Goal: Task Accomplishment & Management: Use online tool/utility

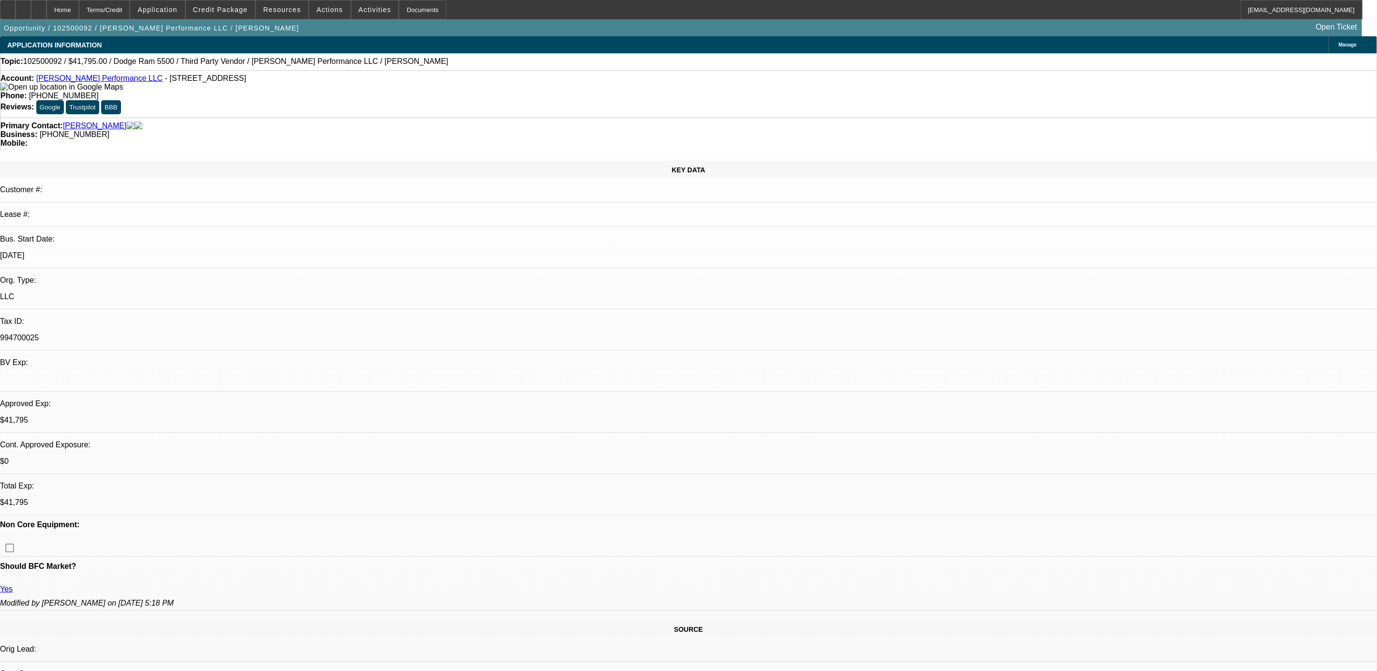
select select "0"
select select "2"
select select "0"
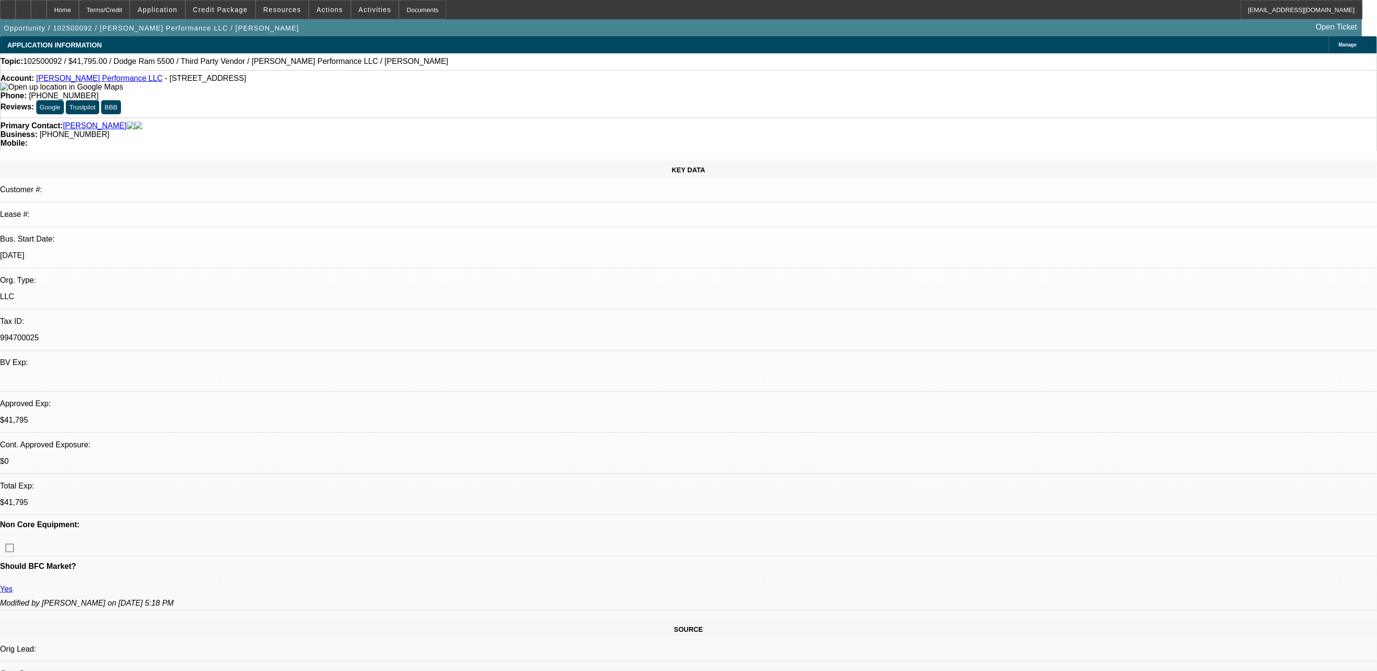
select select "0"
select select "2"
select select "0.1"
select select "0"
select select "2"
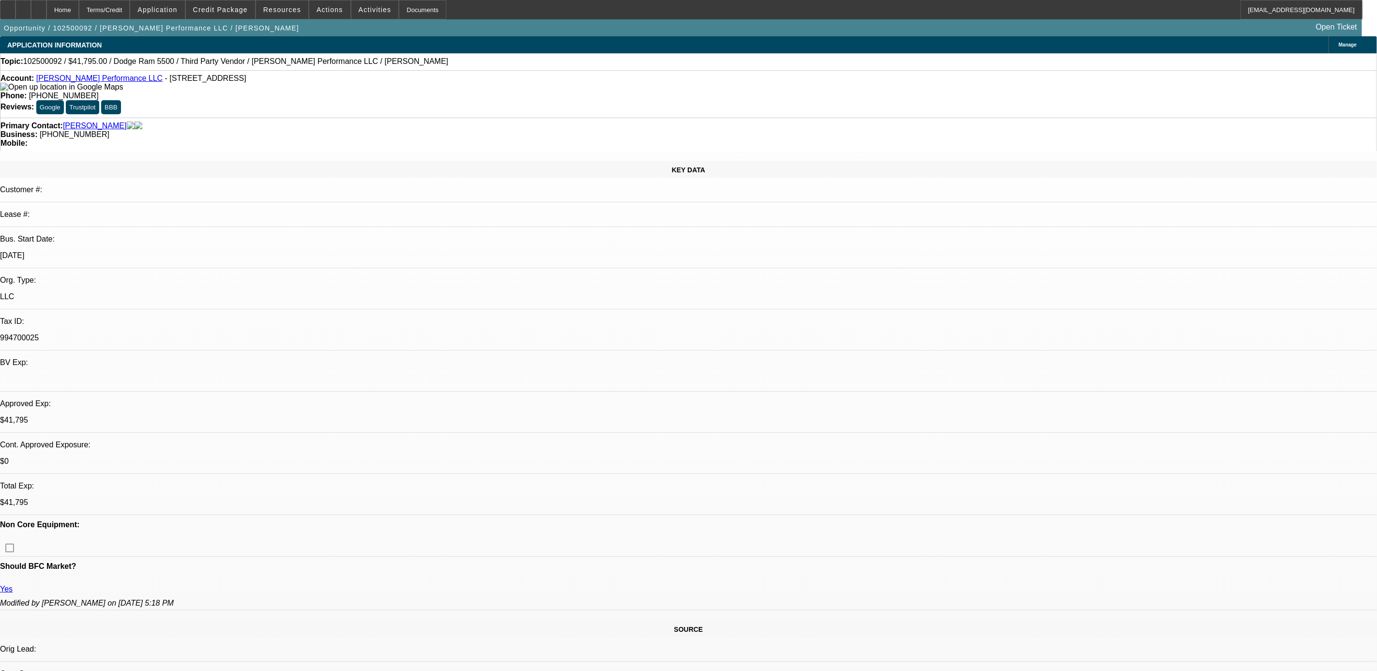
select select "0.1"
select select "1"
select select "2"
select select "6"
select select "1"
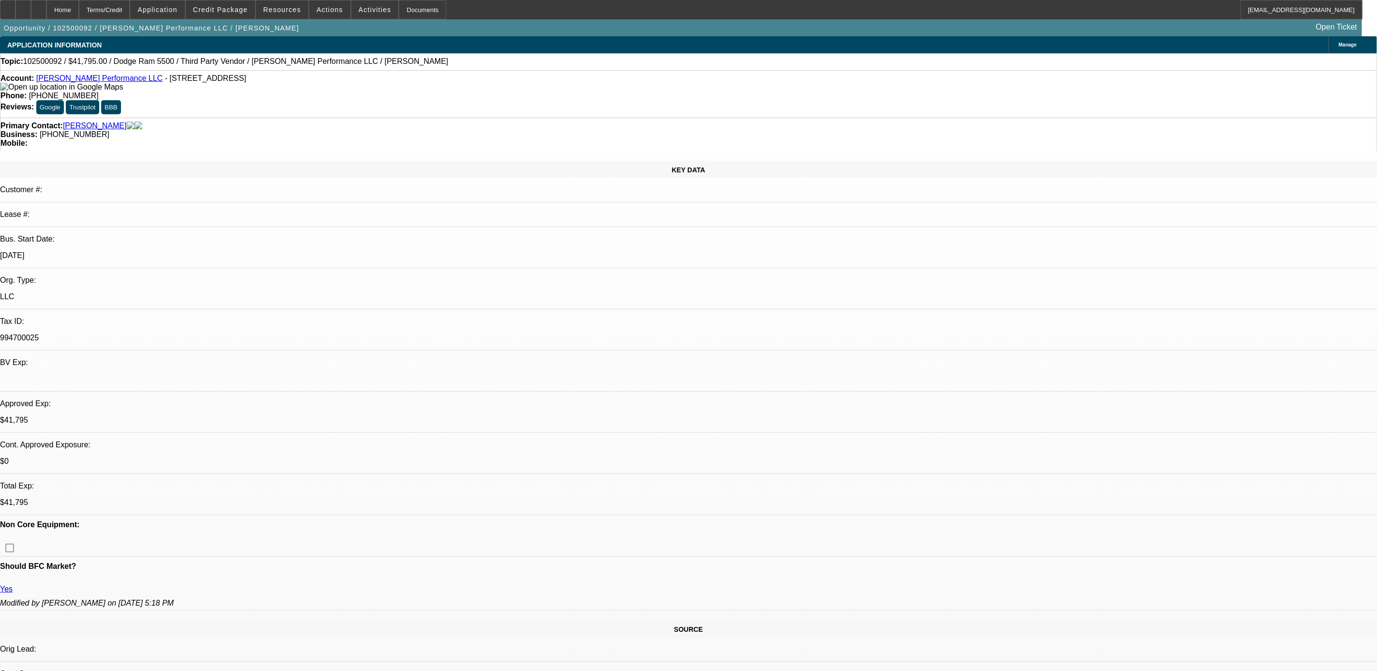
select select "2"
select select "6"
select select "1"
select select "2"
select select "4"
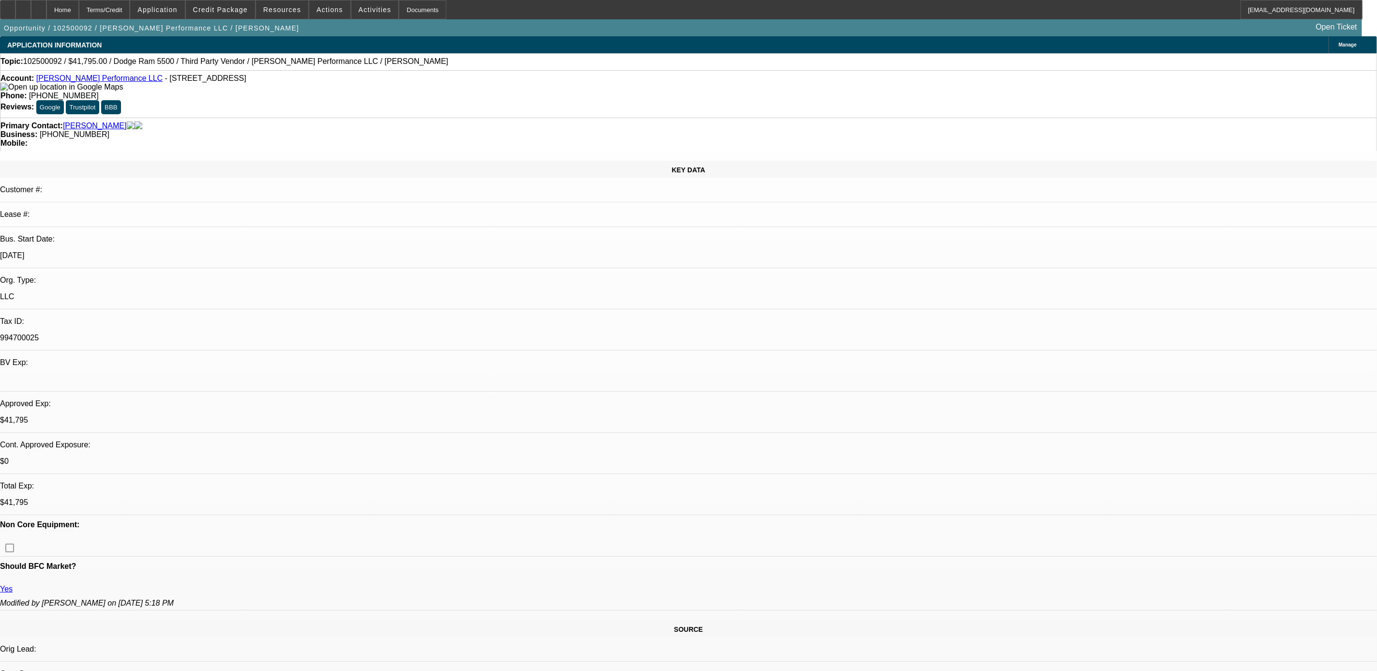
select select "1"
select select "2"
select select "4"
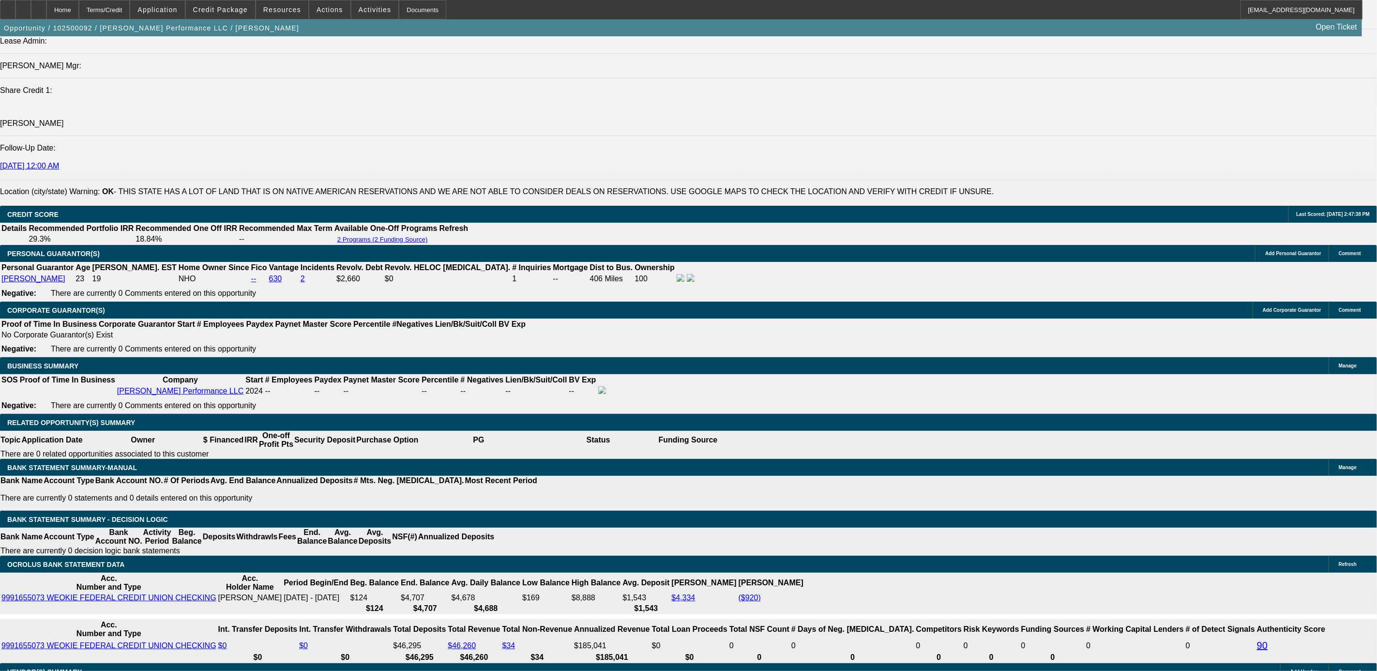
scroll to position [1263, 0]
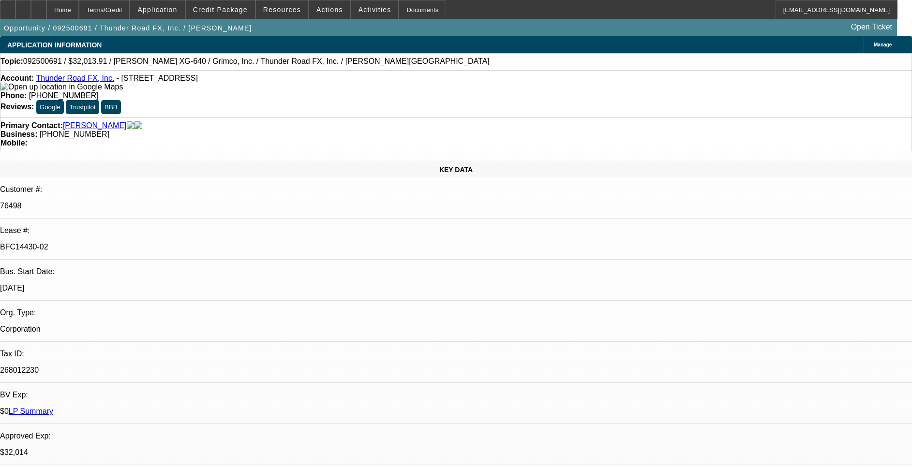
select select "0"
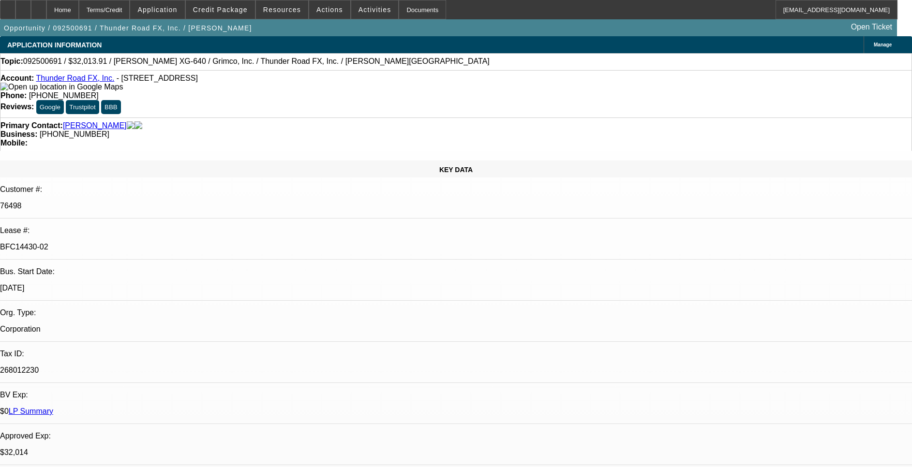
select select "0"
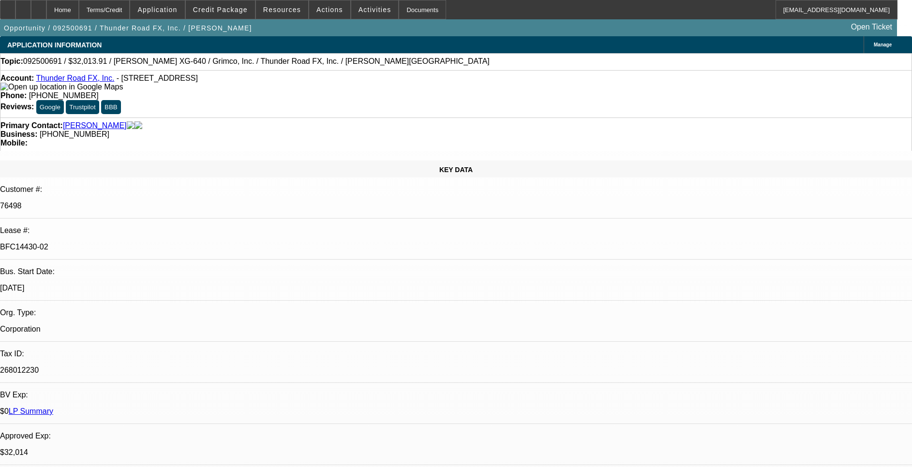
select select "0"
select select "1"
select select "3"
select select "2"
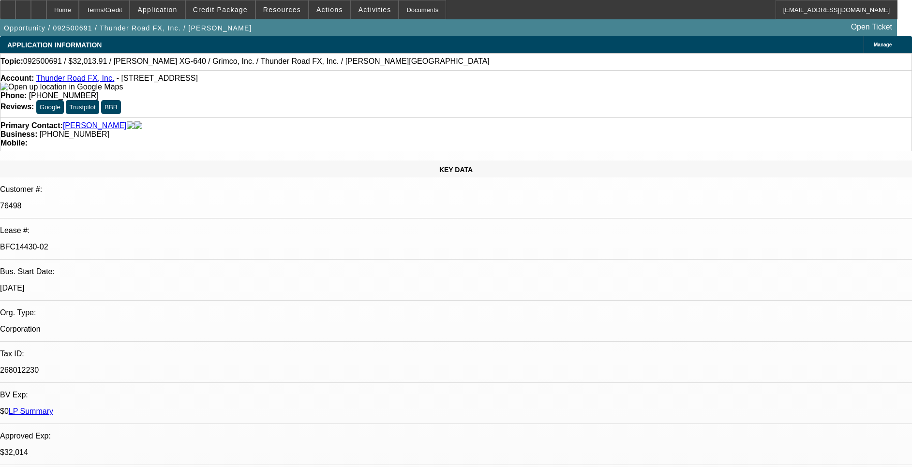
select select "1"
select select "3"
select select "2"
select select "1"
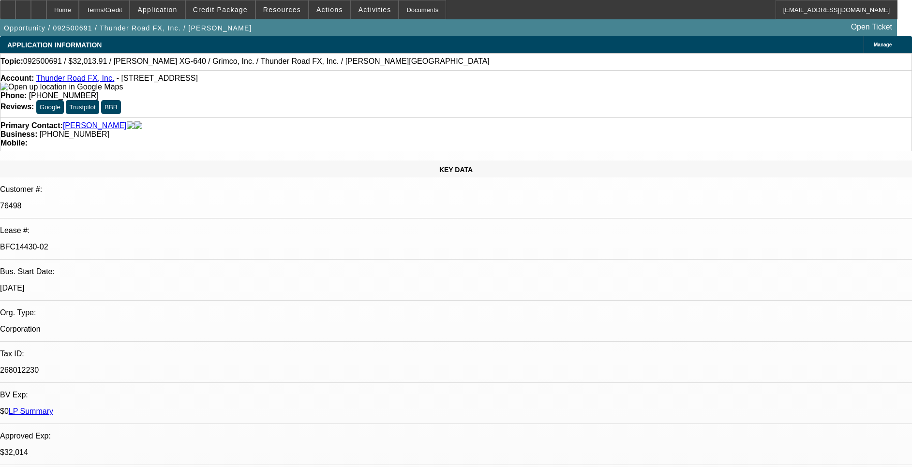
select select "2"
select select "1"
select select "2"
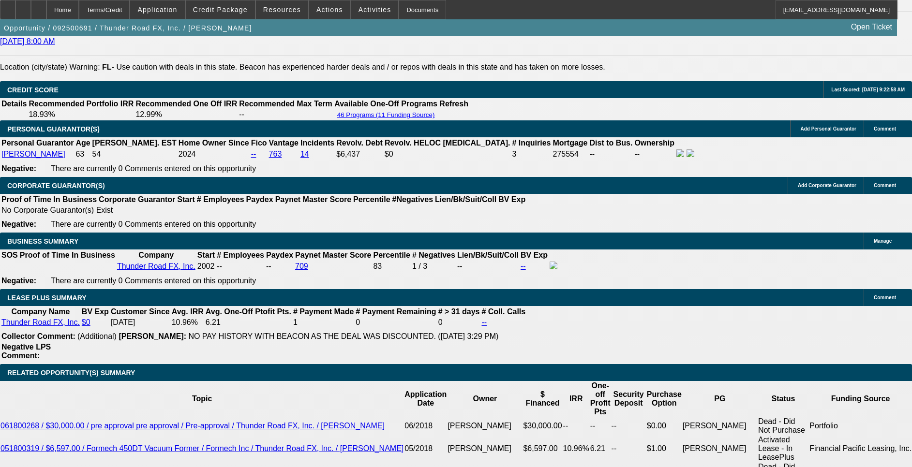
scroll to position [1379, 0]
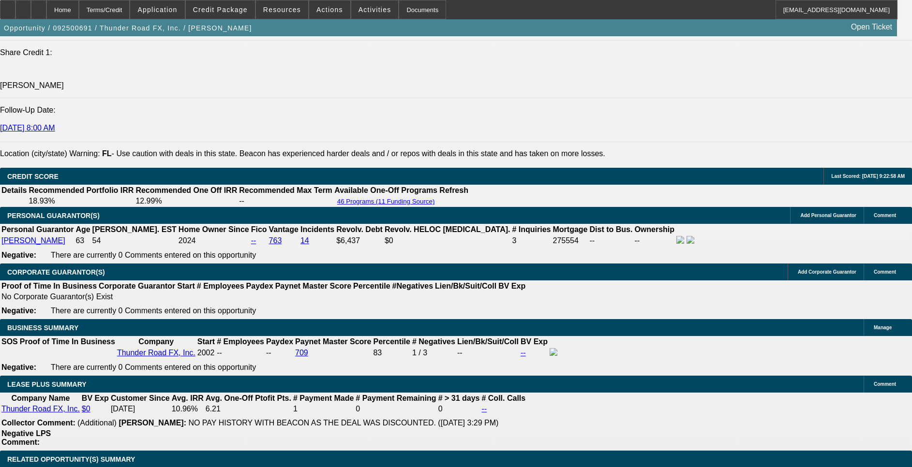
drag, startPoint x: 640, startPoint y: 233, endPoint x: 747, endPoint y: 231, distance: 107.4
drag, startPoint x: 747, startPoint y: 231, endPoint x: 687, endPoint y: 242, distance: 61.0
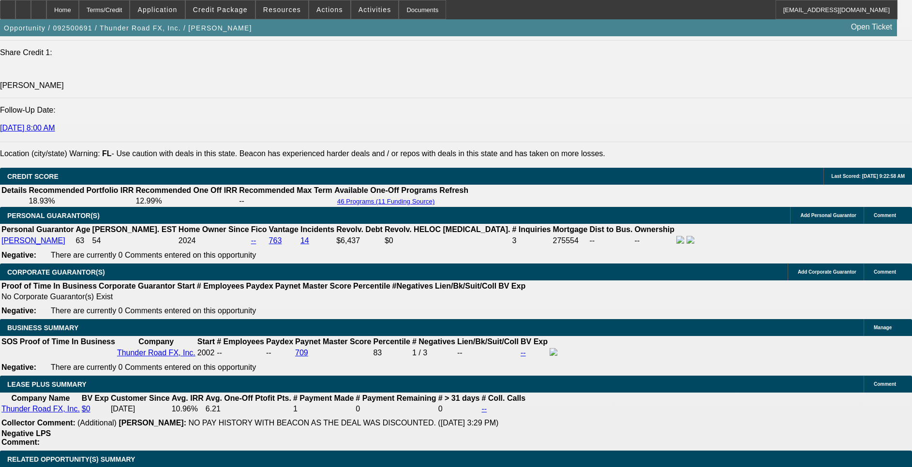
drag, startPoint x: 679, startPoint y: 236, endPoint x: 659, endPoint y: 249, distance: 23.4
drag, startPoint x: 659, startPoint y: 249, endPoint x: 767, endPoint y: 254, distance: 108.0
drag, startPoint x: 772, startPoint y: 247, endPoint x: 662, endPoint y: 252, distance: 109.9
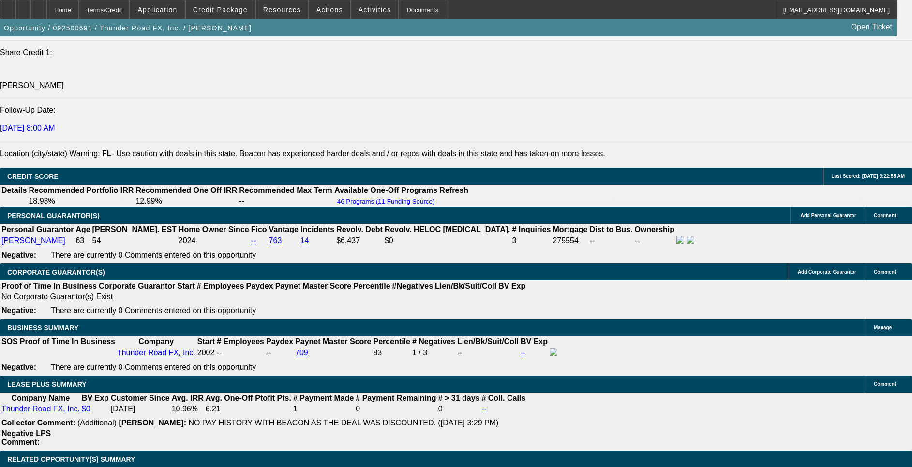
drag, startPoint x: 211, startPoint y: 17, endPoint x: 215, endPoint y: 13, distance: 5.5
click at [211, 18] on span at bounding box center [220, 9] width 69 height 23
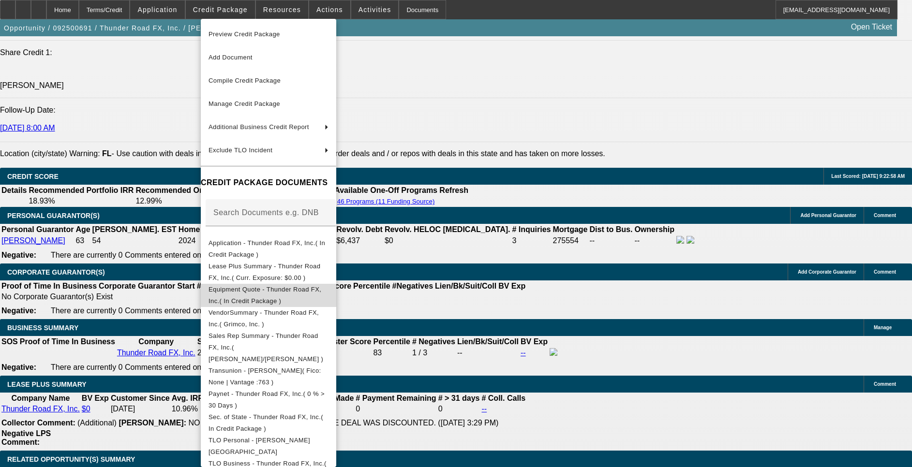
click at [291, 288] on span "Equipment Quote - Thunder Road FX, Inc.( In Credit Package )" at bounding box center [265, 295] width 113 height 19
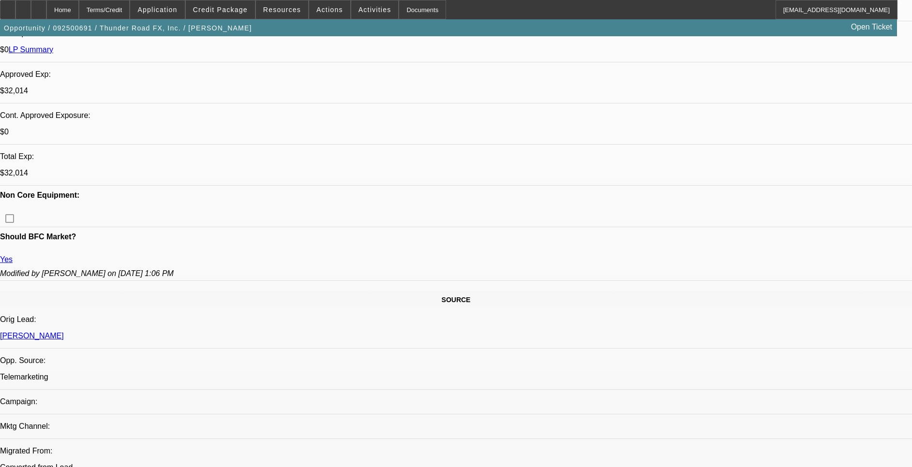
scroll to position [0, 0]
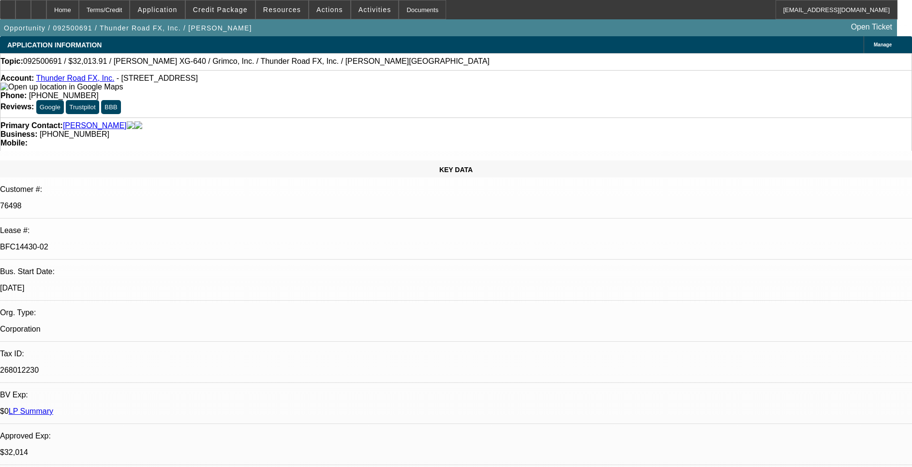
drag, startPoint x: 142, startPoint y: 168, endPoint x: 108, endPoint y: 179, distance: 36.0
click at [108, 179] on div "KEY DATA Customer #: 76498 Lease #: BFC14430-02 Bus. Start Date: 9/1/02 Org. Ty…" at bounding box center [456, 402] width 912 height 482
drag, startPoint x: 108, startPoint y: 179, endPoint x: 117, endPoint y: 176, distance: 9.8
click at [117, 284] on p "9/1/02" at bounding box center [456, 288] width 912 height 9
drag, startPoint x: 128, startPoint y: 175, endPoint x: 90, endPoint y: 183, distance: 38.3
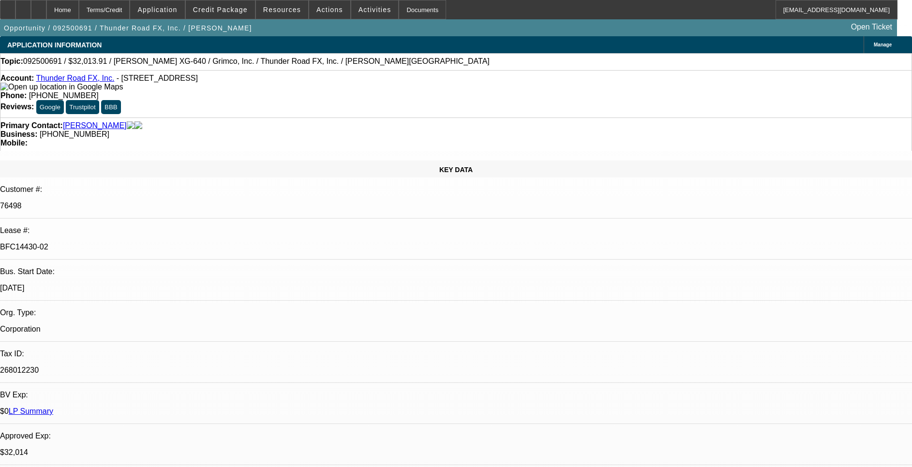
click at [90, 183] on div "KEY DATA Customer #: 76498 Lease #: BFC14430-02 Bus. Start Date: 9/1/02 Org. Ty…" at bounding box center [456, 402] width 912 height 482
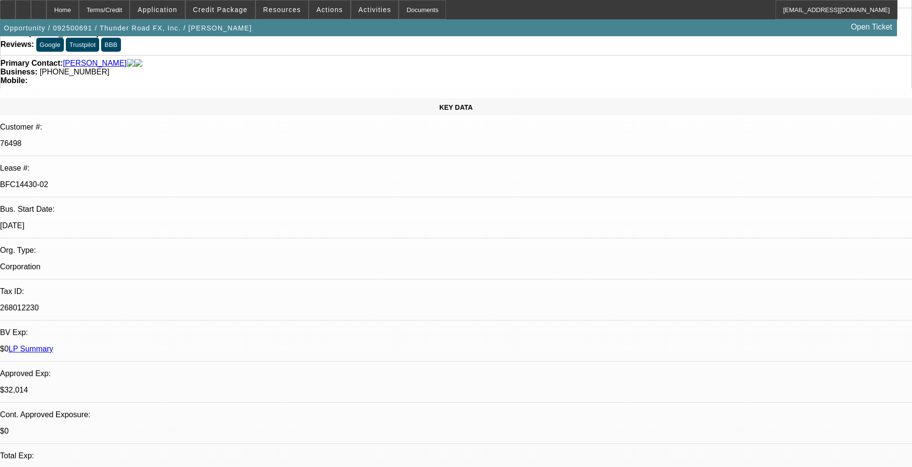
scroll to position [145, 0]
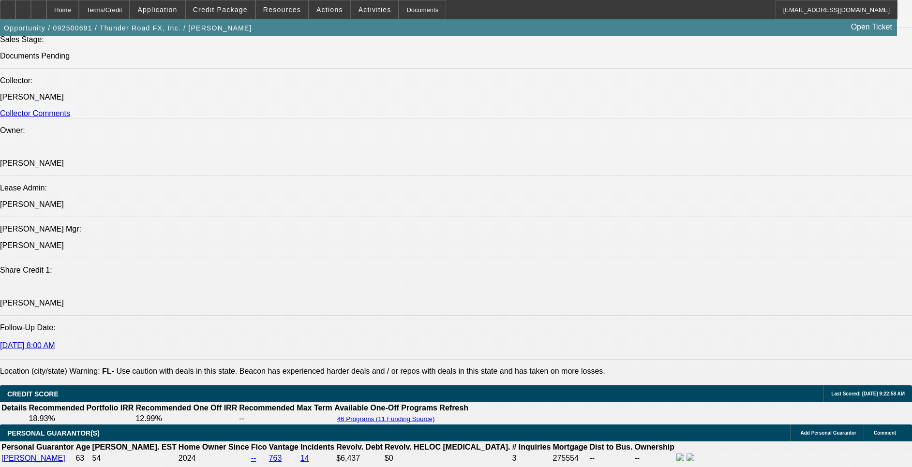
scroll to position [1524, 0]
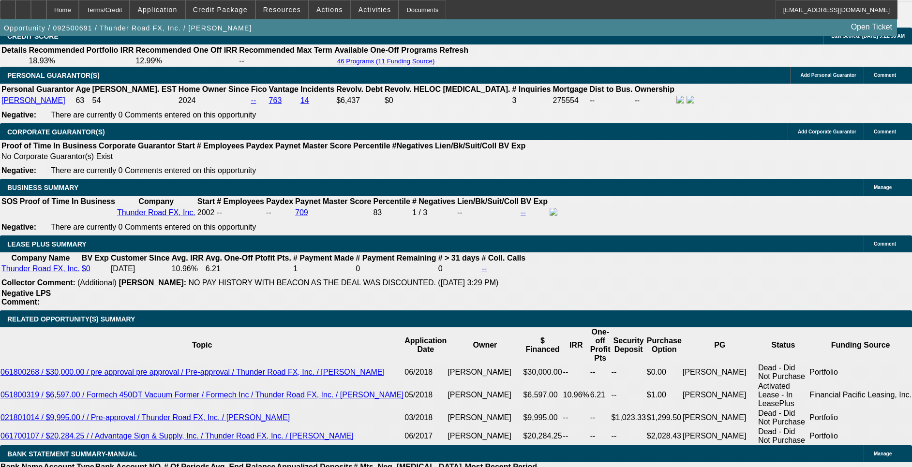
drag, startPoint x: 464, startPoint y: 254, endPoint x: 585, endPoint y: 233, distance: 122.7
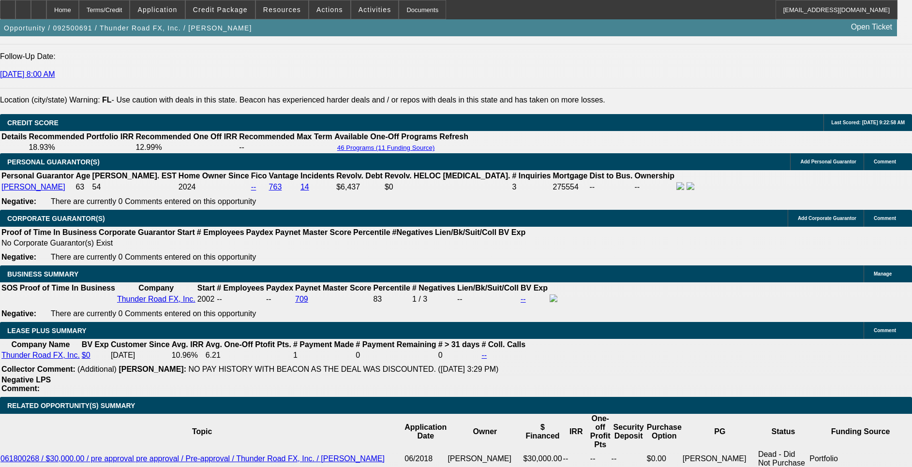
scroll to position [1446, 0]
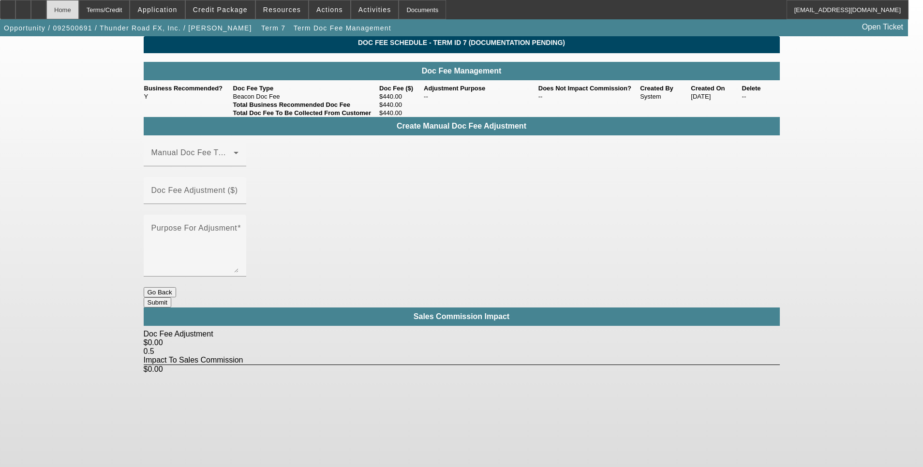
click at [79, 14] on div "Home" at bounding box center [62, 9] width 32 height 19
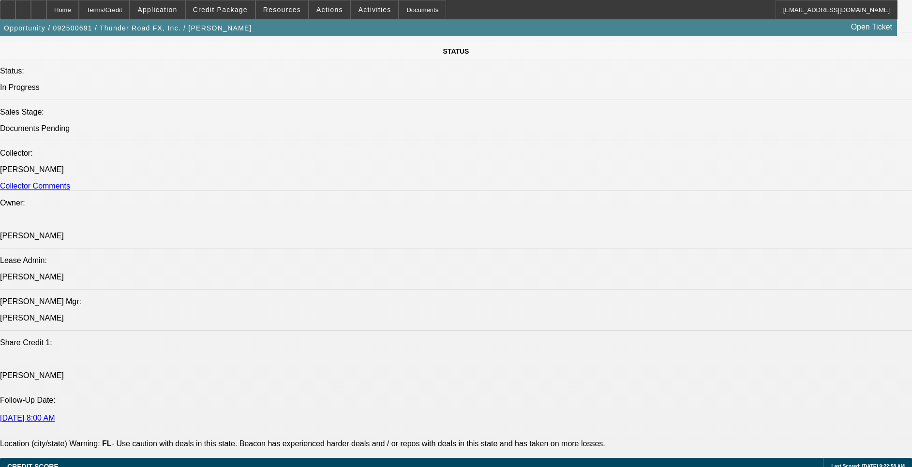
select select "0"
select select "3"
select select "0"
select select "2"
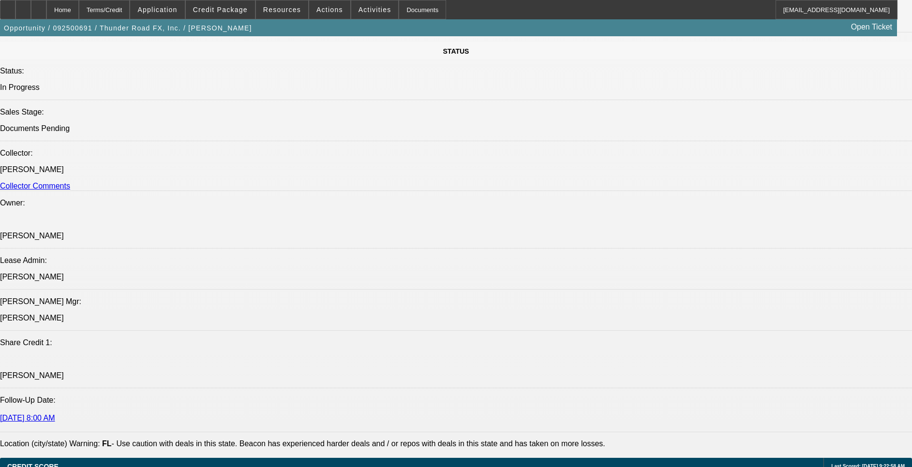
select select "0"
select select "3"
select select "0"
select select "2"
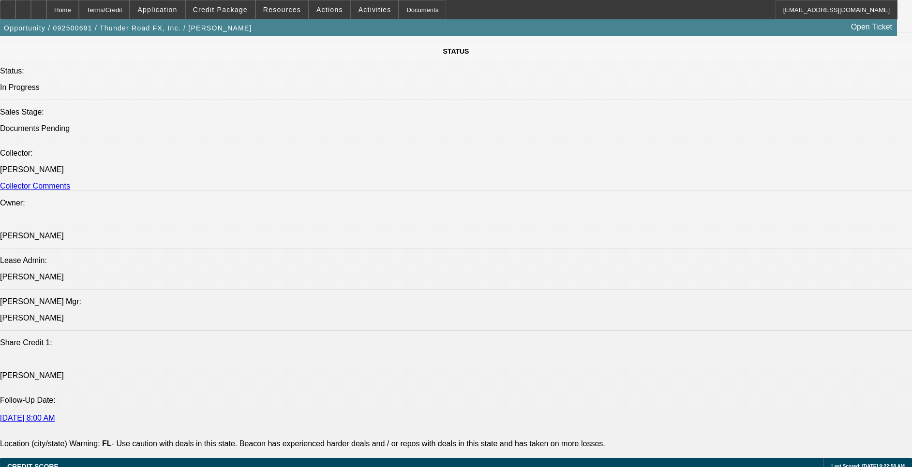
select select "0"
select select "2"
select select "0"
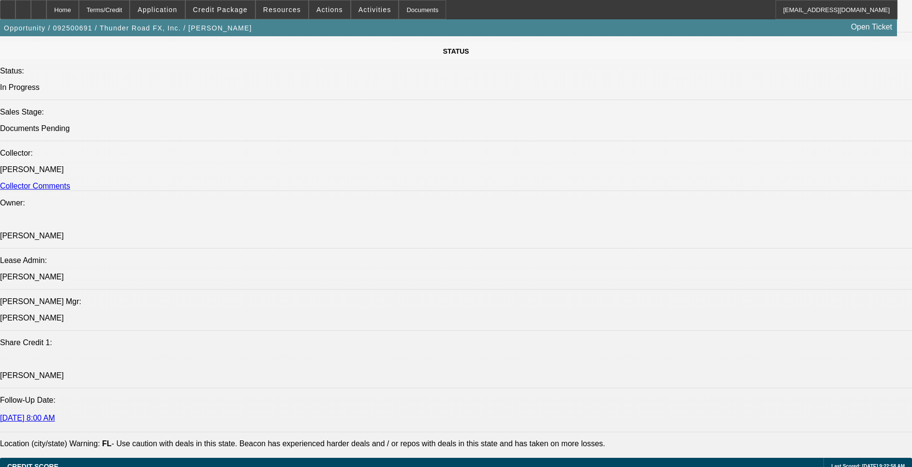
select select "0"
select select "2"
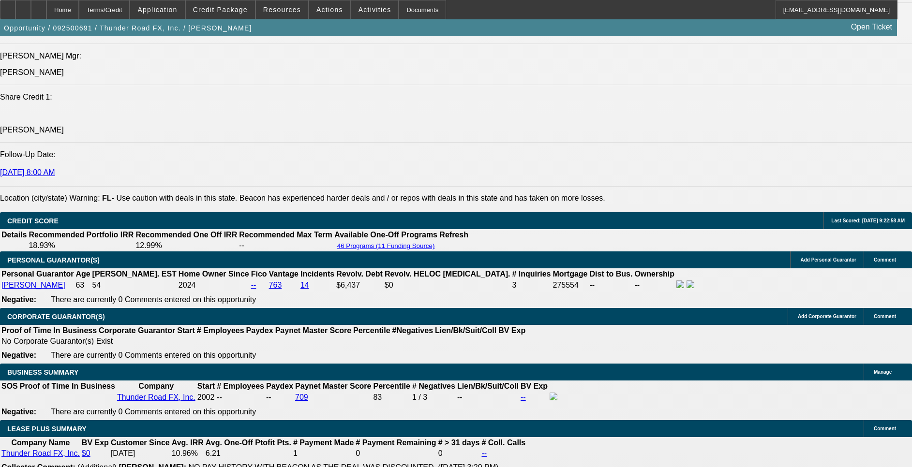
scroll to position [1407, 0]
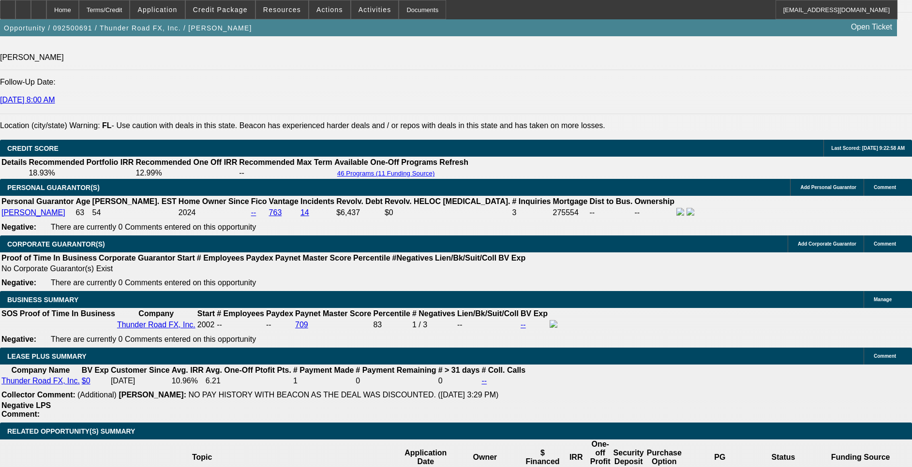
drag, startPoint x: 180, startPoint y: 403, endPoint x: 220, endPoint y: 399, distance: 40.8
drag, startPoint x: 220, startPoint y: 399, endPoint x: 131, endPoint y: 410, distance: 90.2
drag, startPoint x: 190, startPoint y: 400, endPoint x: 201, endPoint y: 399, distance: 11.1
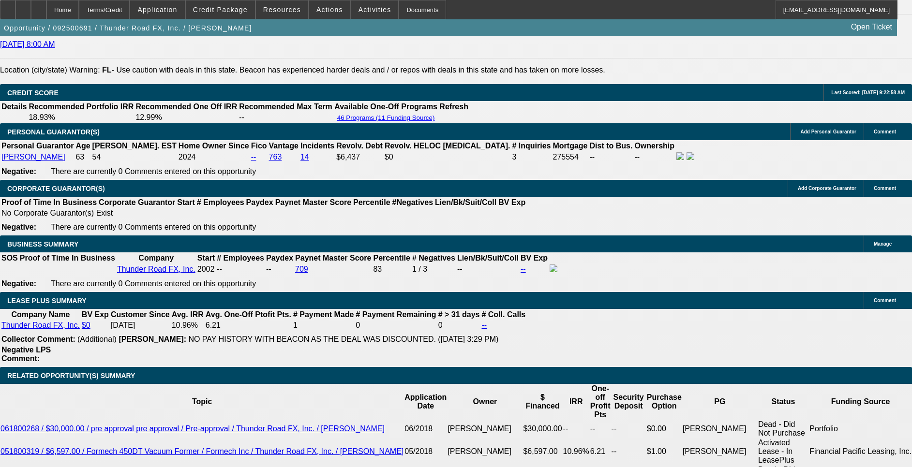
drag, startPoint x: 166, startPoint y: 332, endPoint x: 188, endPoint y: 327, distance: 22.3
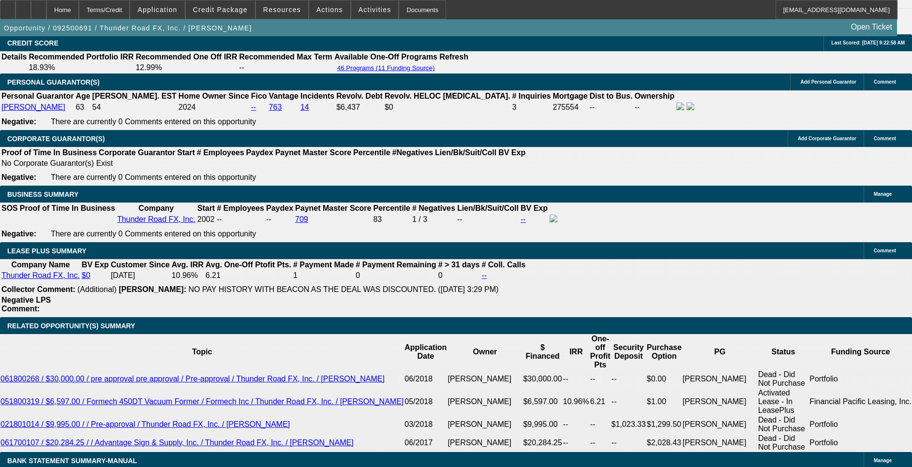
scroll to position [1535, 0]
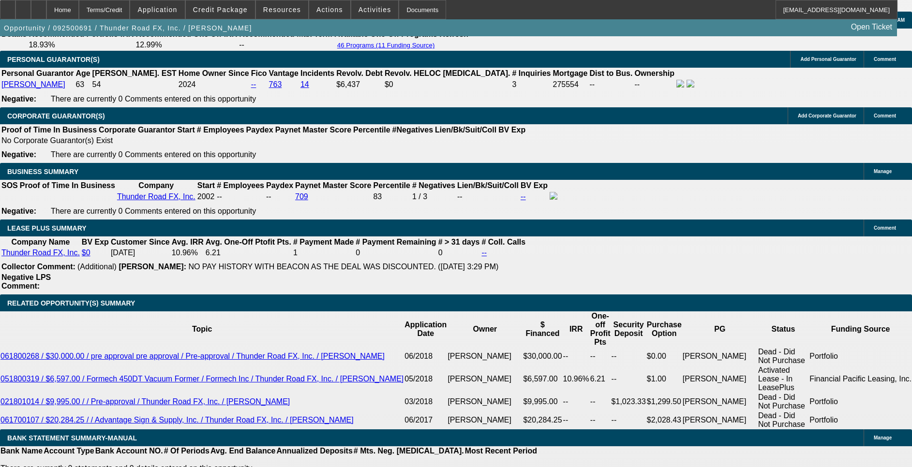
type input "$0.00"
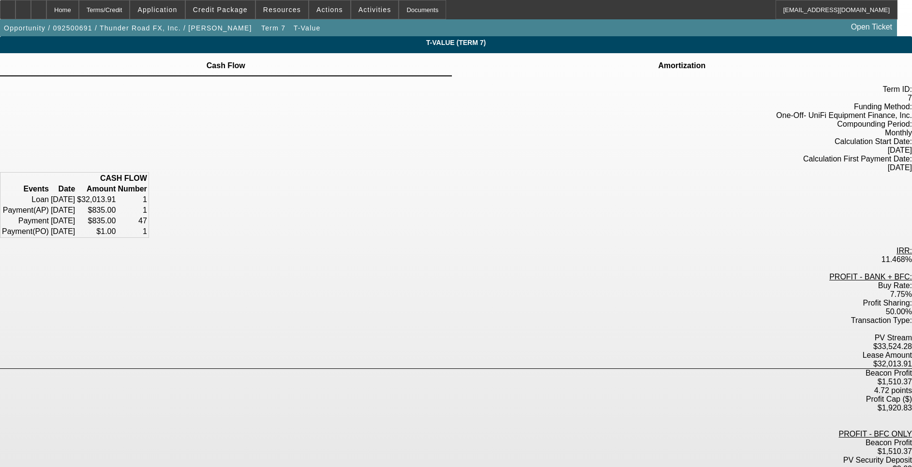
drag, startPoint x: 484, startPoint y: 321, endPoint x: 439, endPoint y: 323, distance: 45.0
click at [439, 369] on div "Beacon Profit $1,510.37 4.72 points" at bounding box center [456, 382] width 912 height 26
drag, startPoint x: 439, startPoint y: 323, endPoint x: 516, endPoint y: 347, distance: 81.3
click at [516, 350] on div "PROFIT - BANK + BFC: Buy Rate: 7.75% Profit Sharing: 50.00% Transaction Type: P…" at bounding box center [456, 431] width 912 height 316
drag, startPoint x: 531, startPoint y: 285, endPoint x: 525, endPoint y: 300, distance: 16.5
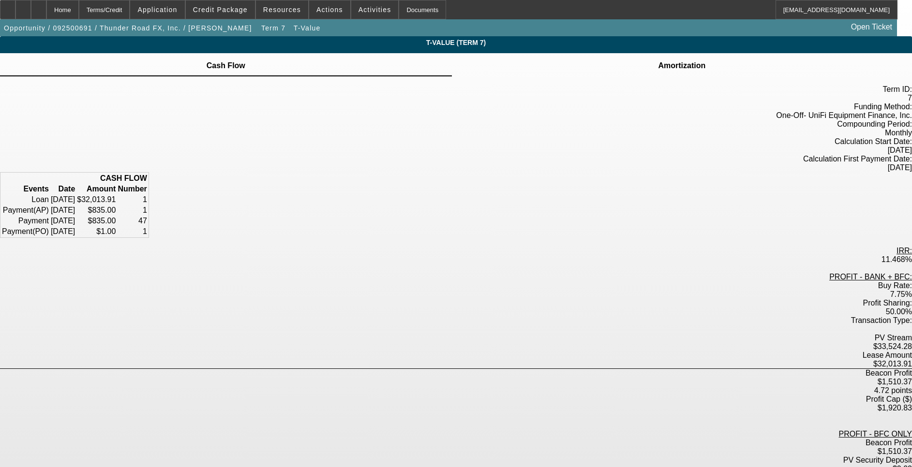
click at [525, 300] on div "PROFIT - BANK + BFC: Buy Rate: 7.75% Profit Sharing: 50.00% Transaction Type: P…" at bounding box center [456, 431] width 912 height 316
drag, startPoint x: 525, startPoint y: 300, endPoint x: 510, endPoint y: 324, distance: 28.1
click at [510, 387] on div "4.72 points" at bounding box center [456, 391] width 912 height 9
drag, startPoint x: 510, startPoint y: 324, endPoint x: 490, endPoint y: 437, distance: 114.9
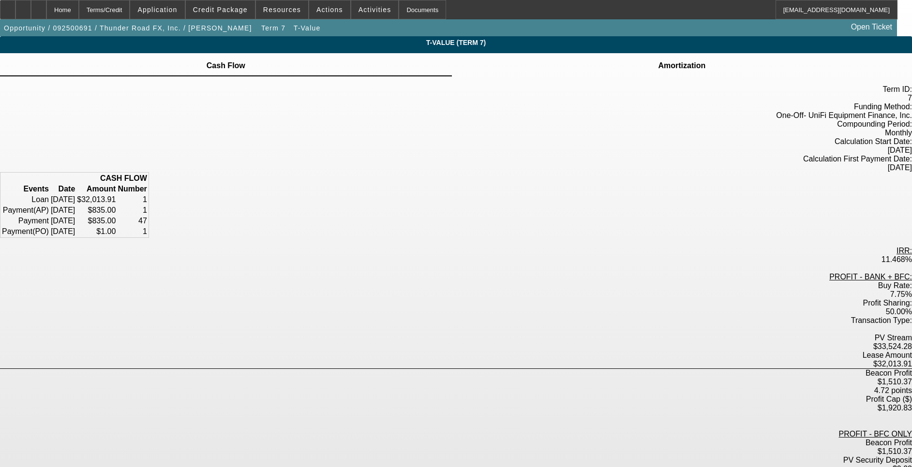
drag, startPoint x: 524, startPoint y: 432, endPoint x: 488, endPoint y: 435, distance: 35.5
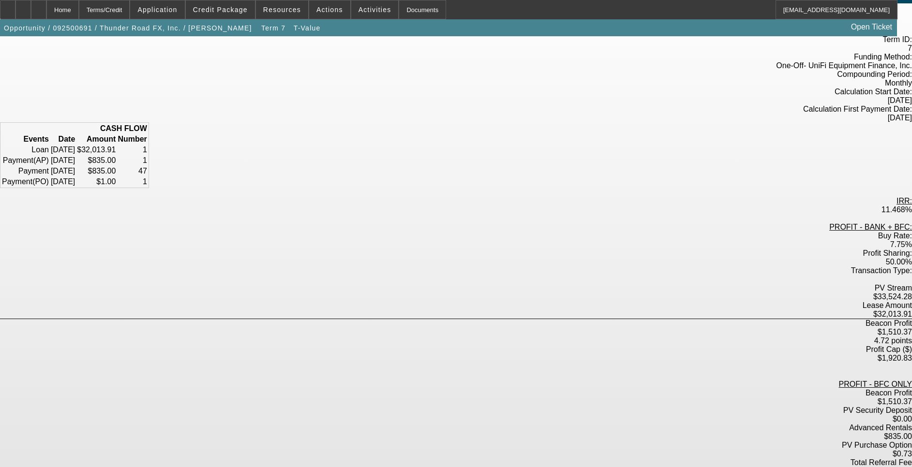
scroll to position [73, 0]
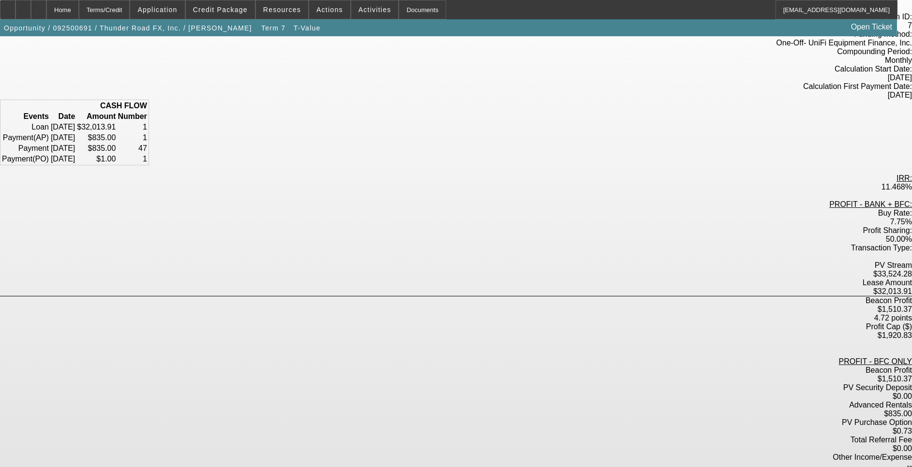
drag, startPoint x: 485, startPoint y: 363, endPoint x: 435, endPoint y: 363, distance: 49.8
drag, startPoint x: 435, startPoint y: 363, endPoint x: 483, endPoint y: 413, distance: 69.1
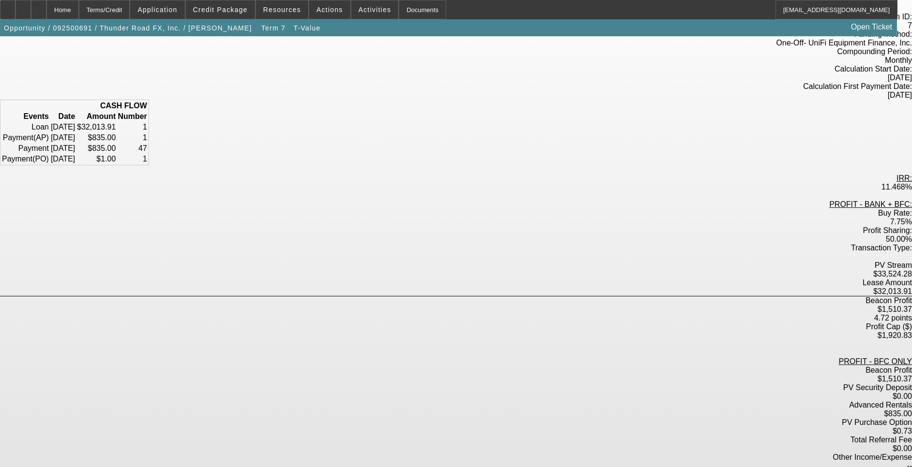
drag, startPoint x: 465, startPoint y: 413, endPoint x: 447, endPoint y: 415, distance: 18.5
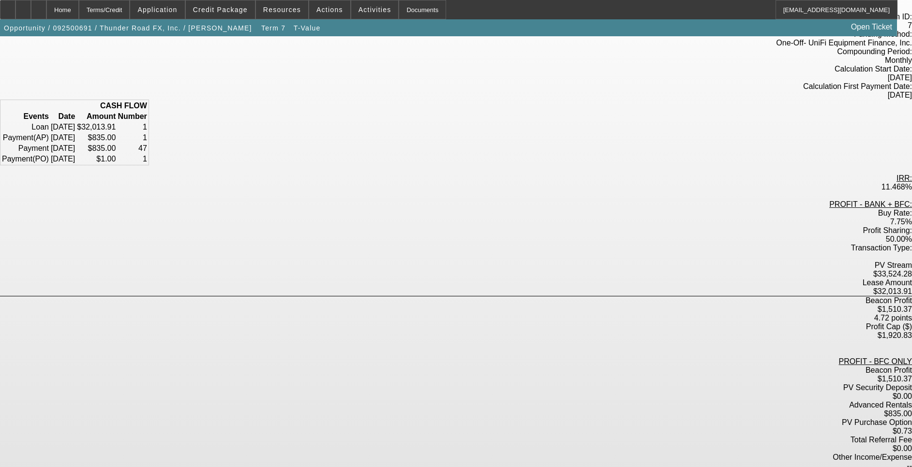
drag, startPoint x: 486, startPoint y: 403, endPoint x: 455, endPoint y: 413, distance: 33.2
drag, startPoint x: 455, startPoint y: 413, endPoint x: 658, endPoint y: 341, distance: 215.3
click at [658, 341] on div "Term ID: 7 Funding Method: One-Off - UniFi Equipment Finance, Inc. Compounding …" at bounding box center [456, 318] width 912 height 628
click at [78, 15] on div "Home" at bounding box center [62, 9] width 32 height 19
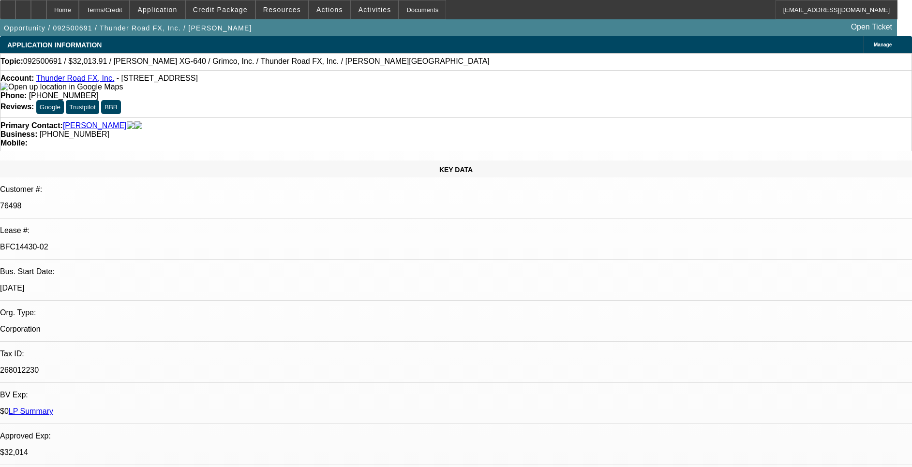
select select "0"
select select "3"
select select "0"
select select "2"
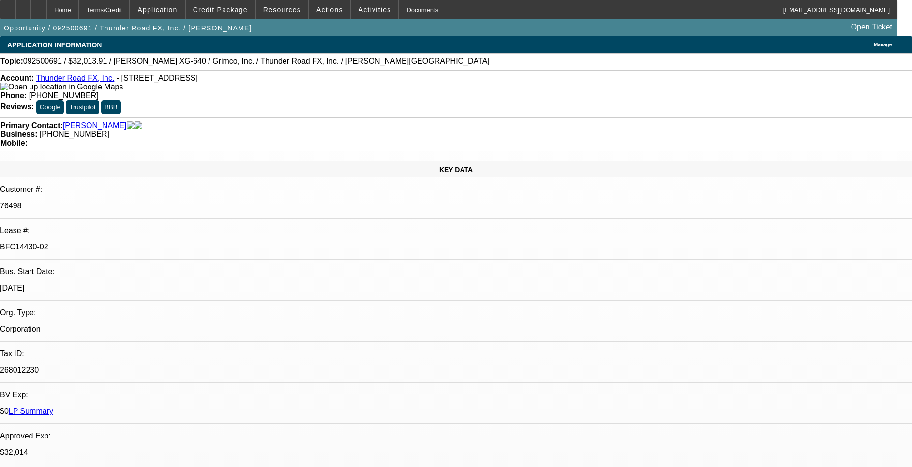
select select "0"
select select "3"
select select "0"
select select "2"
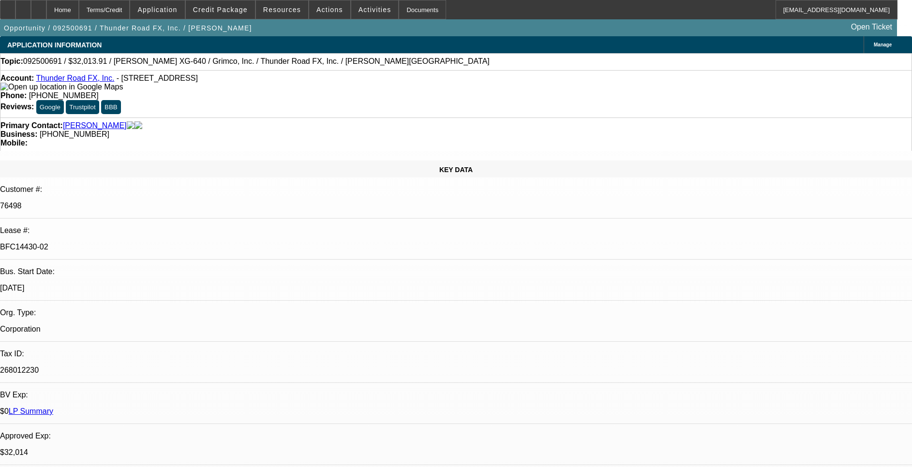
select select "0"
select select "2"
select select "0"
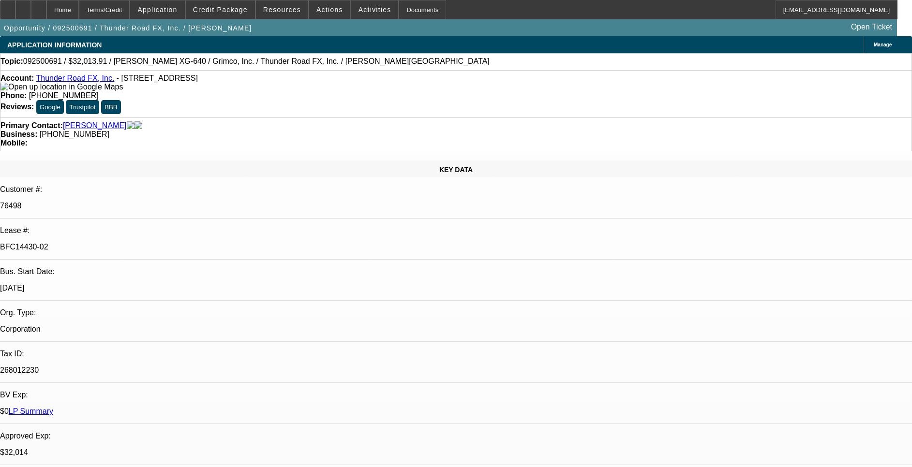
select select "0"
select select "2"
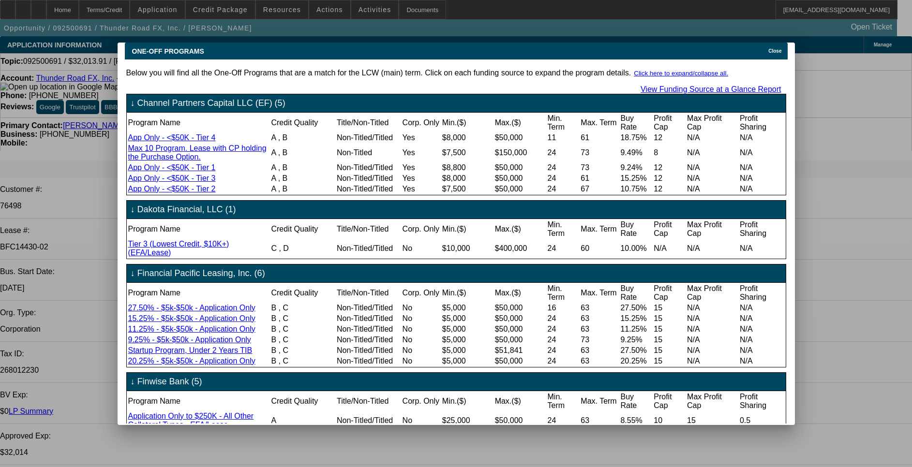
click at [771, 45] on div "Close" at bounding box center [776, 48] width 21 height 11
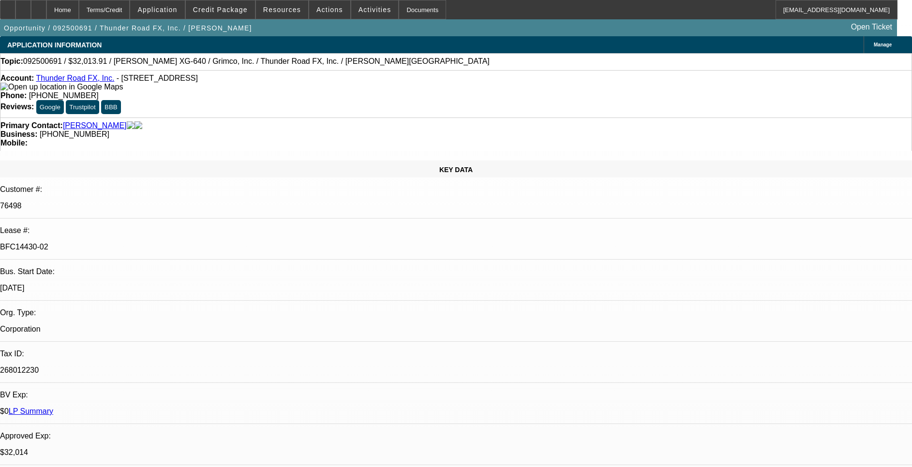
drag, startPoint x: 87, startPoint y: 392, endPoint x: 143, endPoint y: 395, distance: 55.7
drag, startPoint x: 143, startPoint y: 395, endPoint x: 269, endPoint y: 391, distance: 125.9
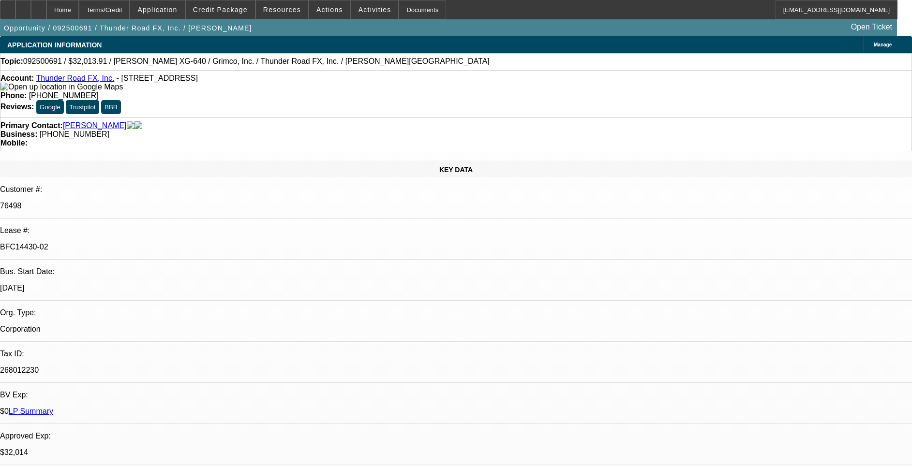
drag, startPoint x: 269, startPoint y: 391, endPoint x: 129, endPoint y: 395, distance: 139.4
drag, startPoint x: 127, startPoint y: 395, endPoint x: 189, endPoint y: 390, distance: 61.6
drag, startPoint x: 233, startPoint y: 390, endPoint x: 254, endPoint y: 390, distance: 20.8
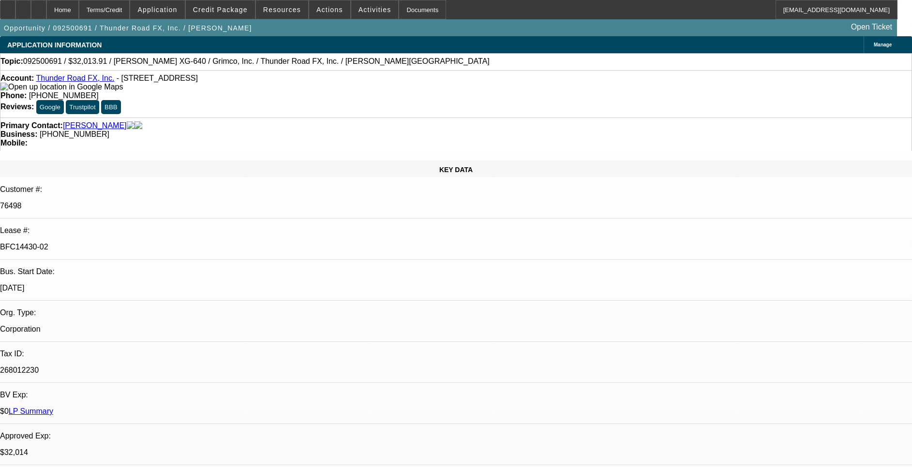
drag, startPoint x: 254, startPoint y: 390, endPoint x: 259, endPoint y: 392, distance: 5.1
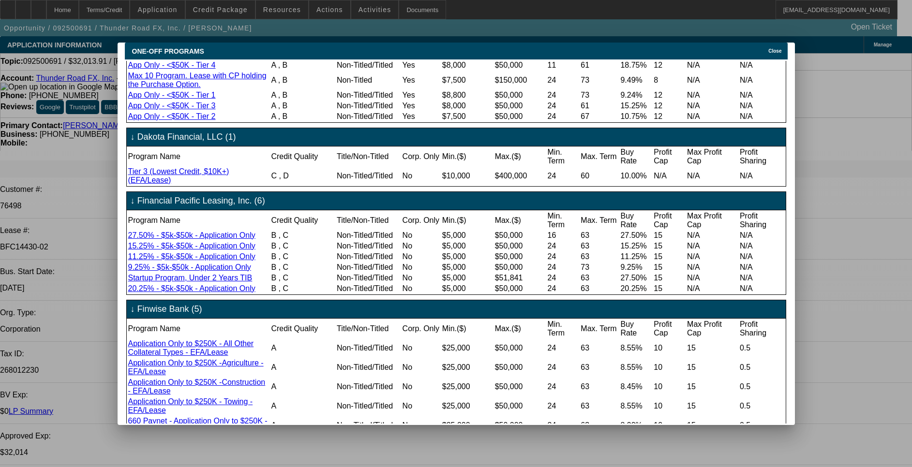
scroll to position [145, 0]
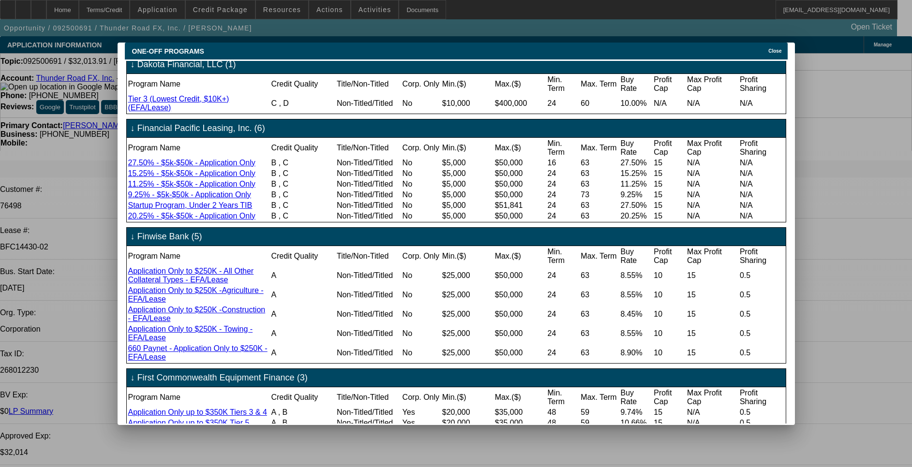
click at [776, 48] on span "Close" at bounding box center [774, 50] width 13 height 5
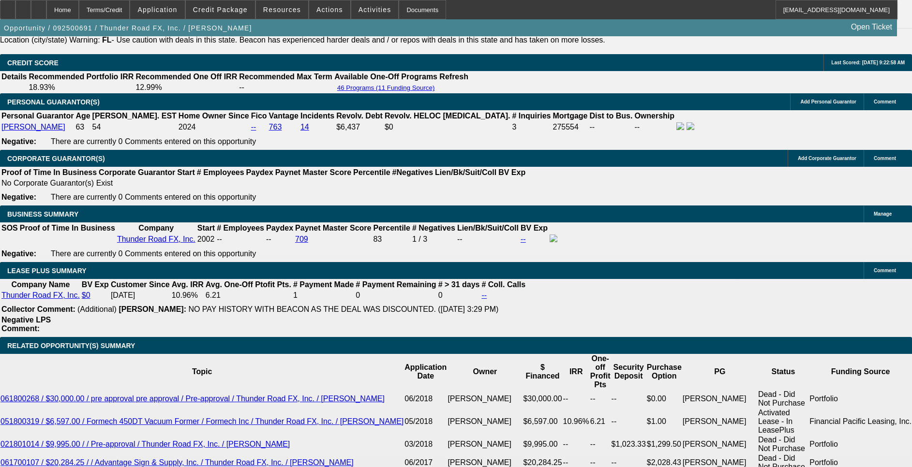
scroll to position [1524, 0]
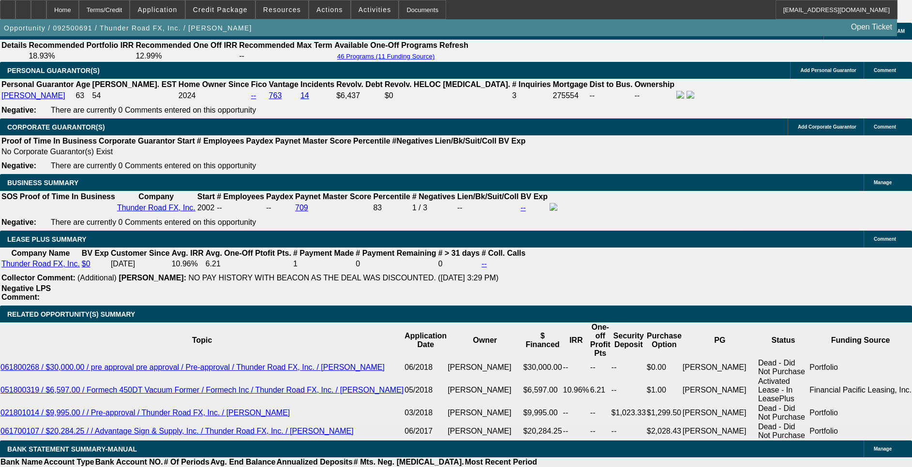
drag, startPoint x: 205, startPoint y: 390, endPoint x: 154, endPoint y: 347, distance: 66.3
drag, startPoint x: 216, startPoint y: 390, endPoint x: 199, endPoint y: 395, distance: 18.4
drag, startPoint x: 199, startPoint y: 393, endPoint x: 218, endPoint y: 235, distance: 159.8
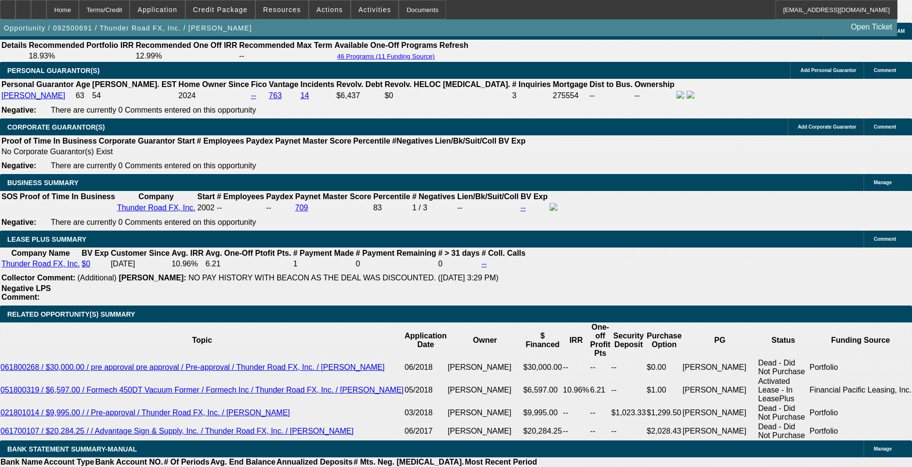
drag, startPoint x: 204, startPoint y: 387, endPoint x: 215, endPoint y: 386, distance: 11.2
drag, startPoint x: 215, startPoint y: 386, endPoint x: 210, endPoint y: 393, distance: 8.6
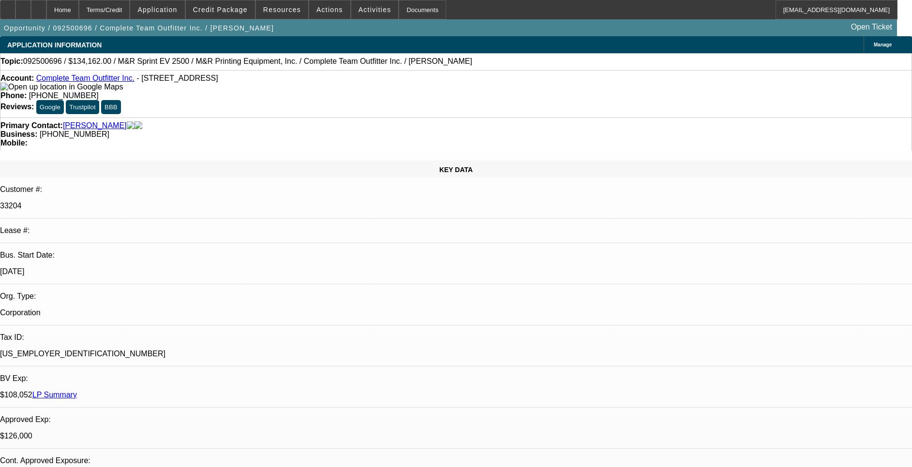
select select "0"
select select "2"
select select "0"
select select "2"
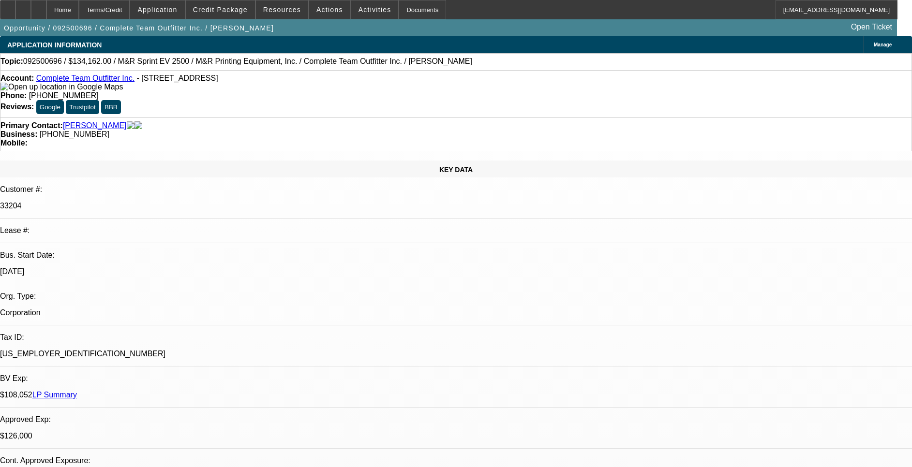
select select "0"
select select "2"
select select "0"
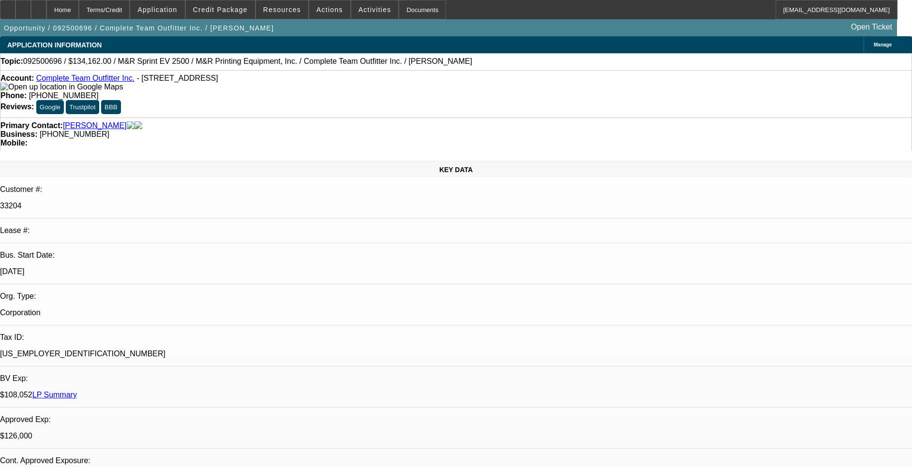
select select "2"
select select "0"
select select "1"
select select "2"
select select "6"
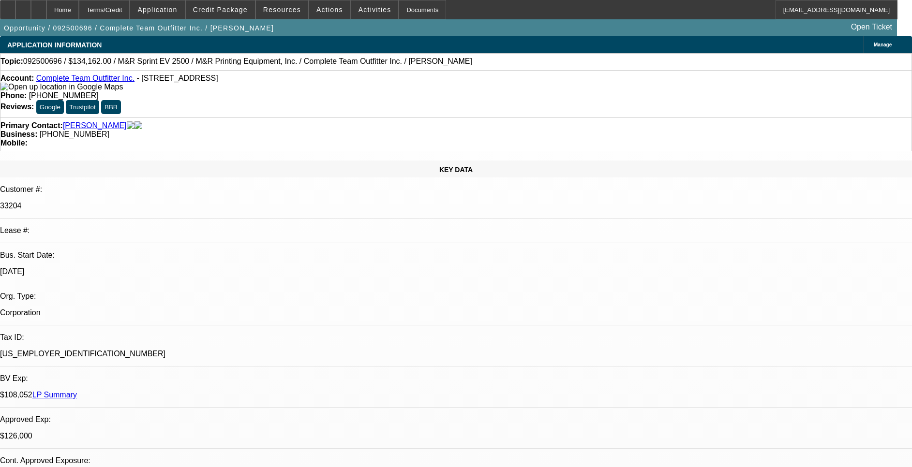
select select "1"
select select "2"
select select "6"
select select "1"
select select "2"
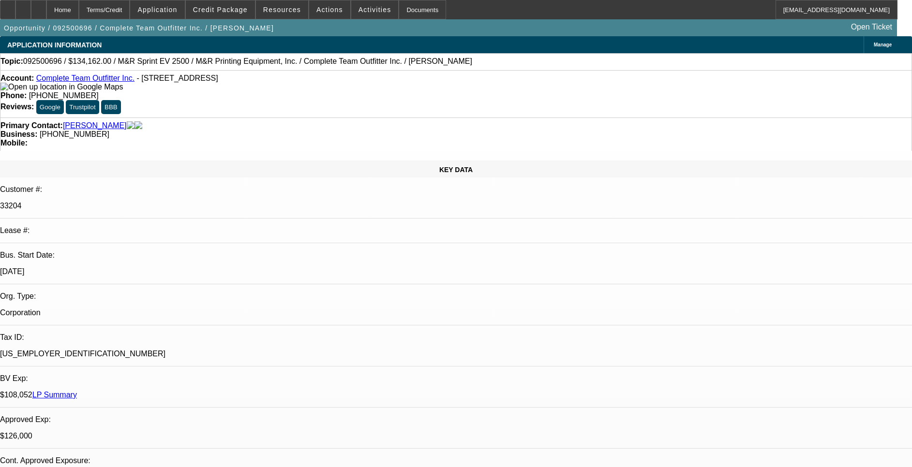
select select "6"
select select "1"
select select "2"
select select "6"
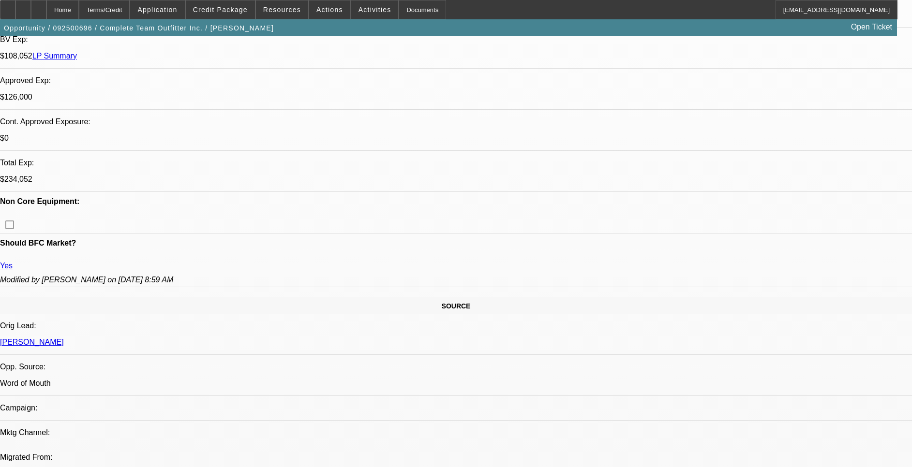
scroll to position [363, 0]
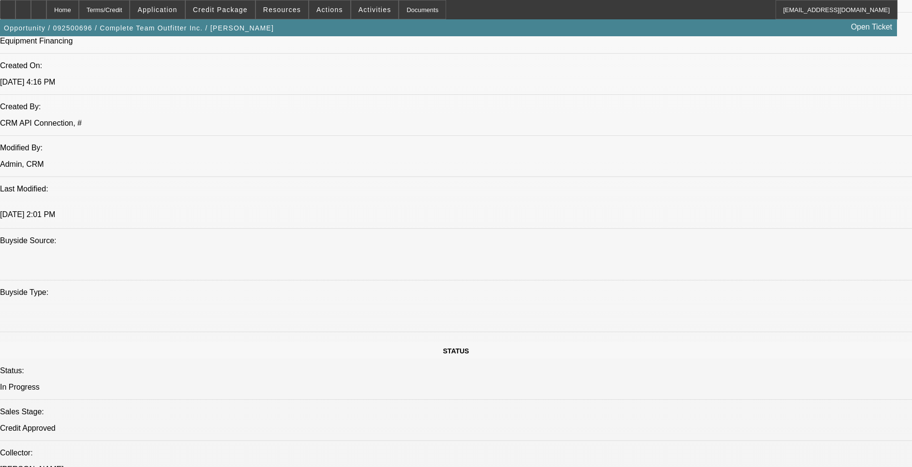
scroll to position [653, 0]
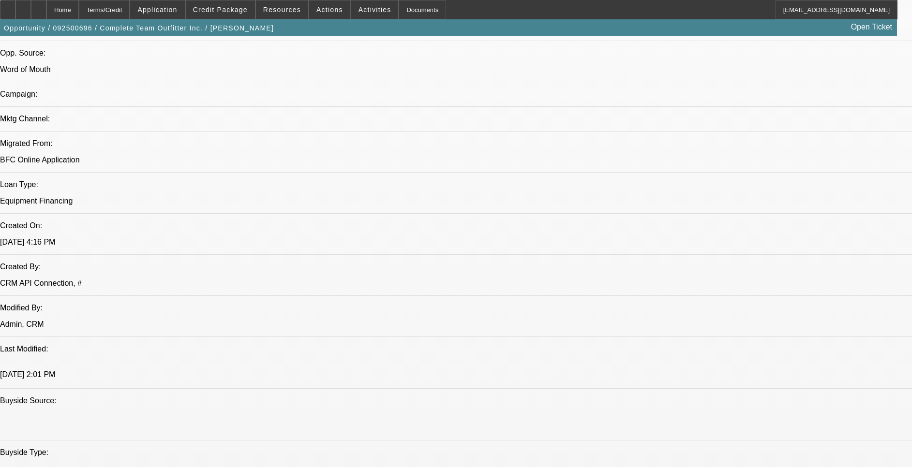
drag, startPoint x: 570, startPoint y: 150, endPoint x: 601, endPoint y: 153, distance: 31.1
drag, startPoint x: 601, startPoint y: 153, endPoint x: 582, endPoint y: 154, distance: 19.4
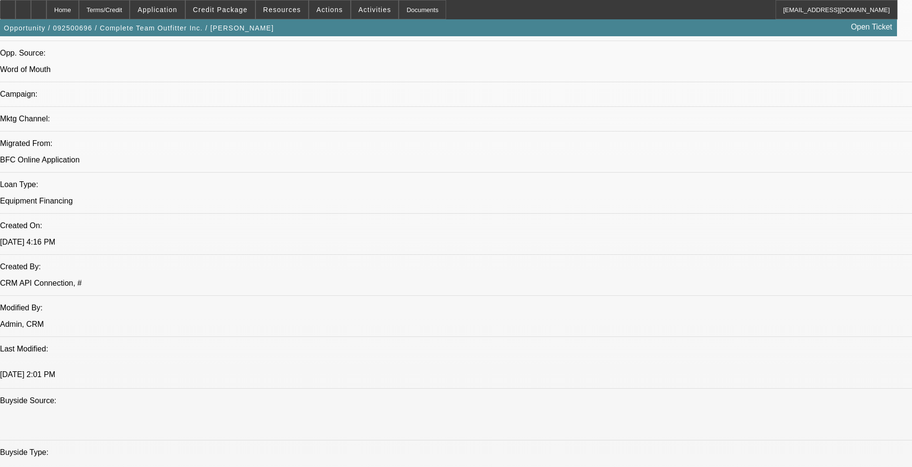
drag, startPoint x: 563, startPoint y: 178, endPoint x: 577, endPoint y: 180, distance: 14.2
drag, startPoint x: 577, startPoint y: 180, endPoint x: 545, endPoint y: 184, distance: 32.2
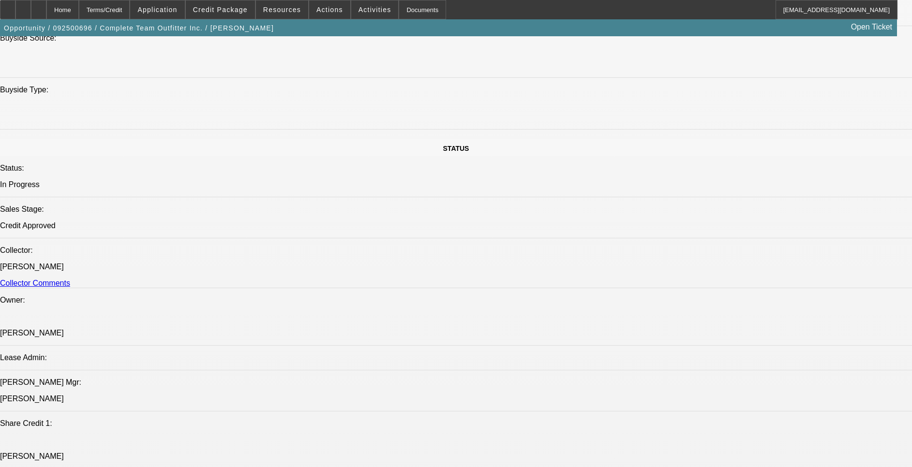
scroll to position [871, 0]
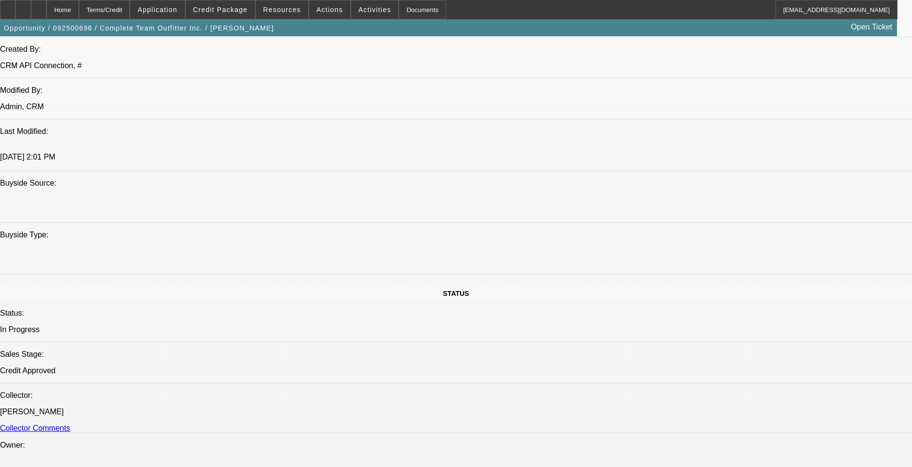
drag, startPoint x: 291, startPoint y: 305, endPoint x: 260, endPoint y: 305, distance: 31.0
drag, startPoint x: 260, startPoint y: 305, endPoint x: 245, endPoint y: 310, distance: 15.3
drag, startPoint x: 210, startPoint y: 303, endPoint x: 182, endPoint y: 307, distance: 27.8
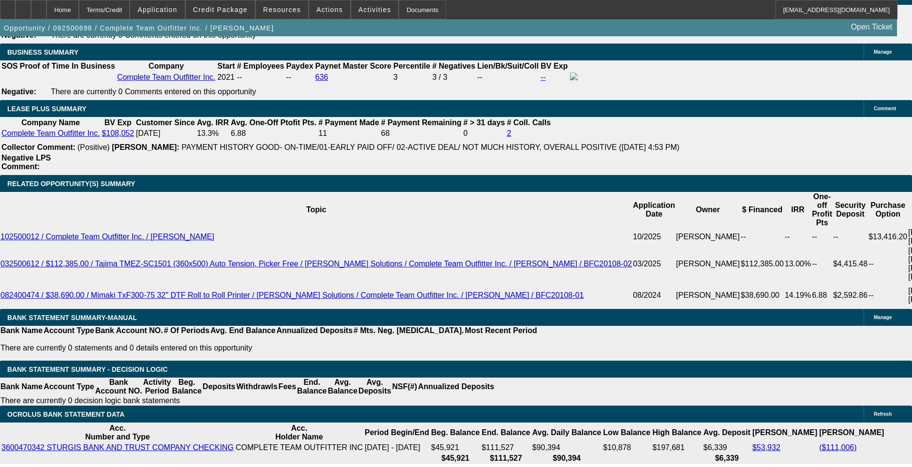
scroll to position [1669, 0]
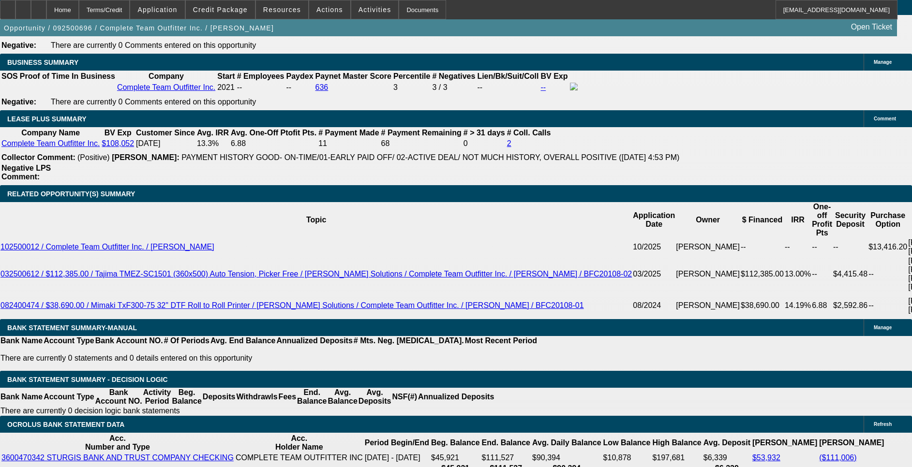
drag, startPoint x: 285, startPoint y: 322, endPoint x: 316, endPoint y: 321, distance: 31.5
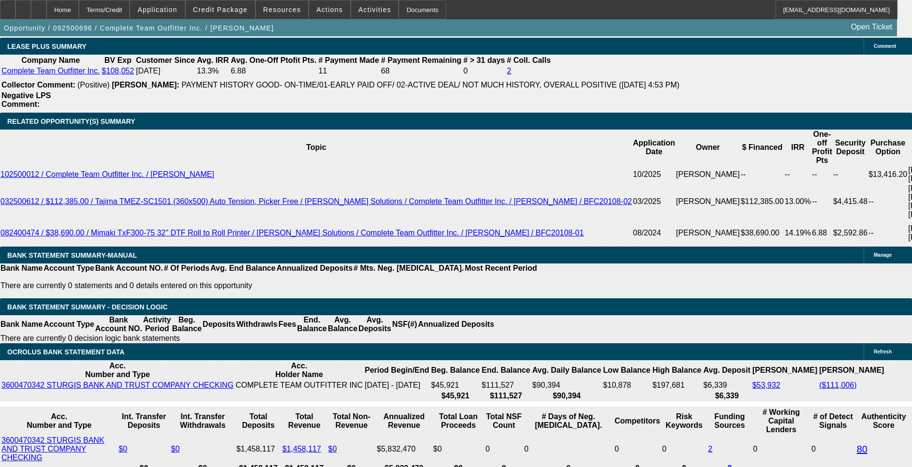
scroll to position [1814, 0]
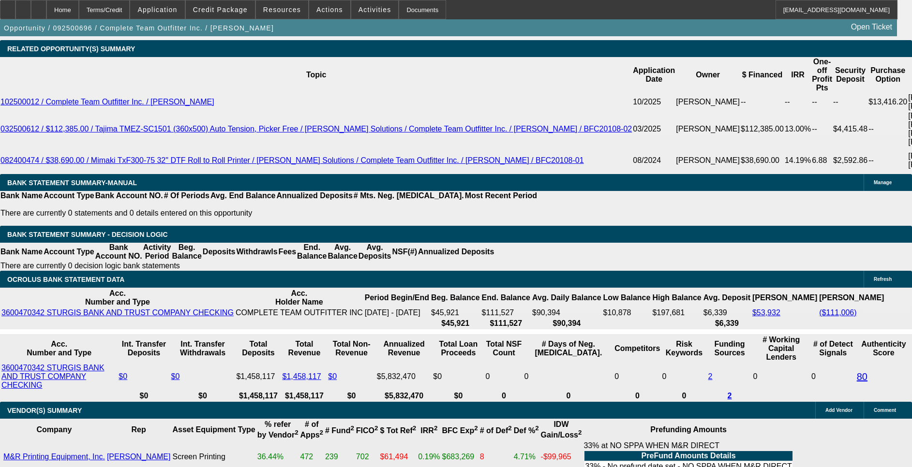
drag, startPoint x: 185, startPoint y: 204, endPoint x: 205, endPoint y: 200, distance: 20.7
drag, startPoint x: 306, startPoint y: 205, endPoint x: 340, endPoint y: 204, distance: 33.4
drag, startPoint x: 430, startPoint y: 209, endPoint x: 455, endPoint y: 207, distance: 25.2
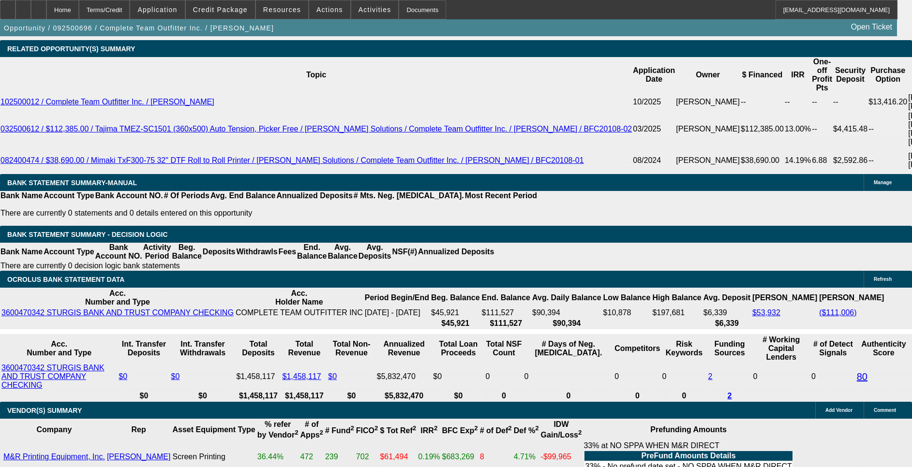
drag, startPoint x: 555, startPoint y: 208, endPoint x: 570, endPoint y: 206, distance: 15.1
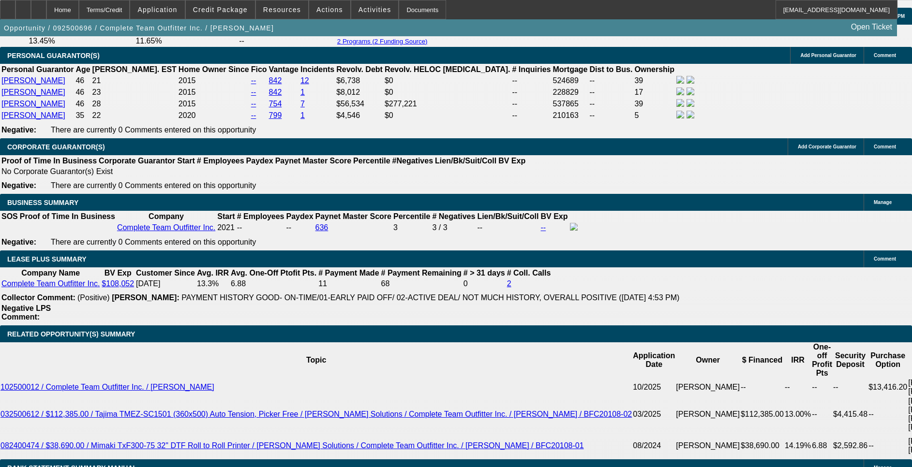
scroll to position [1379, 0]
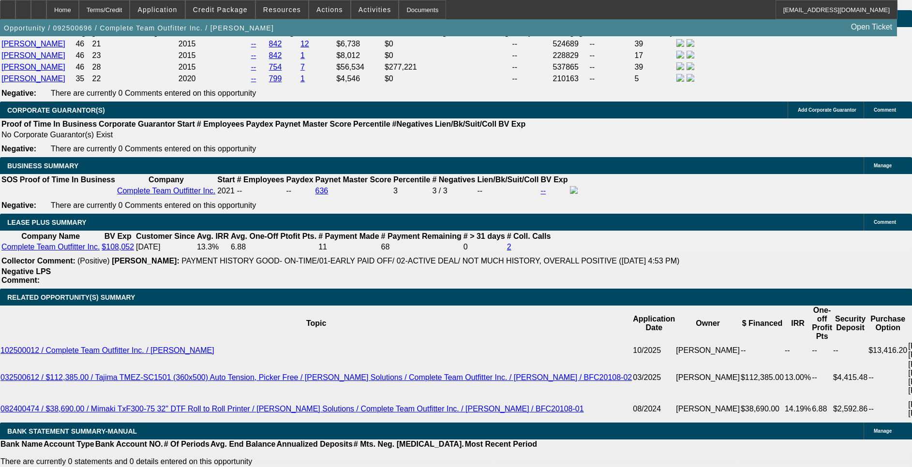
select select "0"
select select "2"
select select "0"
select select "6"
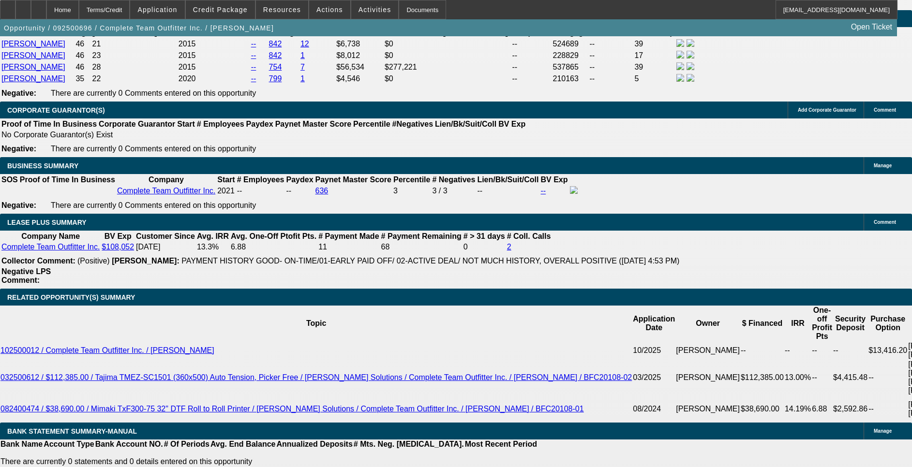
select select "0"
select select "2"
select select "0"
select select "6"
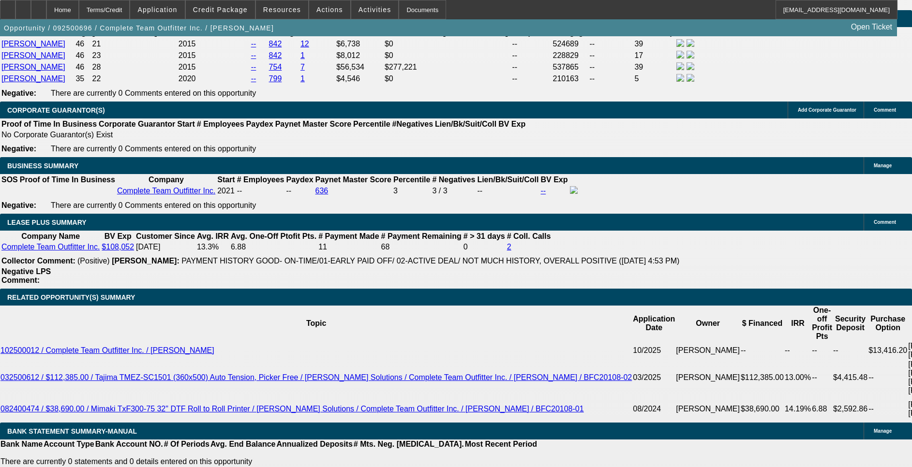
select select "0"
select select "2"
select select "0"
select select "6"
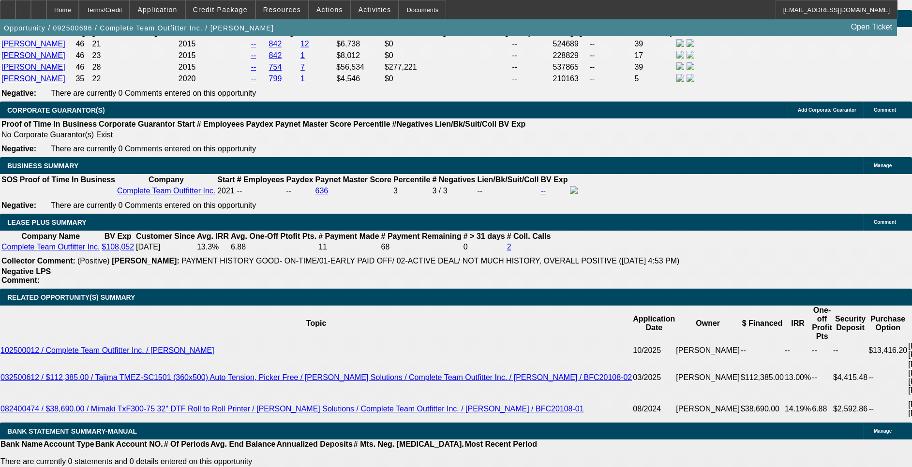
select select "0"
select select "2"
select select "0"
select select "6"
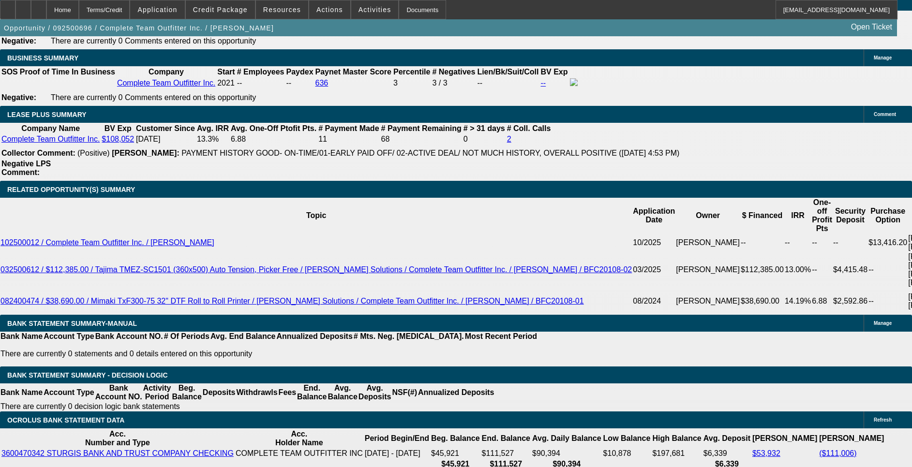
scroll to position [1597, 0]
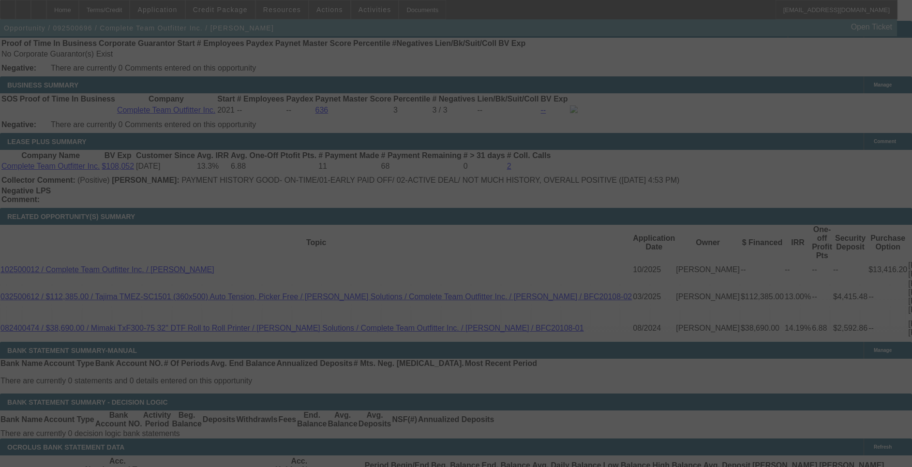
scroll to position [1669, 0]
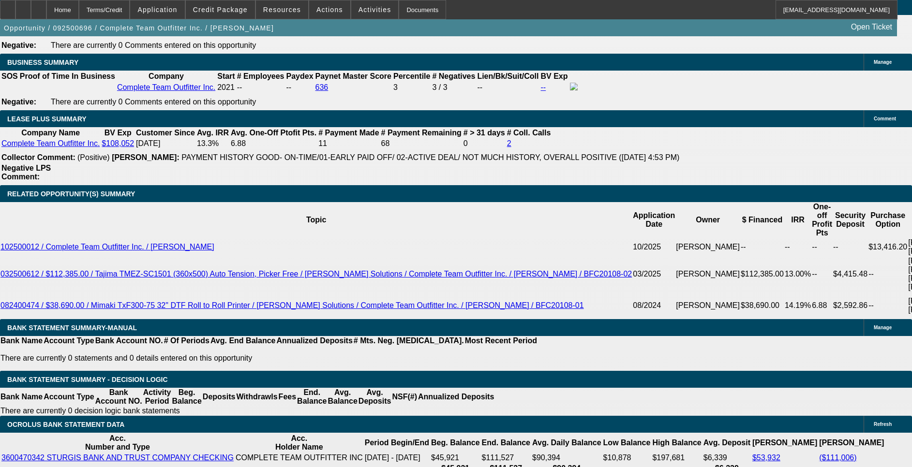
select select "0"
select select "2"
select select "0"
select select "6"
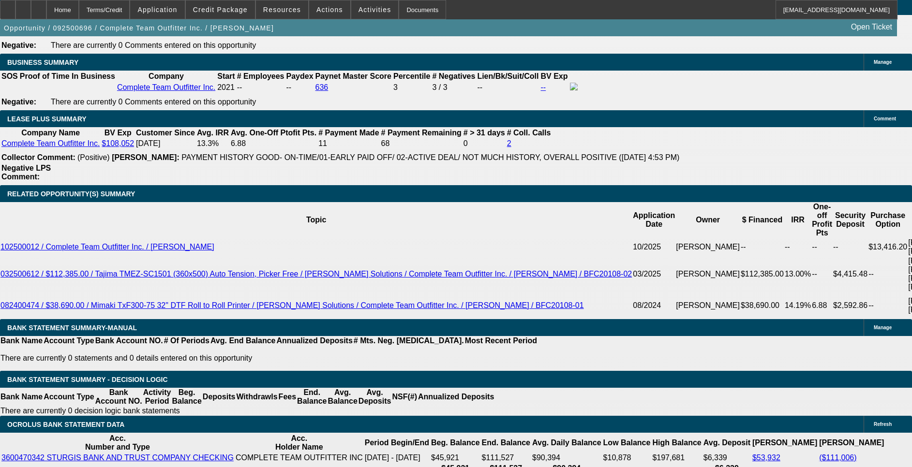
select select "0"
select select "2"
select select "0"
select select "6"
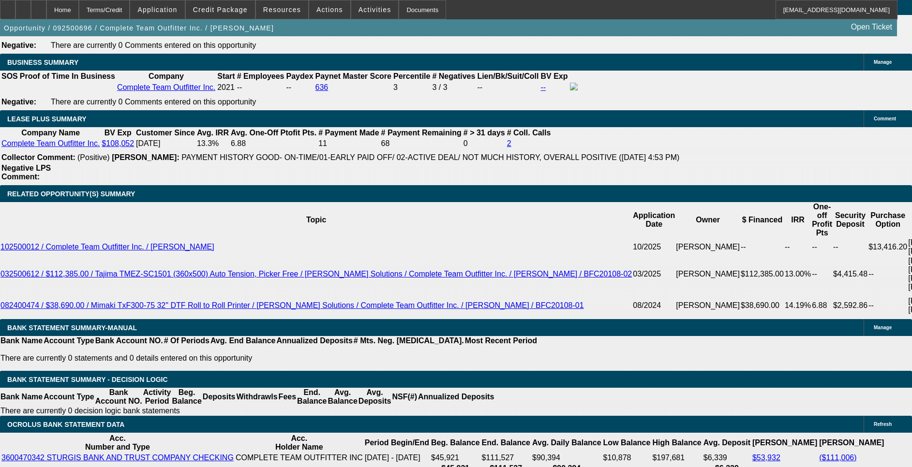
select select "0"
select select "2"
select select "0"
select select "6"
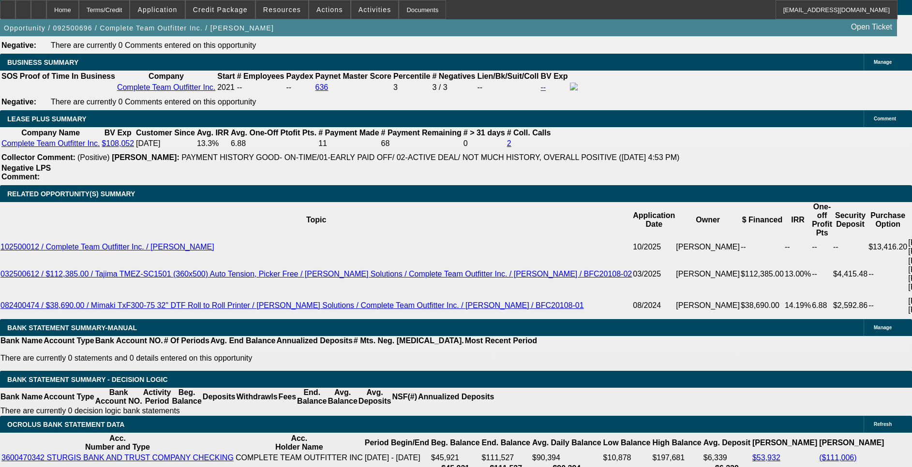
select select "0"
select select "2"
select select "0"
select select "6"
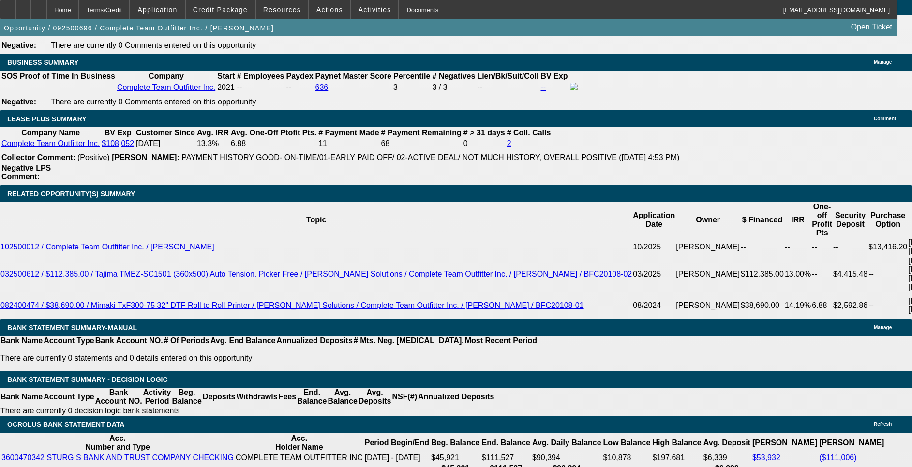
drag, startPoint x: 163, startPoint y: 347, endPoint x: 173, endPoint y: 344, distance: 10.7
type input "$3,527.76"
drag, startPoint x: 268, startPoint y: 349, endPoint x: 303, endPoint y: 345, distance: 36.0
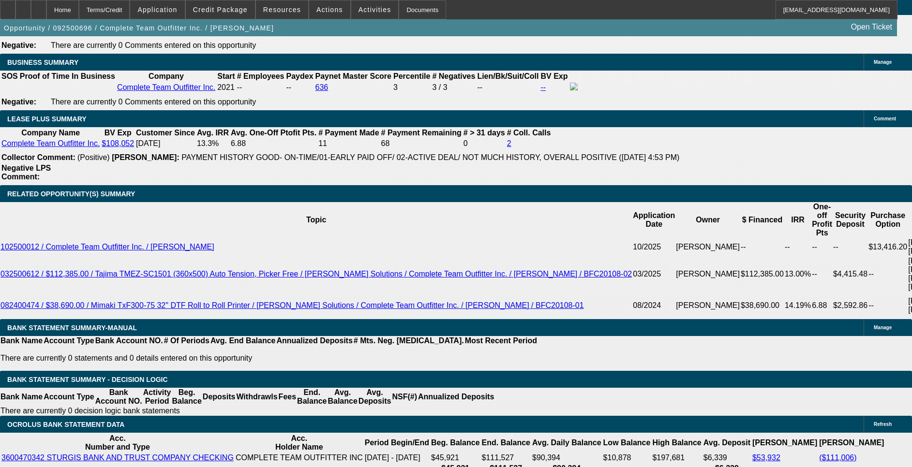
type input "$2,938.24"
type input "2541.47"
drag, startPoint x: 407, startPoint y: 352, endPoint x: 439, endPoint y: 348, distance: 32.2
type input "2506.25"
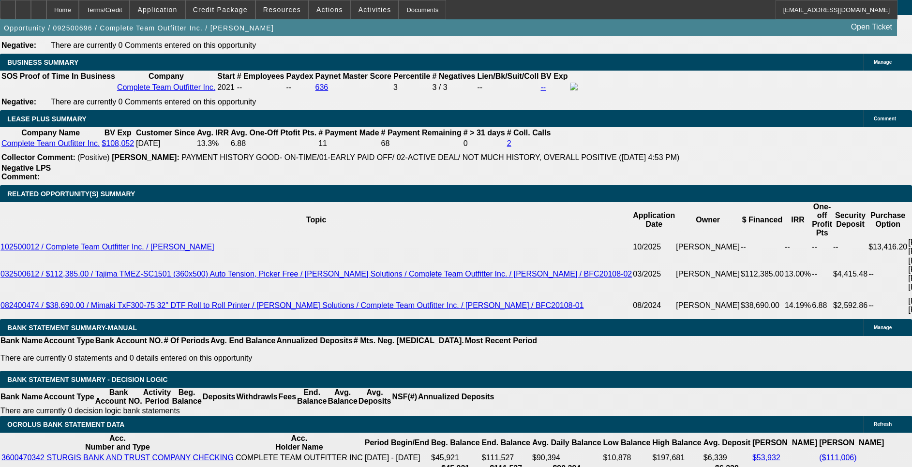
type input "$2,541.47"
drag, startPoint x: 513, startPoint y: 351, endPoint x: 524, endPoint y: 348, distance: 11.6
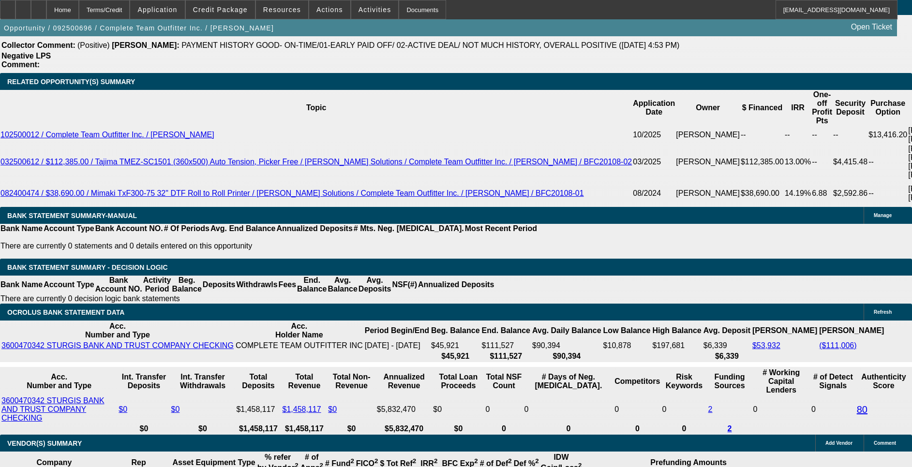
scroll to position [1814, 0]
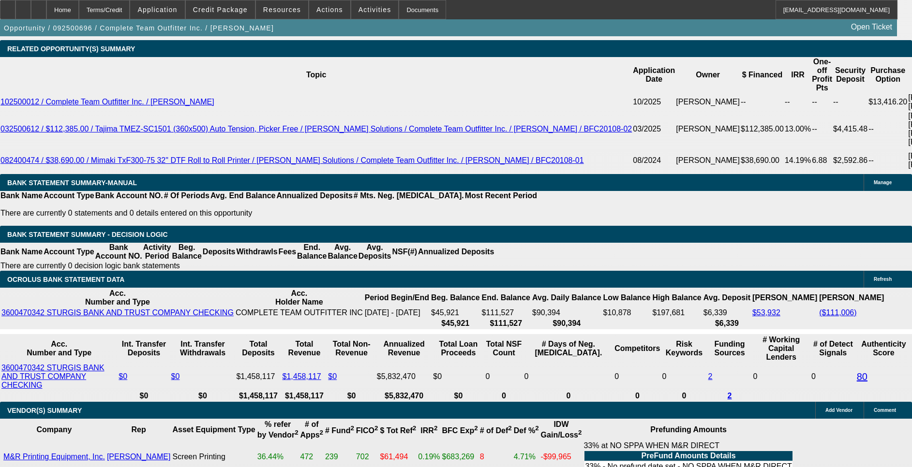
type input "$2,506.25"
drag, startPoint x: 309, startPoint y: 210, endPoint x: 324, endPoint y: 202, distance: 16.9
drag, startPoint x: 127, startPoint y: 209, endPoint x: 138, endPoint y: 206, distance: 12.0
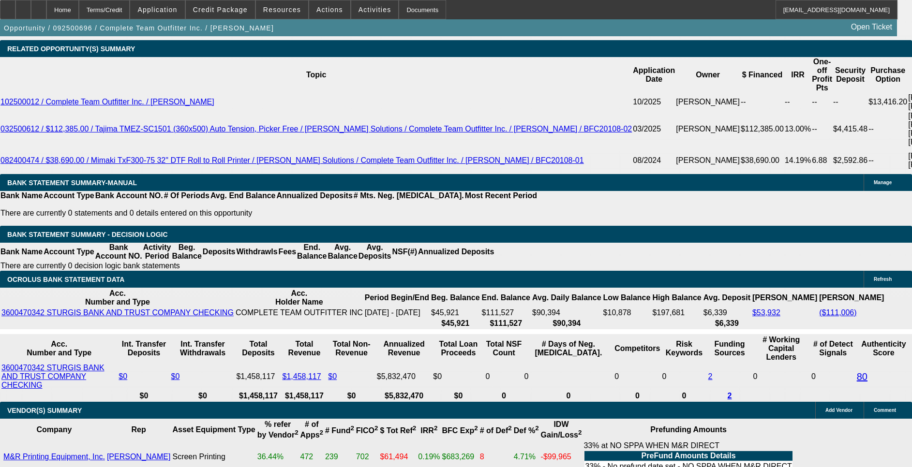
drag, startPoint x: 142, startPoint y: 205, endPoint x: 231, endPoint y: 210, distance: 88.7
type input "$3,527.76"
type input "2938.24"
drag, startPoint x: 265, startPoint y: 206, endPoint x: 317, endPoint y: 210, distance: 52.4
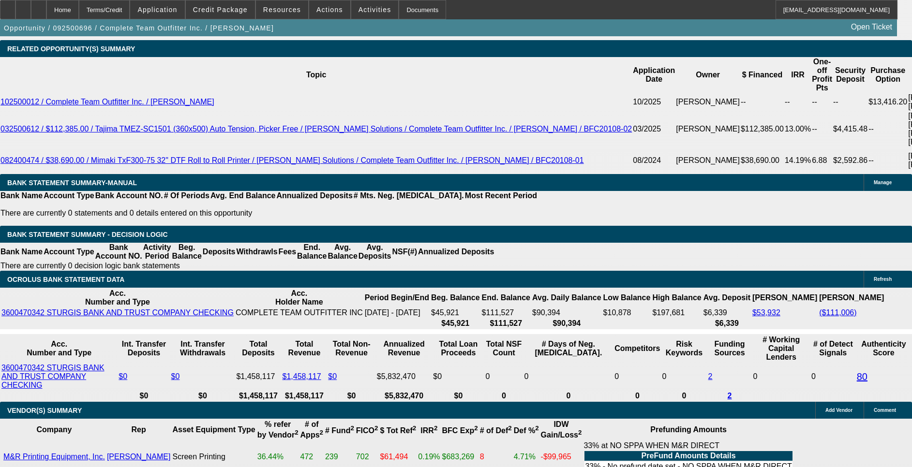
type input "3527.76"
type input "$2,938.24"
drag, startPoint x: 137, startPoint y: 205, endPoint x: 183, endPoint y: 205, distance: 46.0
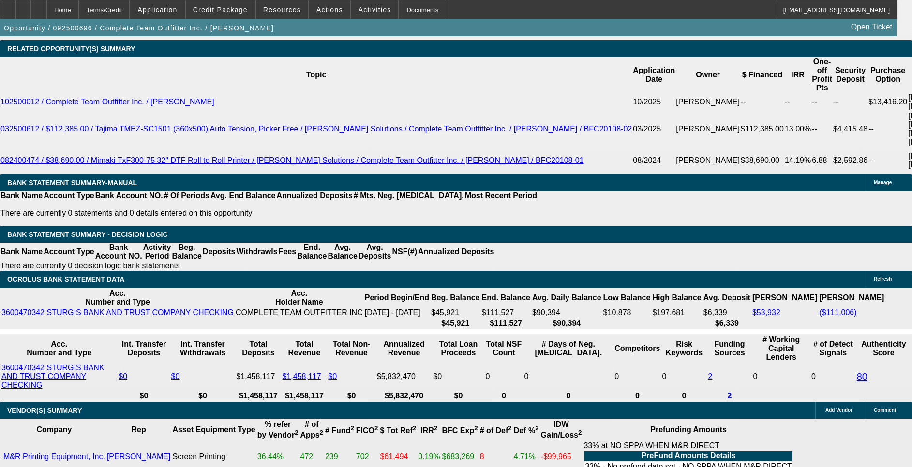
scroll to position [1119, 0]
type input "$3,527.76"
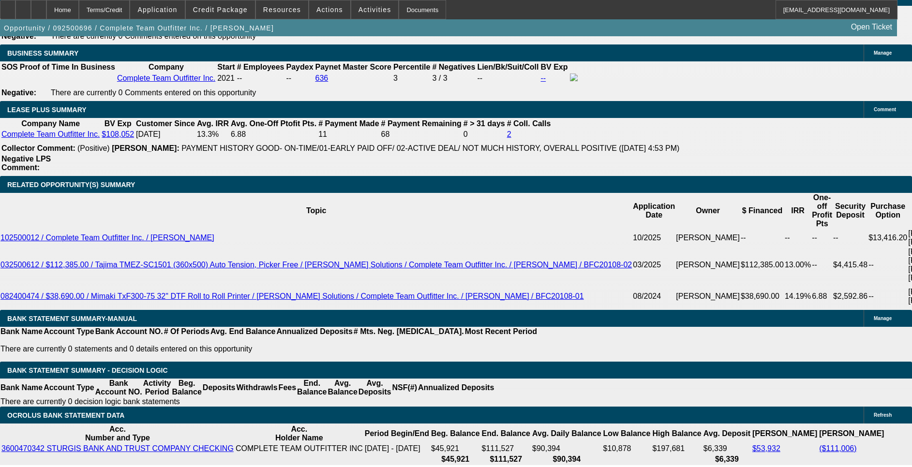
scroll to position [1742, 0]
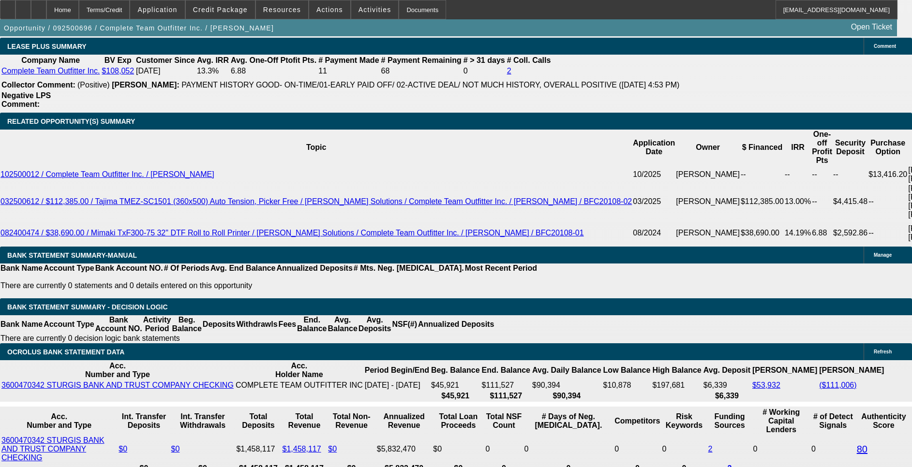
drag, startPoint x: 394, startPoint y: 283, endPoint x: 421, endPoint y: 282, distance: 27.6
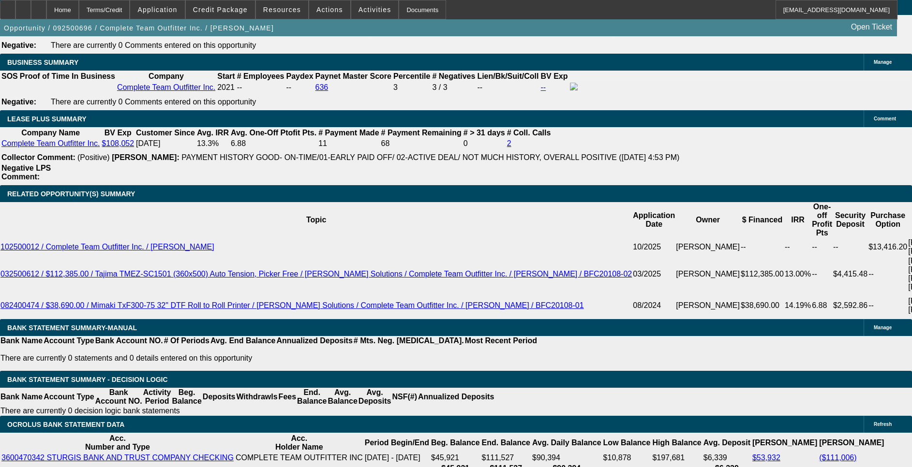
type input "$2,541.47"
select select "0"
select select "2"
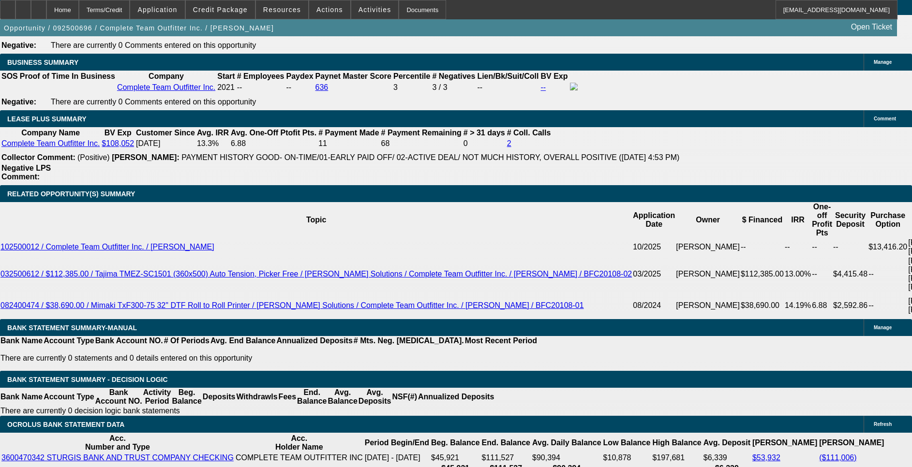
select select "0"
select select "6"
select select "0"
select select "2"
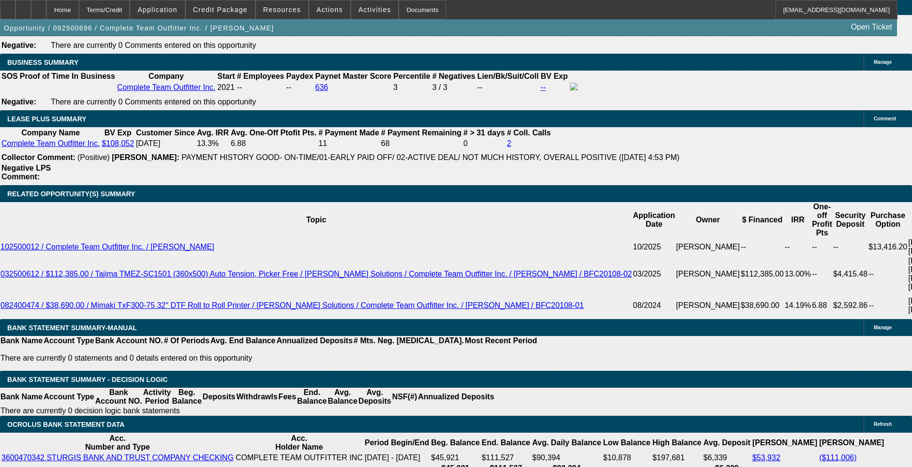
select select "0"
select select "6"
select select "0"
select select "2"
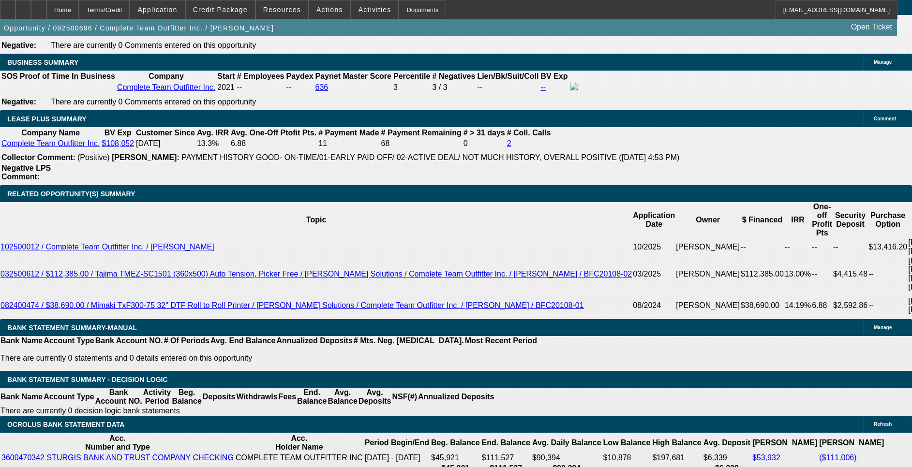
select select "0"
select select "6"
select select "0"
select select "2"
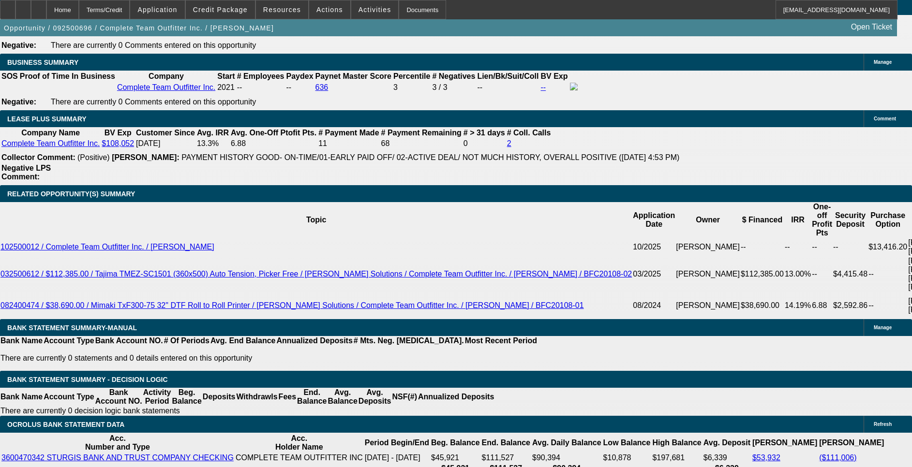
select select "0"
select select "6"
select select "0"
select select "2"
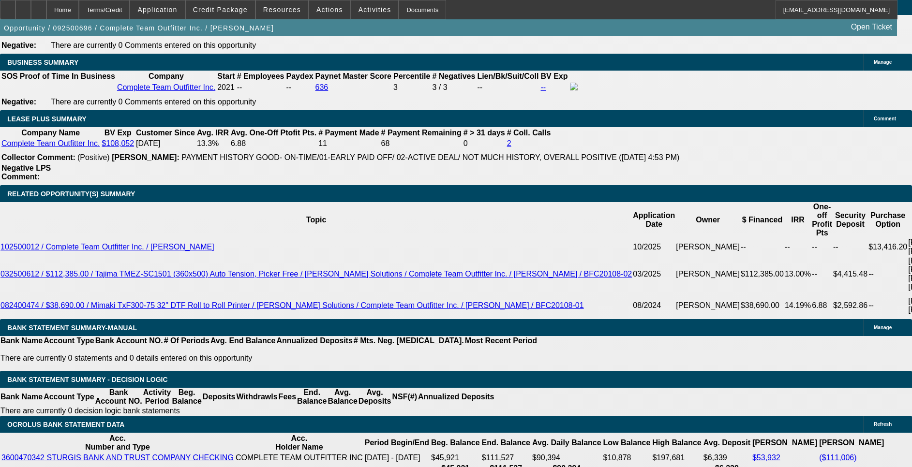
select select "2"
select select "0"
select select "6"
select select "0"
select select "2"
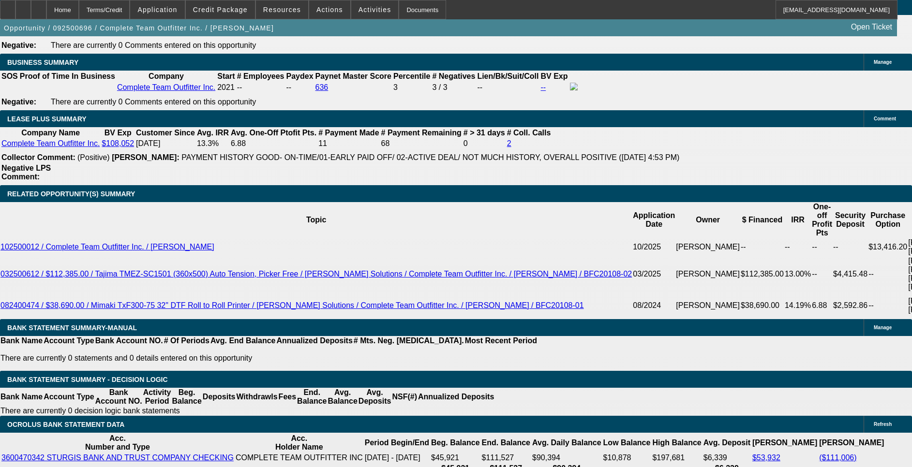
select select "2"
select select "0"
select select "6"
select select "0"
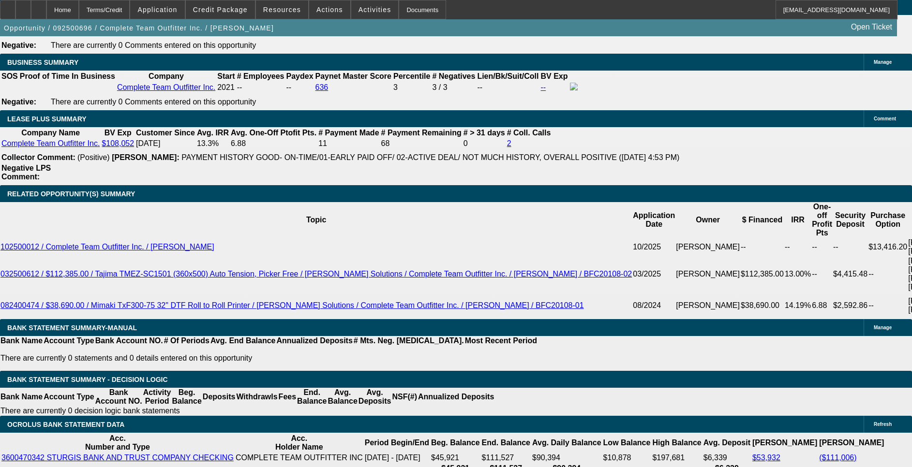
select select "2"
select select "0"
select select "6"
select select "0"
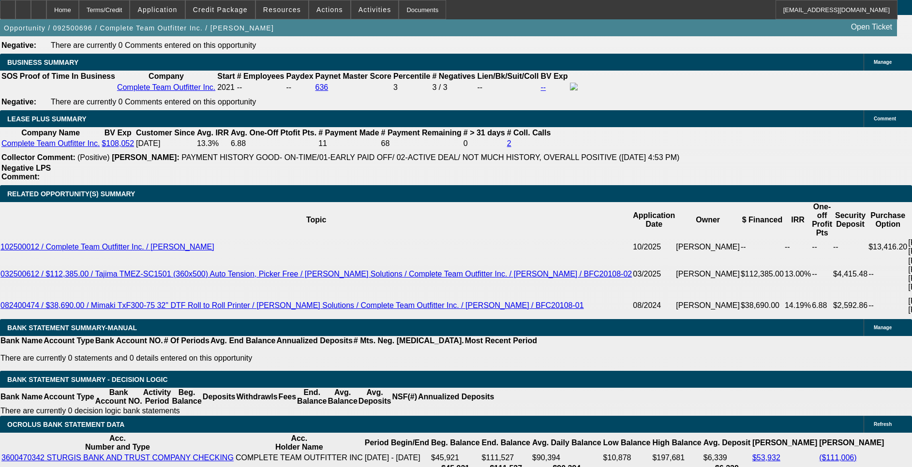
select select "2"
select select "0"
select select "6"
select select "0"
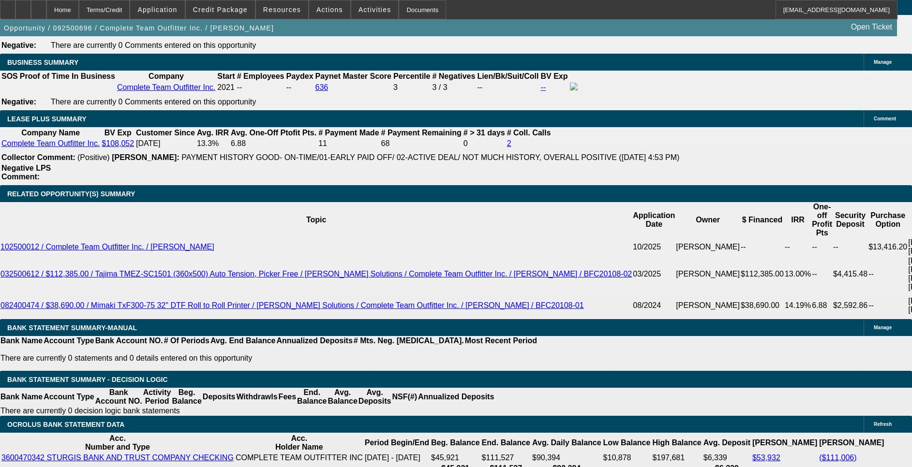
select select "2"
select select "0"
select select "6"
select select "0"
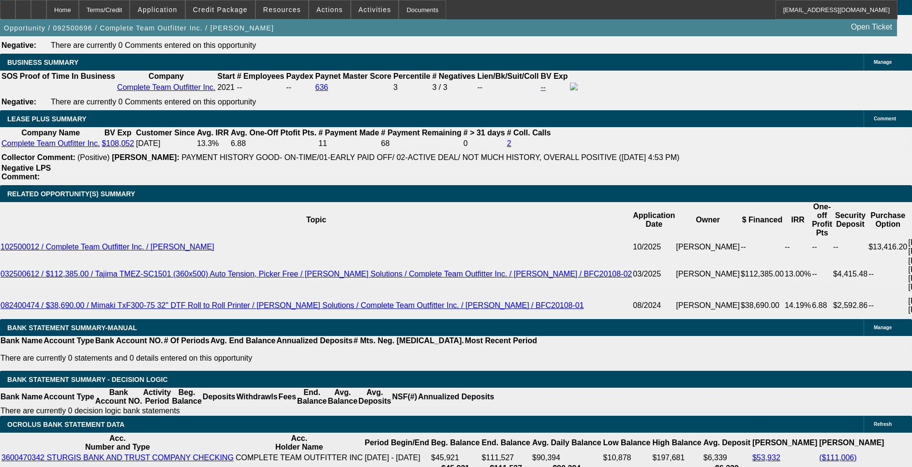
select select "2"
select select "0"
select select "6"
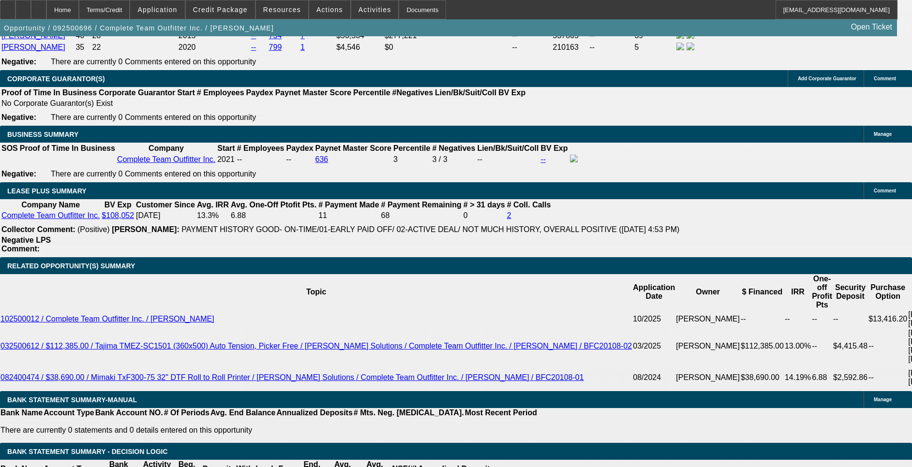
scroll to position [1597, 0]
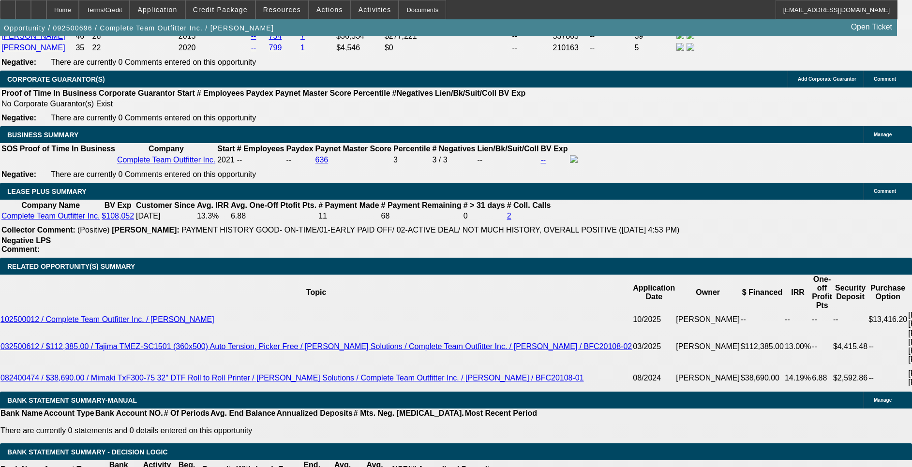
select select "0"
select select "2"
select select "0"
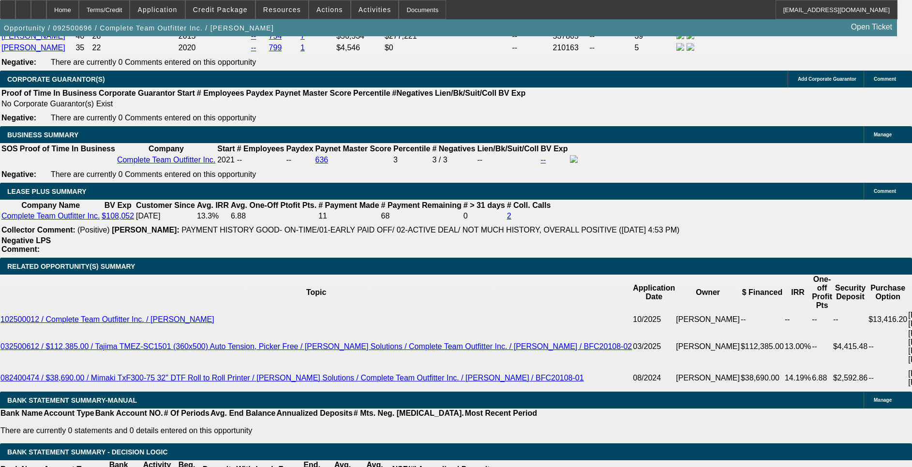
select select "6"
select select "0"
select select "2"
select select "0"
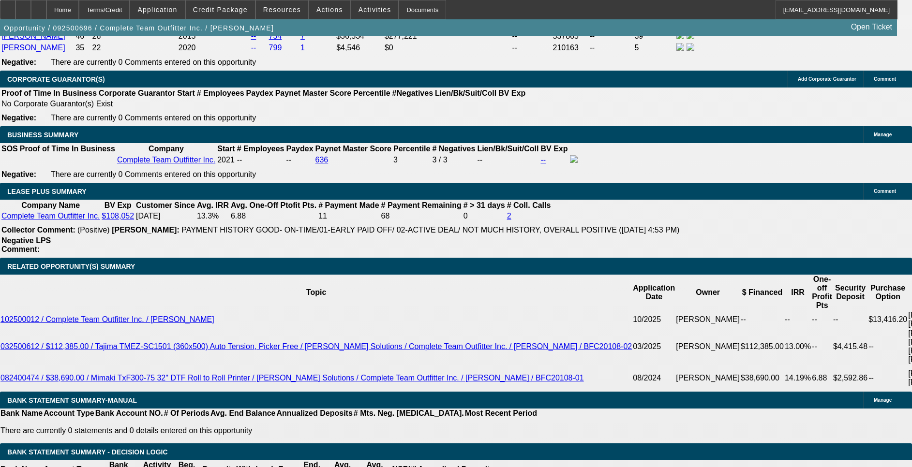
select select "6"
select select "0"
select select "2"
select select "0"
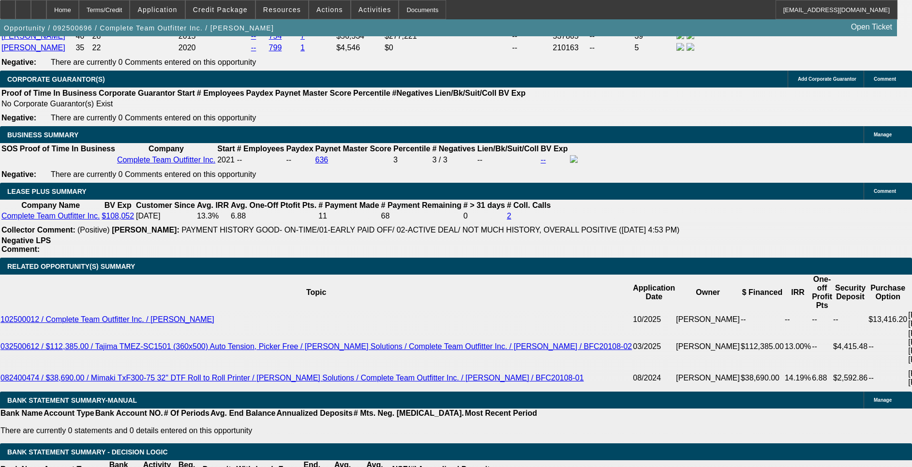
select select "6"
select select "0"
select select "2"
select select "0"
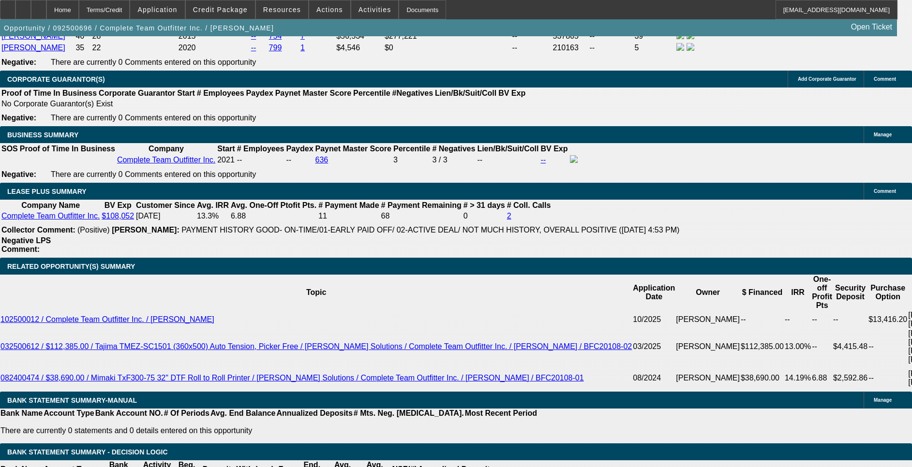
select select "6"
drag, startPoint x: 534, startPoint y: 370, endPoint x: 571, endPoint y: 363, distance: 37.8
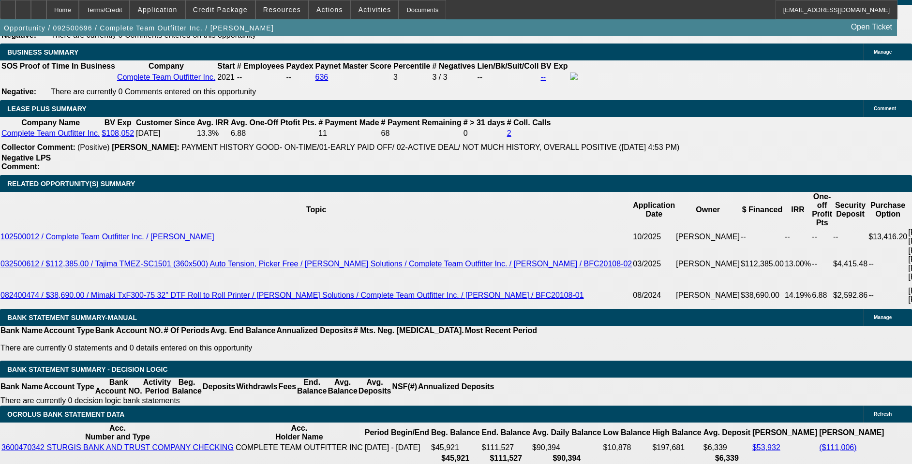
scroll to position [1742, 0]
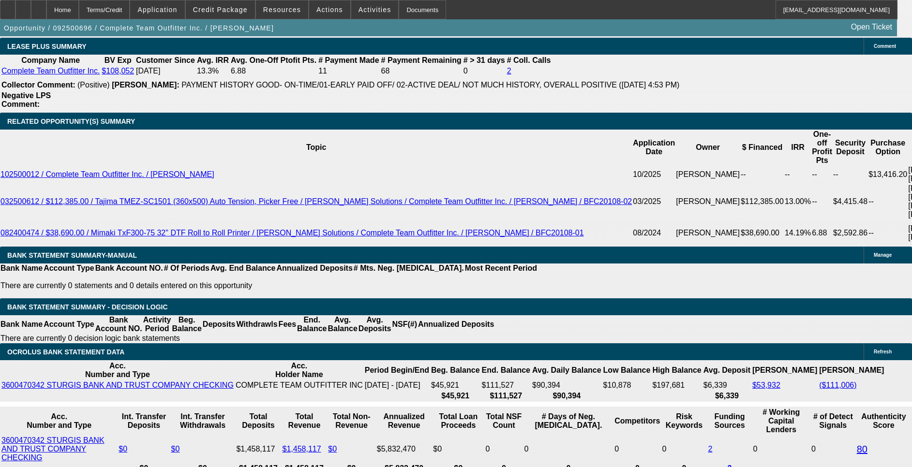
drag, startPoint x: 571, startPoint y: 273, endPoint x: 584, endPoint y: 272, distance: 12.2
drag, startPoint x: 584, startPoint y: 272, endPoint x: 575, endPoint y: 278, distance: 10.4
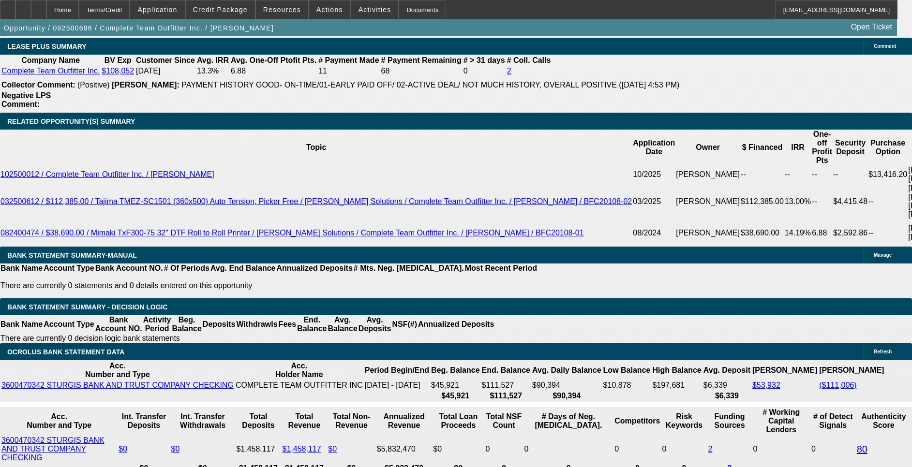
drag, startPoint x: 453, startPoint y: 275, endPoint x: 465, endPoint y: 274, distance: 11.2
drag, startPoint x: 570, startPoint y: 284, endPoint x: 585, endPoint y: 282, distance: 16.1
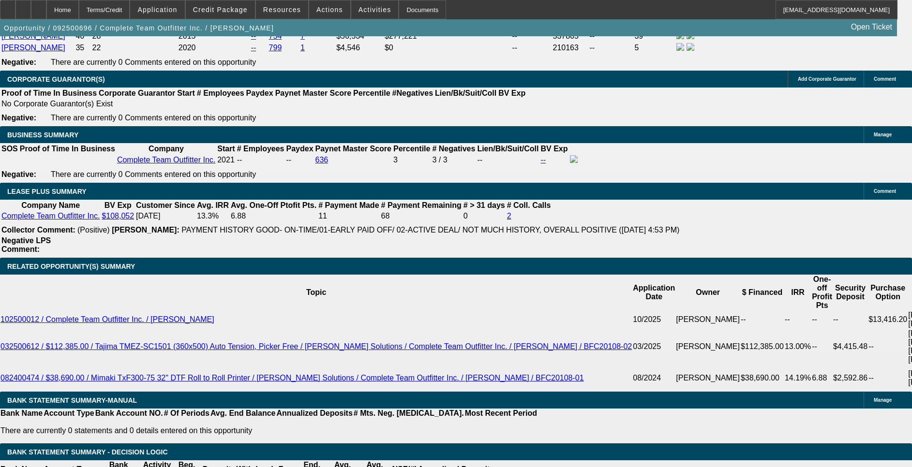
scroll to position [0, 0]
drag, startPoint x: 717, startPoint y: 295, endPoint x: 650, endPoint y: 300, distance: 67.5
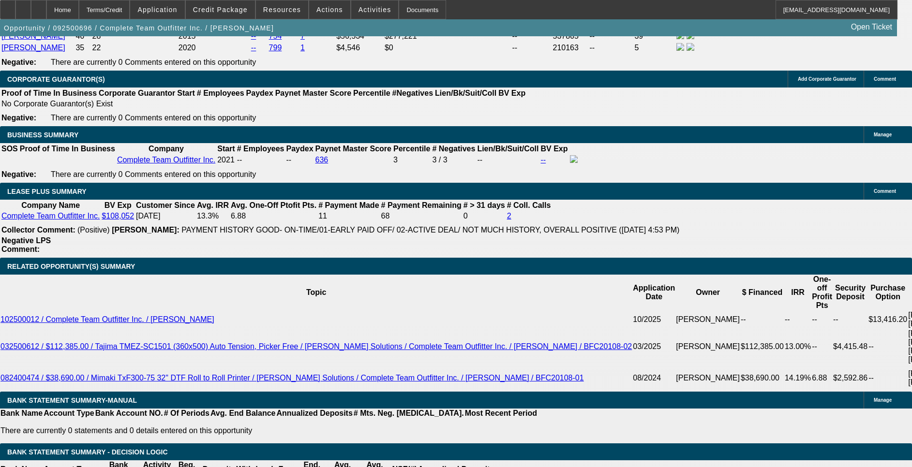
drag, startPoint x: 650, startPoint y: 300, endPoint x: 674, endPoint y: 298, distance: 24.3
drag, startPoint x: 685, startPoint y: 303, endPoint x: 637, endPoint y: 299, distance: 48.1
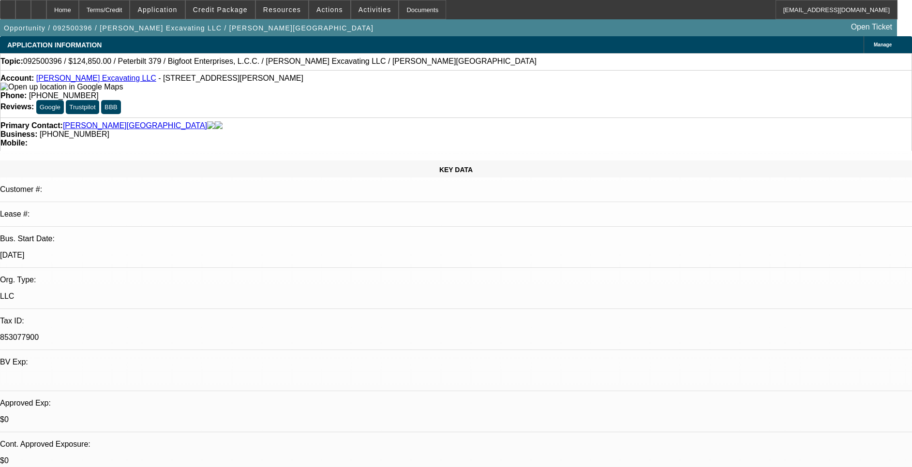
select select "0"
select select "2"
select select "0"
select select "6"
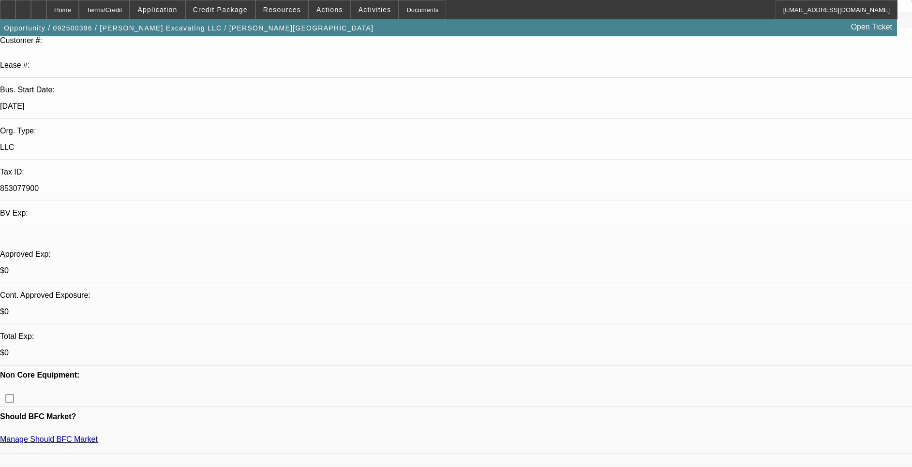
scroll to position [145, 0]
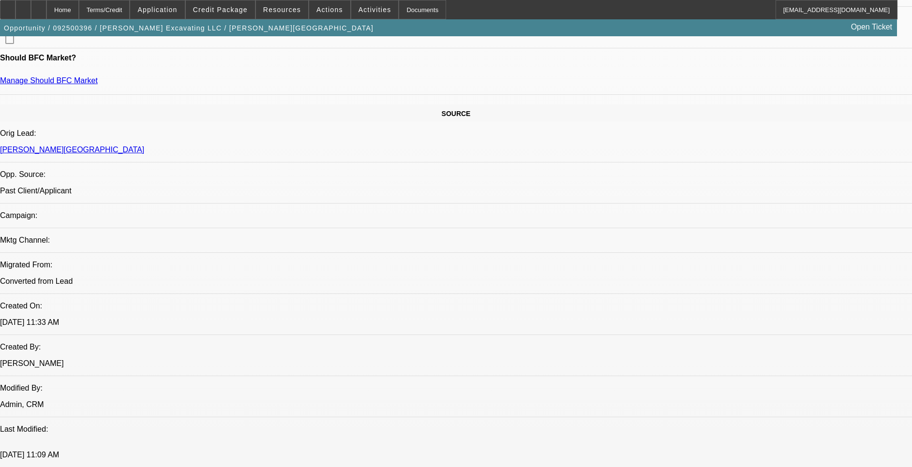
scroll to position [581, 0]
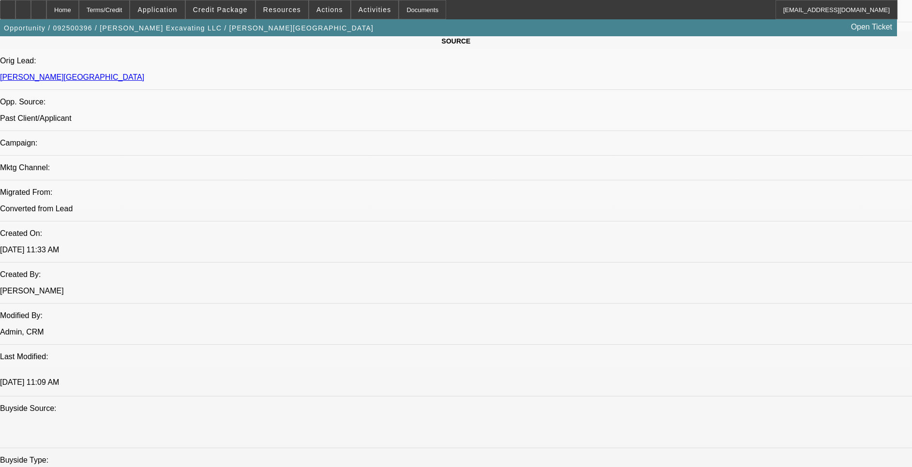
drag, startPoint x: 276, startPoint y: 396, endPoint x: 253, endPoint y: 404, distance: 24.5
drag, startPoint x: 398, startPoint y: 267, endPoint x: 443, endPoint y: 265, distance: 44.5
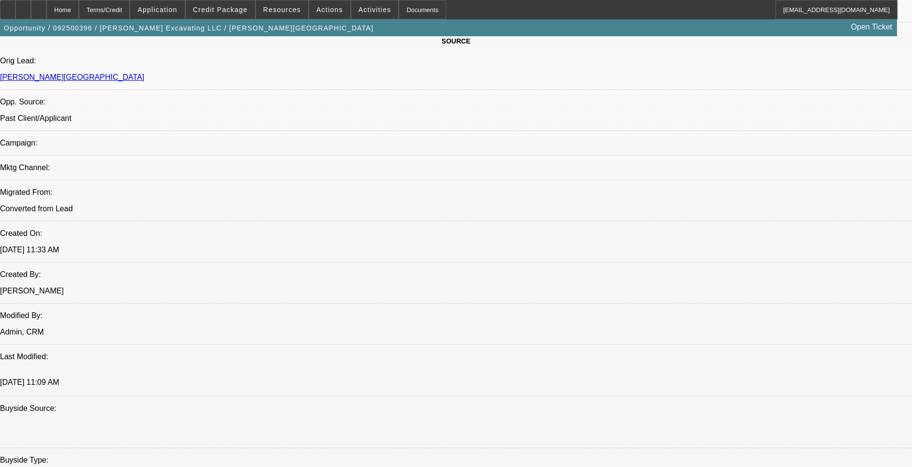
drag, startPoint x: 443, startPoint y: 265, endPoint x: 423, endPoint y: 266, distance: 19.9
drag, startPoint x: 340, startPoint y: 363, endPoint x: 333, endPoint y: 368, distance: 9.0
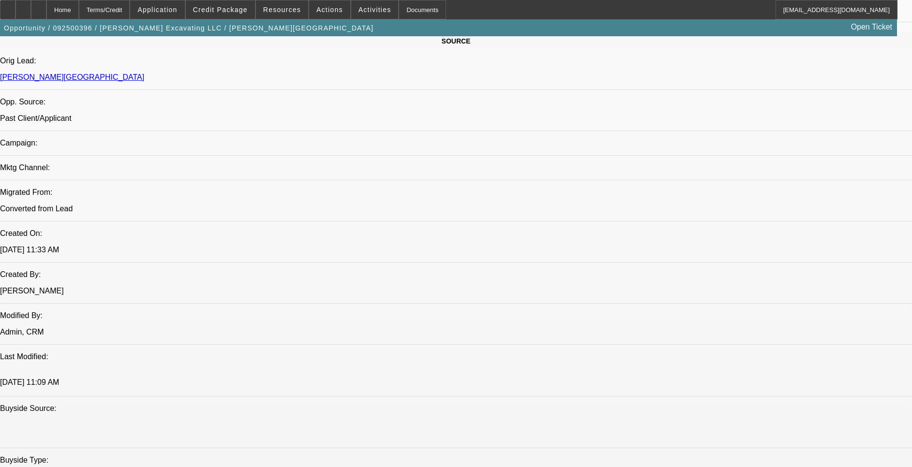
drag, startPoint x: 333, startPoint y: 368, endPoint x: 340, endPoint y: 378, distance: 12.2
drag, startPoint x: 340, startPoint y: 372, endPoint x: 320, endPoint y: 378, distance: 20.2
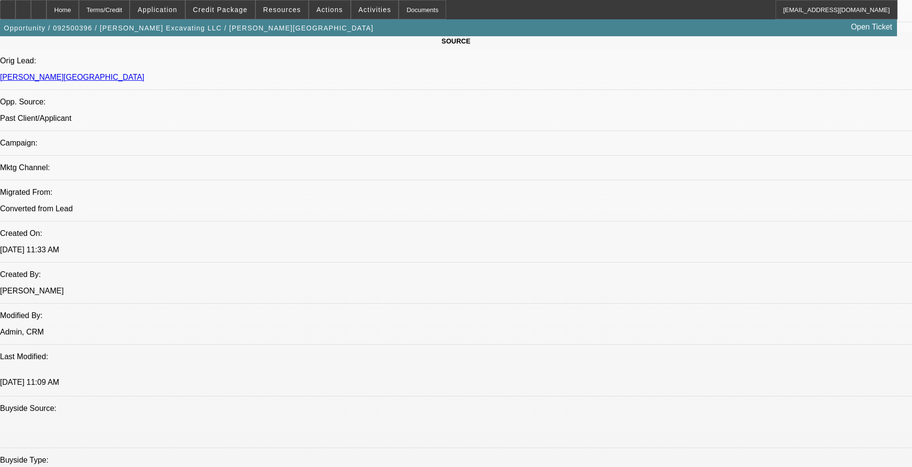
drag, startPoint x: 320, startPoint y: 378, endPoint x: 322, endPoint y: 372, distance: 6.1
drag, startPoint x: 350, startPoint y: 264, endPoint x: 387, endPoint y: 263, distance: 36.3
drag, startPoint x: 215, startPoint y: 259, endPoint x: 242, endPoint y: 255, distance: 27.4
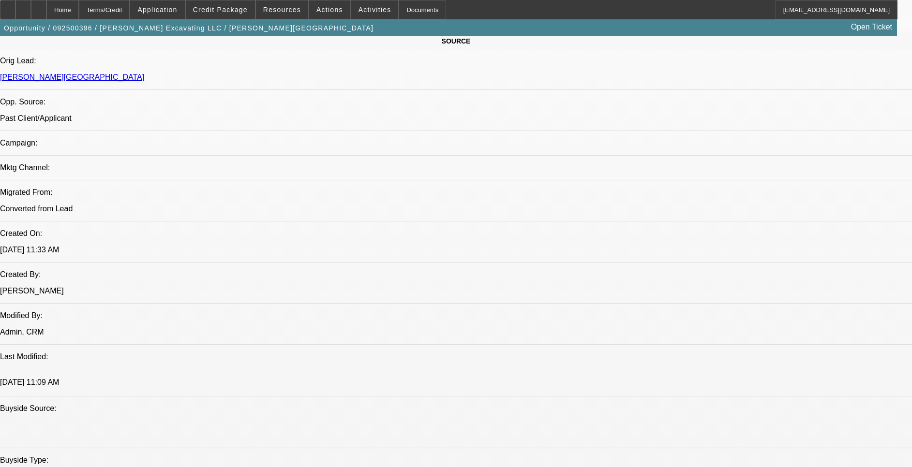
drag, startPoint x: 242, startPoint y: 255, endPoint x: 251, endPoint y: 268, distance: 15.7
drag, startPoint x: 251, startPoint y: 268, endPoint x: 300, endPoint y: 265, distance: 49.5
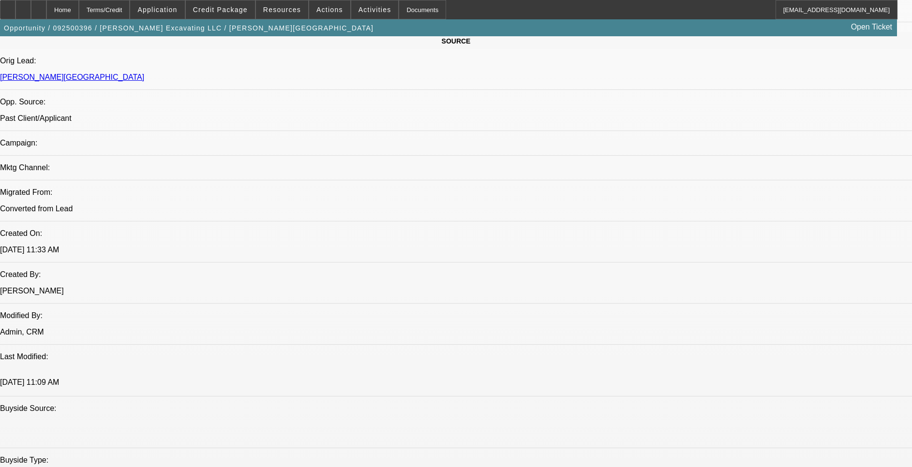
drag, startPoint x: 481, startPoint y: 264, endPoint x: 497, endPoint y: 262, distance: 16.6
drag, startPoint x: 497, startPoint y: 262, endPoint x: 447, endPoint y: 260, distance: 50.4
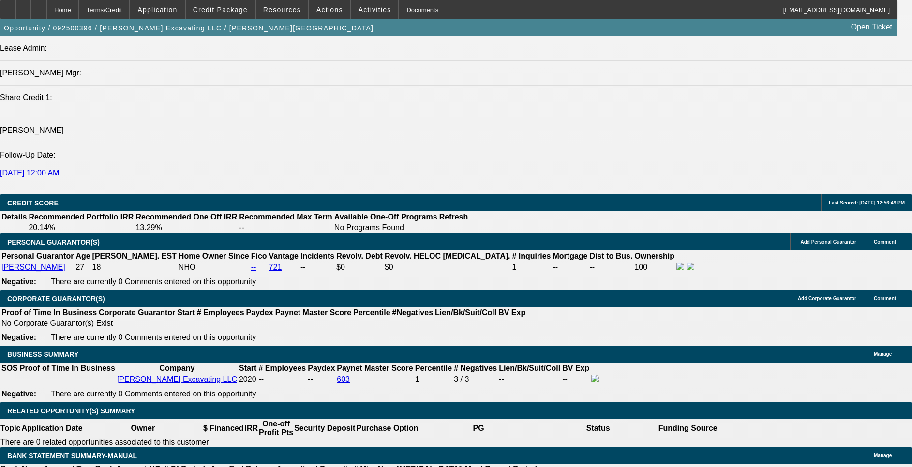
scroll to position [1306, 0]
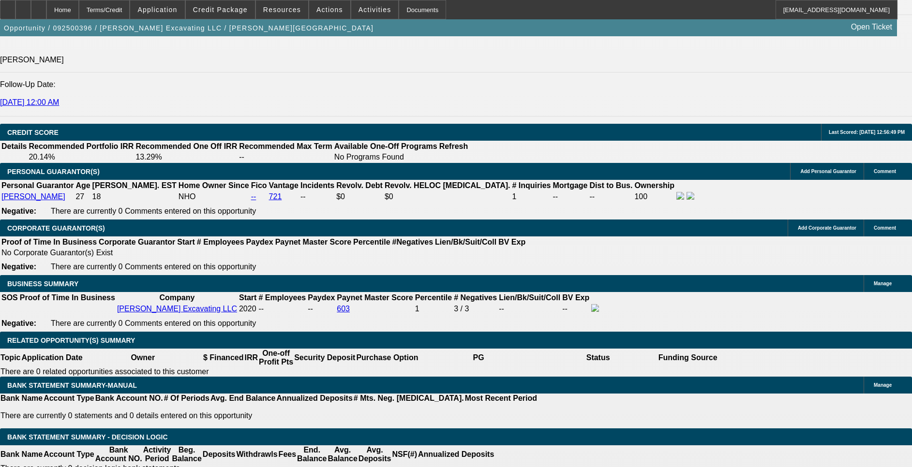
drag, startPoint x: 209, startPoint y: 375, endPoint x: 235, endPoint y: 390, distance: 29.9
drag, startPoint x: 446, startPoint y: 255, endPoint x: 413, endPoint y: 445, distance: 192.6
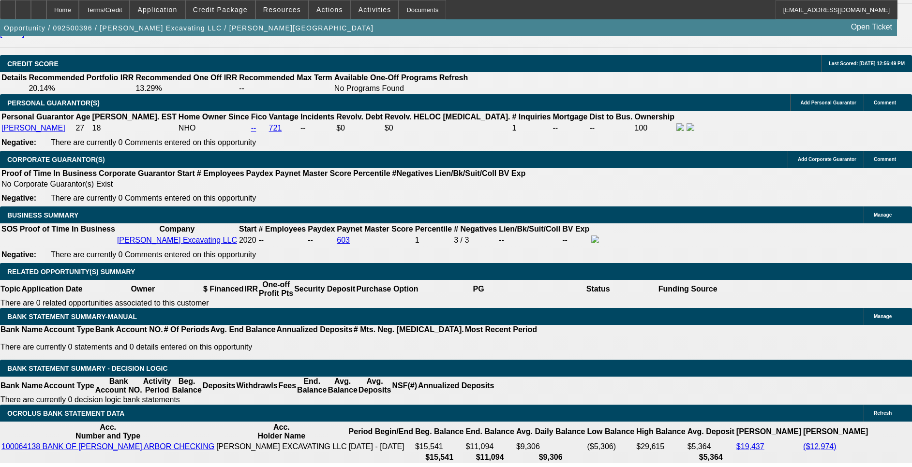
scroll to position [1234, 0]
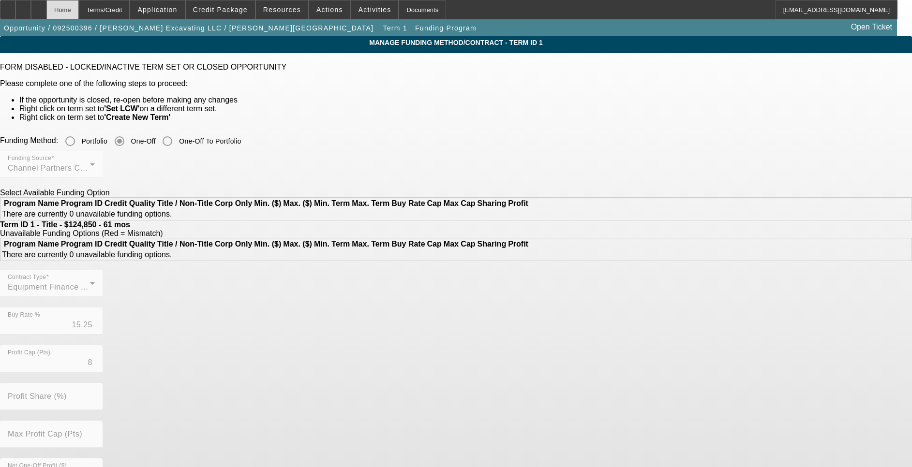
click at [79, 7] on div "Home" at bounding box center [62, 9] width 32 height 19
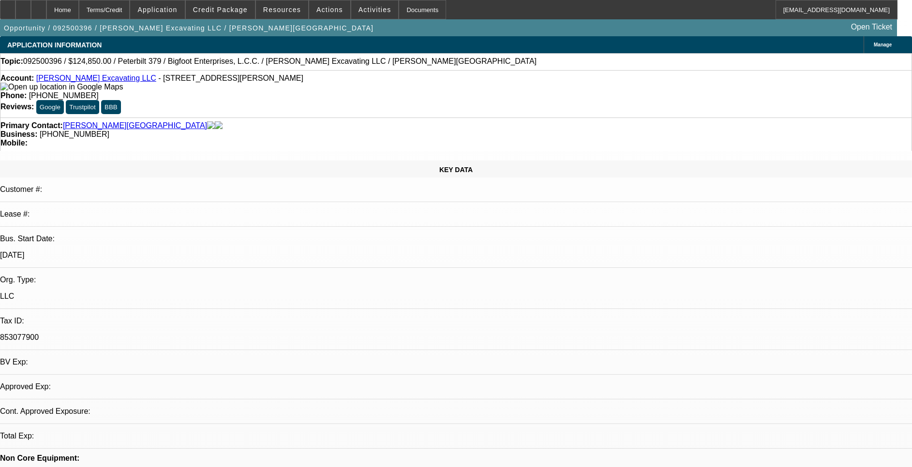
select select "0"
select select "2"
select select "0"
select select "6"
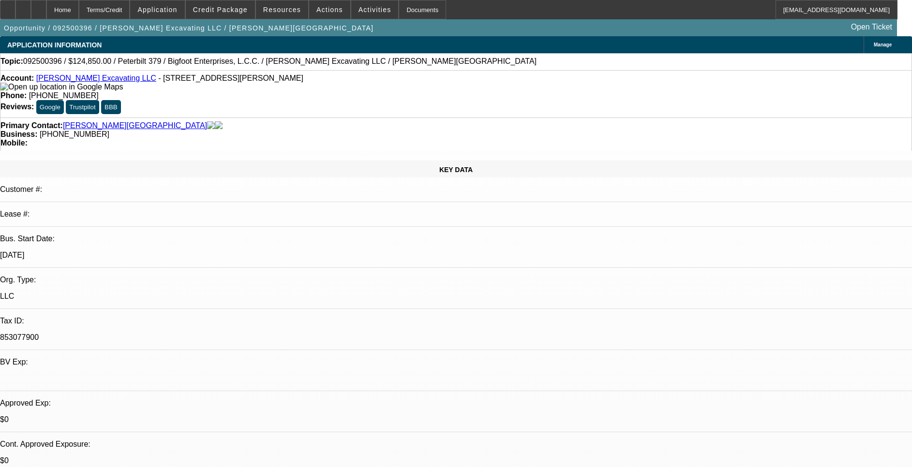
scroll to position [73, 0]
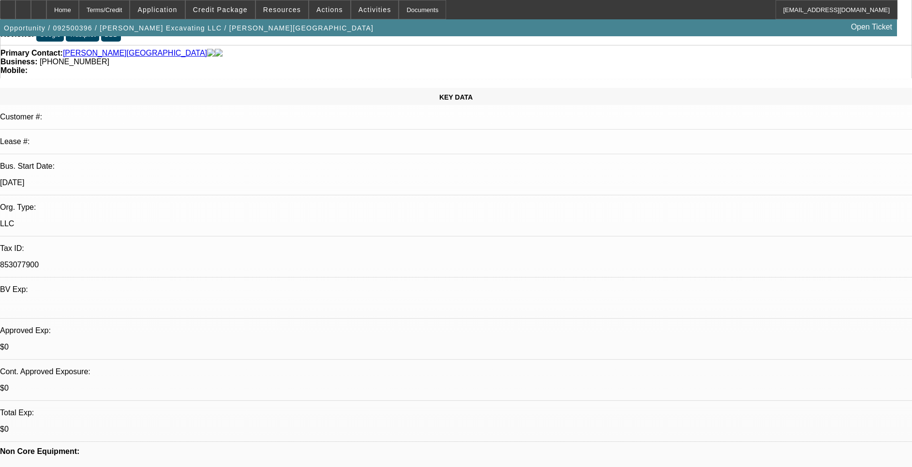
drag, startPoint x: 240, startPoint y: 347, endPoint x: 212, endPoint y: 351, distance: 28.3
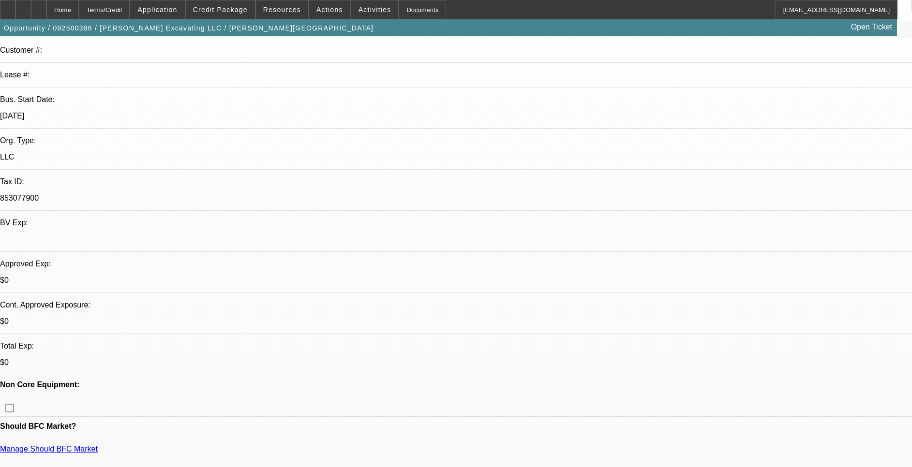
scroll to position [218, 0]
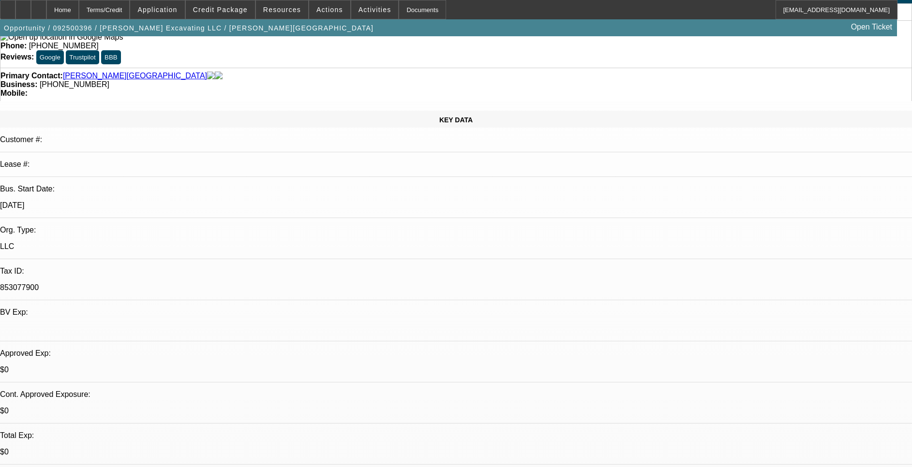
scroll to position [73, 0]
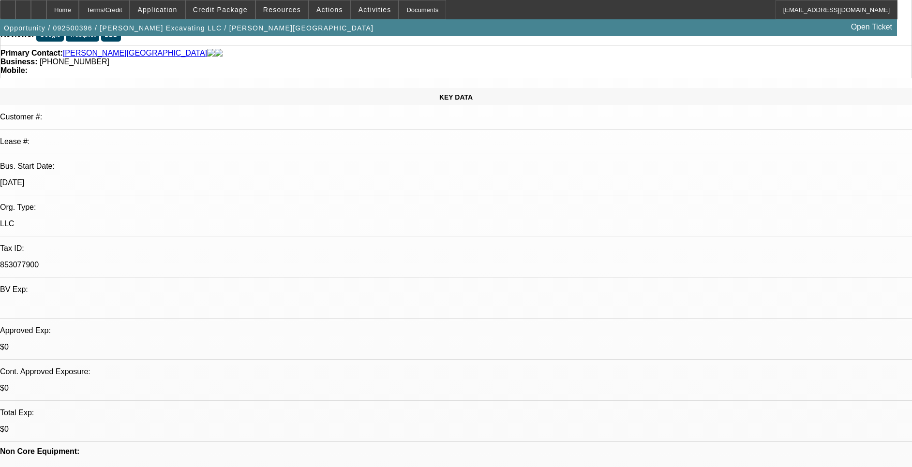
drag, startPoint x: 481, startPoint y: 288, endPoint x: 526, endPoint y: 287, distance: 45.5
drag, startPoint x: 526, startPoint y: 287, endPoint x: 447, endPoint y: 285, distance: 79.4
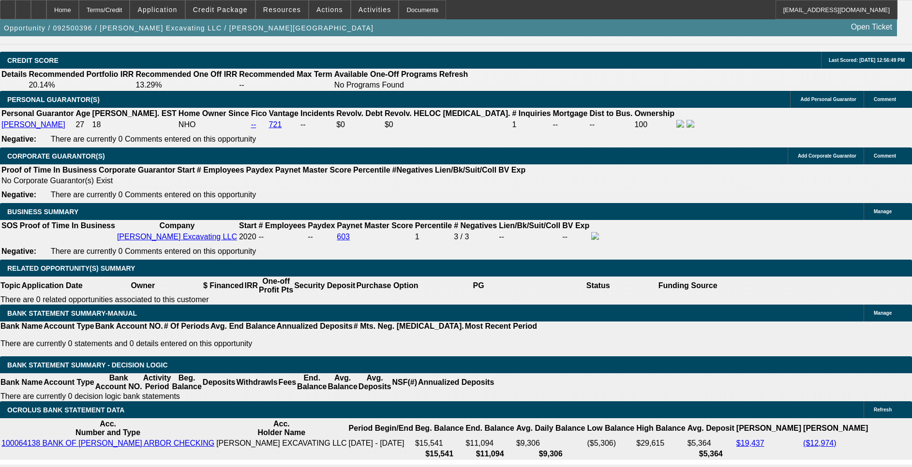
scroll to position [1379, 0]
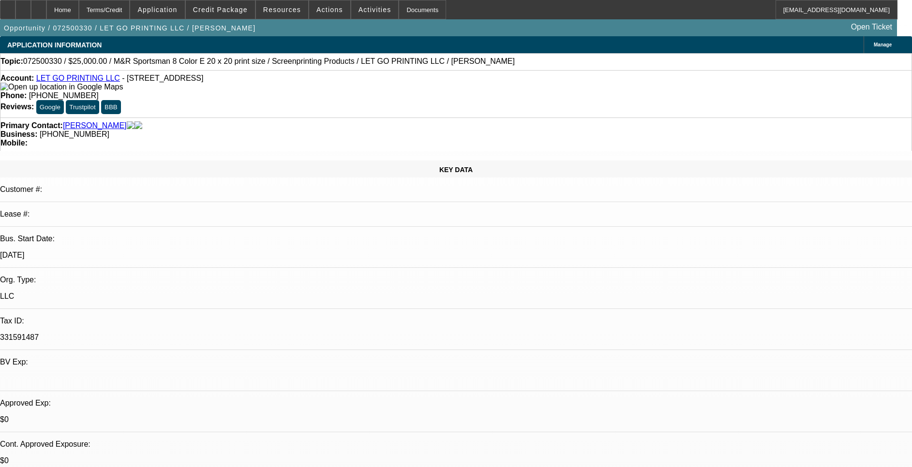
select select "0"
select select "0.1"
select select "5"
select select "0"
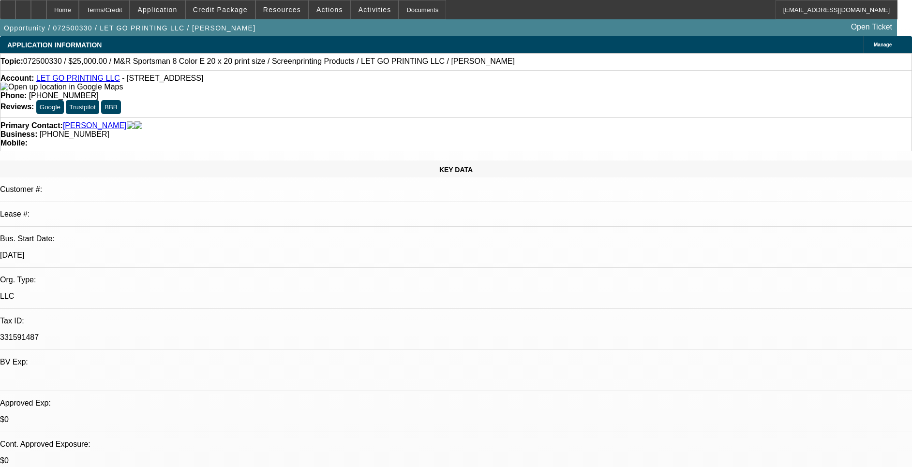
select select "0"
select select "0.1"
select select "5"
select select "0"
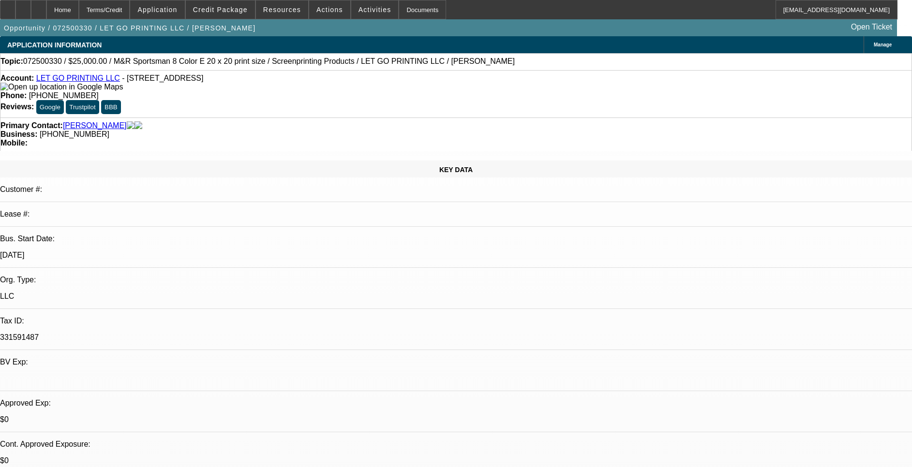
select select "0.1"
select select "5"
select select "0"
select select "0.1"
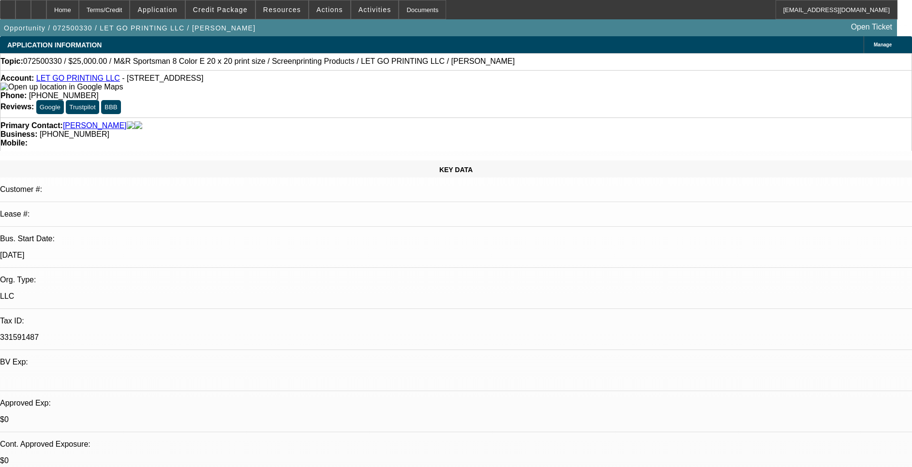
select select "4"
select select "0.15"
select select "2"
select select "0.1"
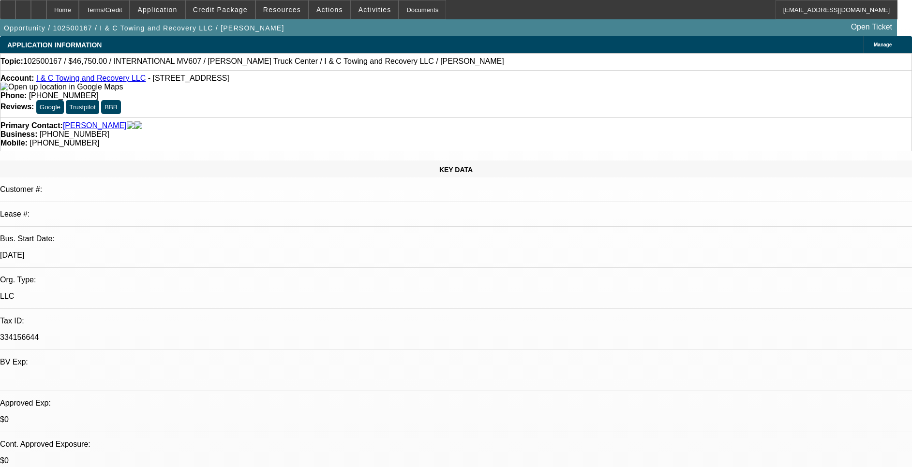
select select "4"
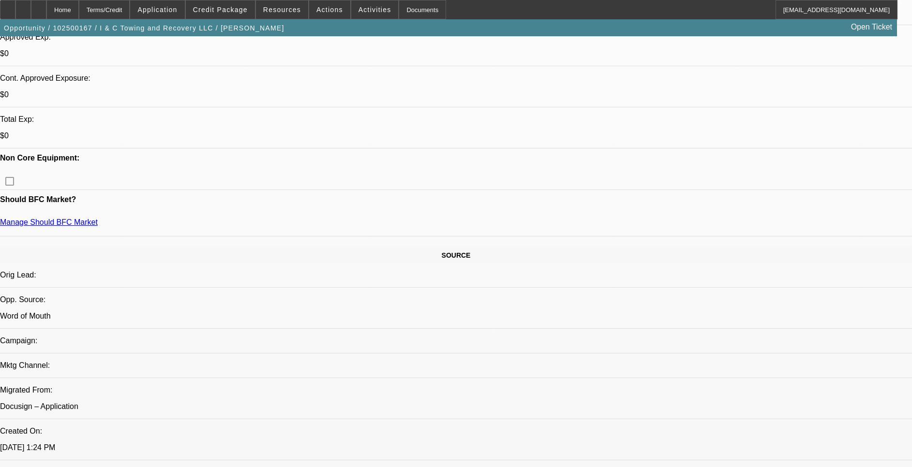
scroll to position [290, 0]
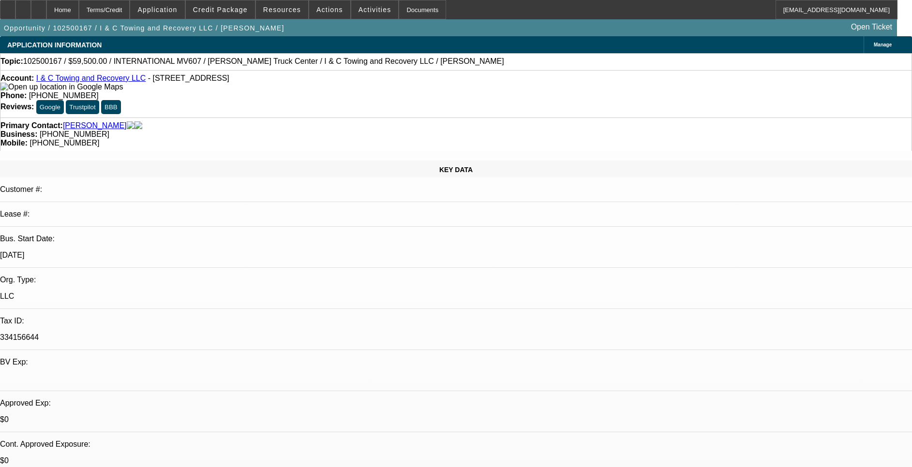
select select "0.15"
select select "2"
select select "0.1"
select select "4"
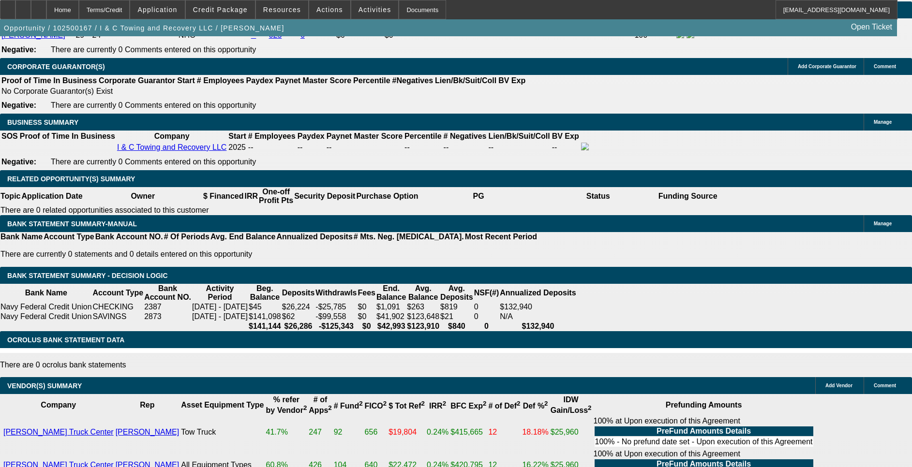
scroll to position [1306, 0]
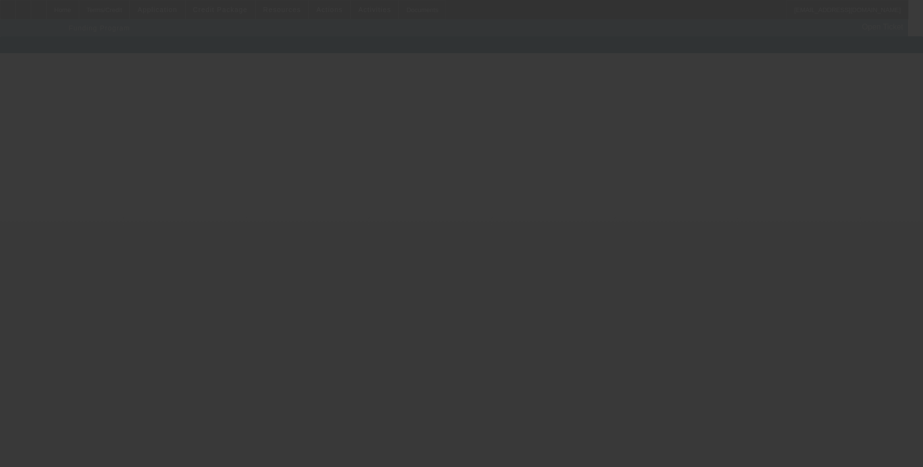
click at [210, 231] on div at bounding box center [461, 233] width 923 height 467
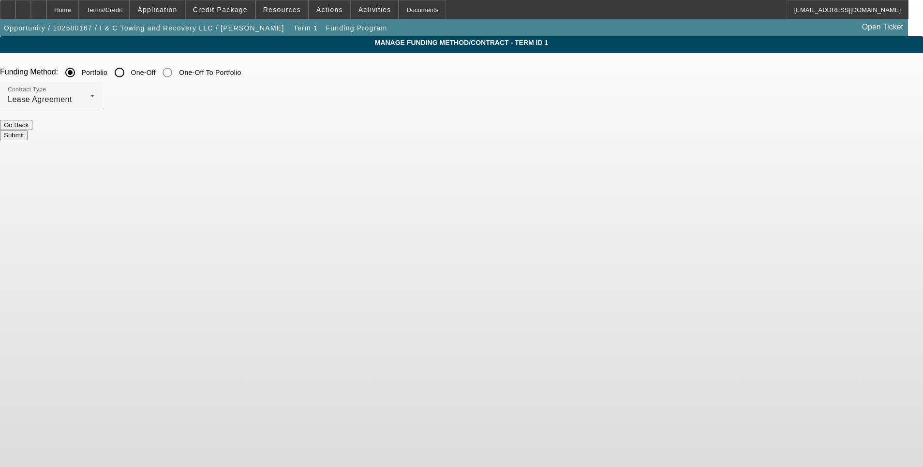
drag, startPoint x: 308, startPoint y: 66, endPoint x: 300, endPoint y: 76, distance: 13.5
click at [129, 67] on input "One-Off" at bounding box center [119, 72] width 19 height 19
radio input "true"
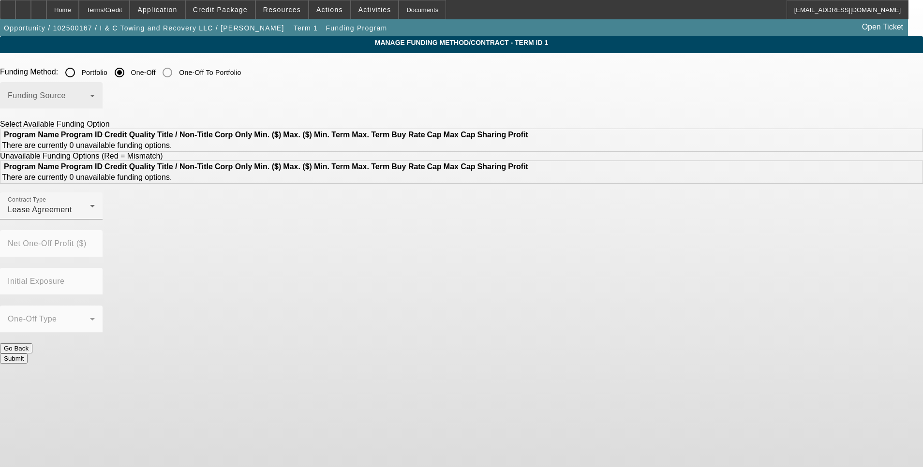
click at [90, 102] on span at bounding box center [49, 100] width 82 height 12
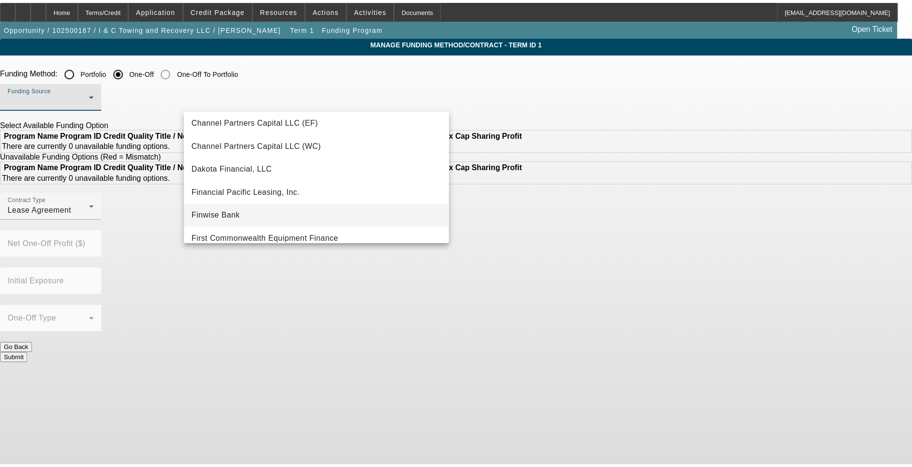
scroll to position [73, 0]
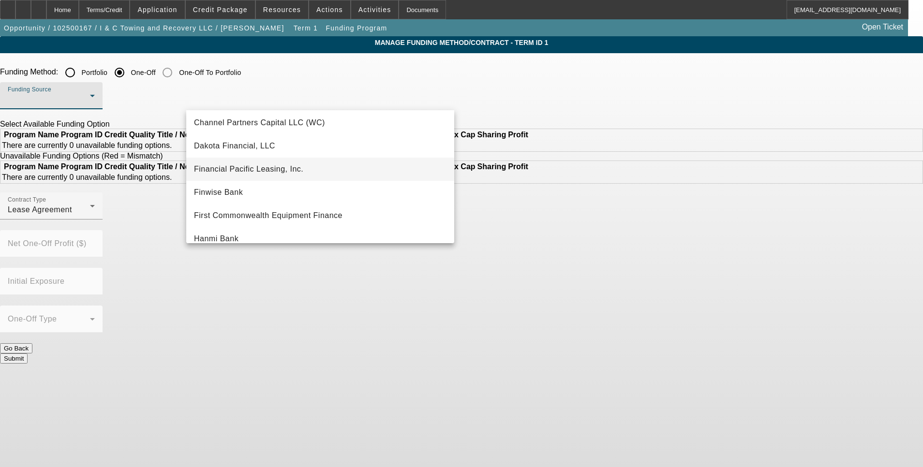
click at [263, 173] on span "Financial Pacific Leasing, Inc." at bounding box center [248, 170] width 109 height 12
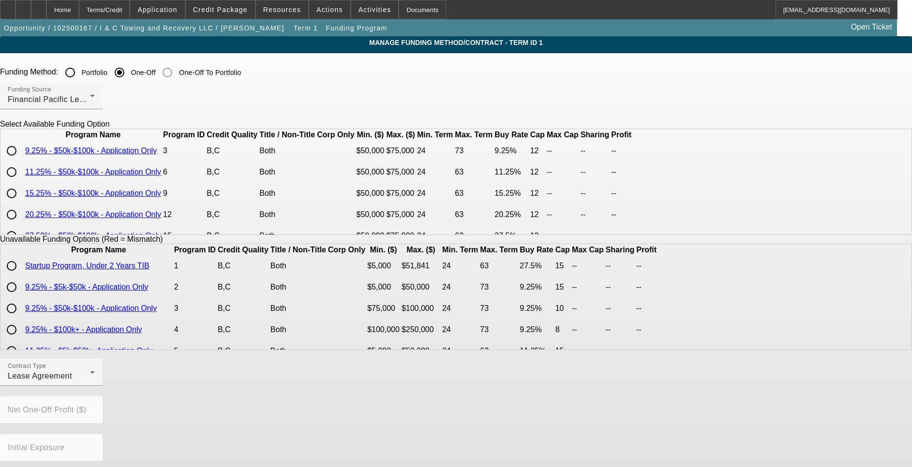
drag, startPoint x: 585, startPoint y: 212, endPoint x: 605, endPoint y: 210, distance: 20.5
click at [528, 204] on td "15.25%" at bounding box center [511, 193] width 34 height 20
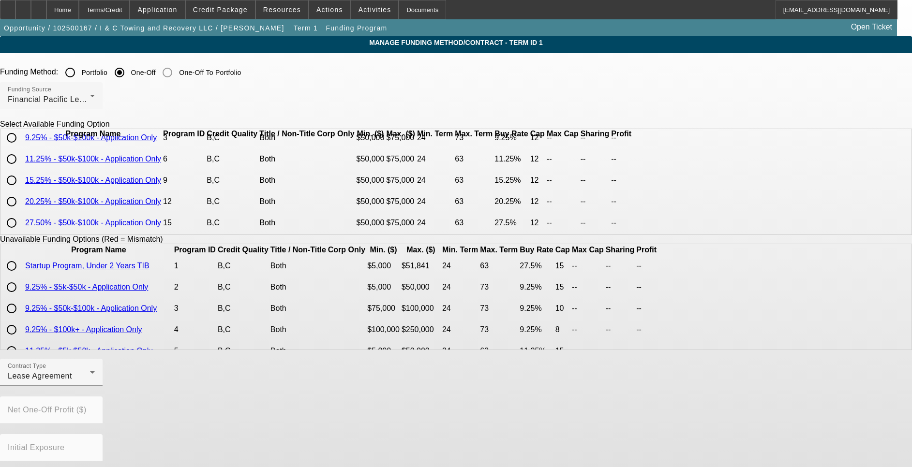
scroll to position [0, 0]
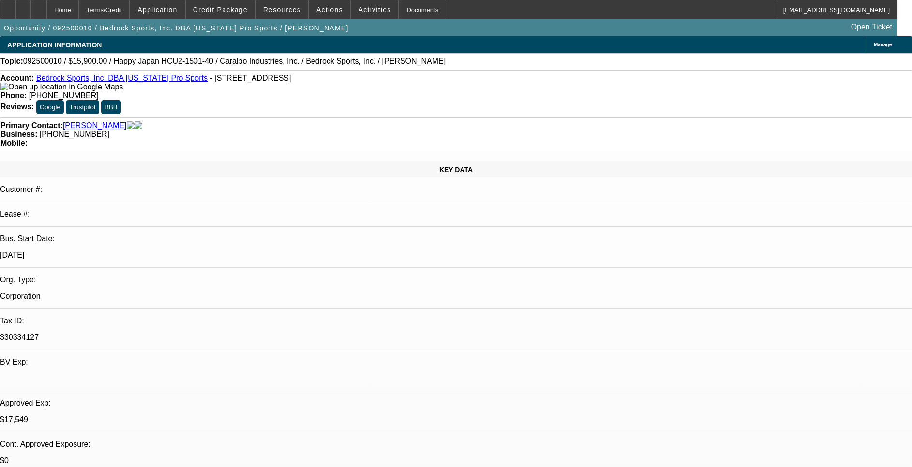
select select "0"
select select "0.1"
select select "0"
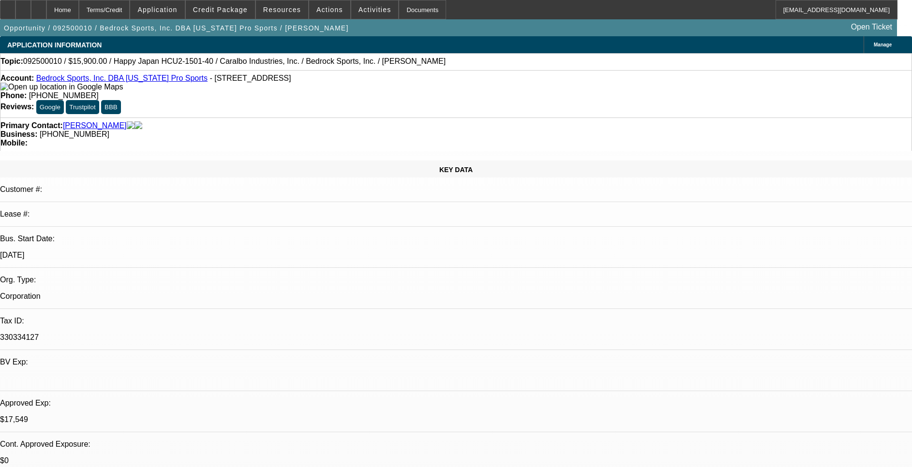
select select "0.1"
select select "0"
select select "2"
select select "0.1"
select select "0"
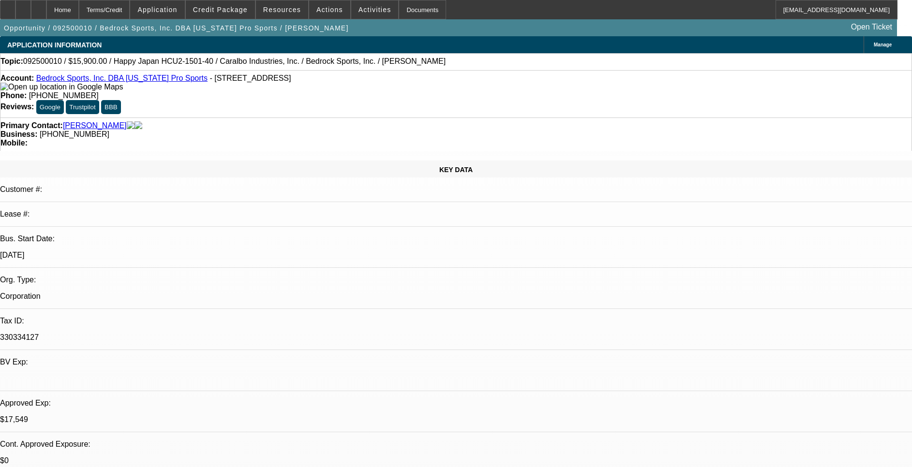
select select "2"
select select "0.1"
select select "1"
select select "4"
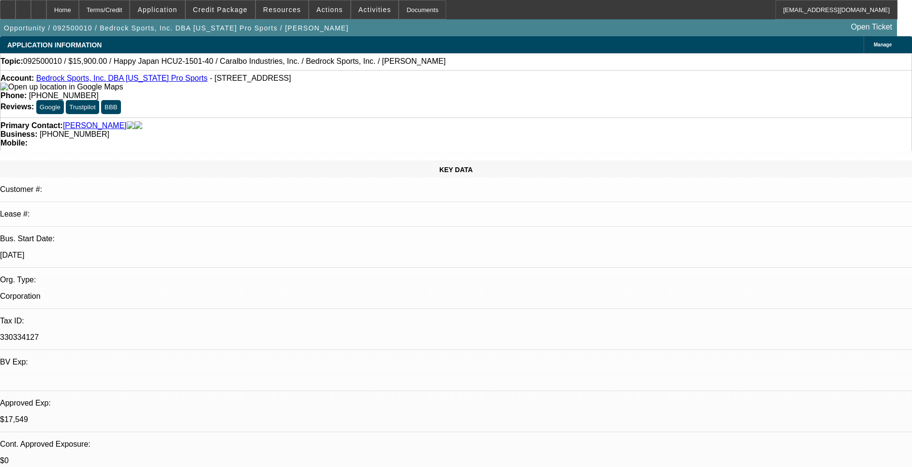
select select "1"
select select "4"
select select "1"
select select "2"
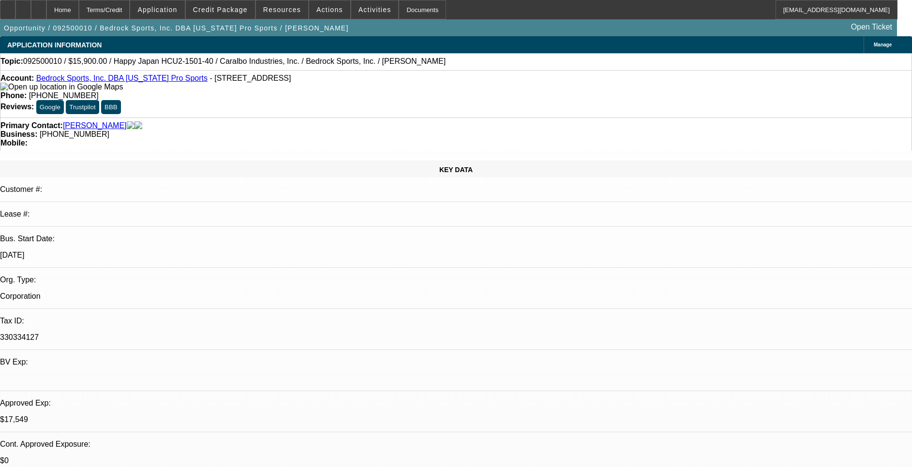
select select "4"
select select "1"
select select "2"
select select "4"
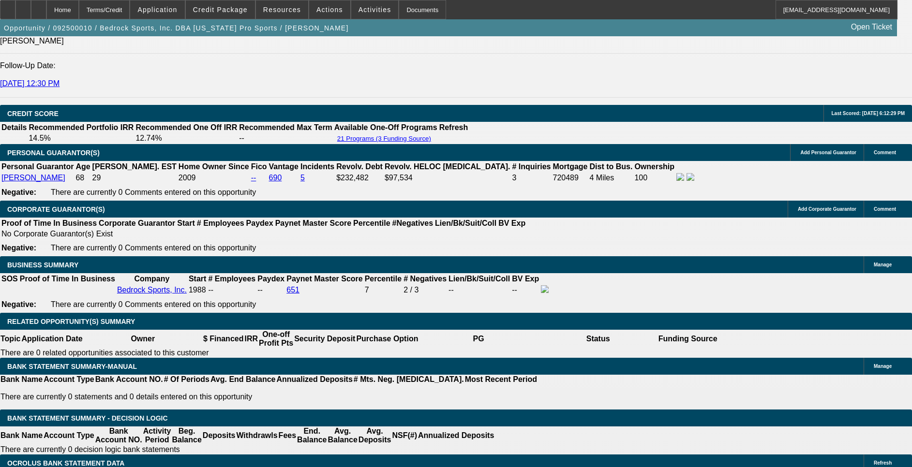
scroll to position [1379, 0]
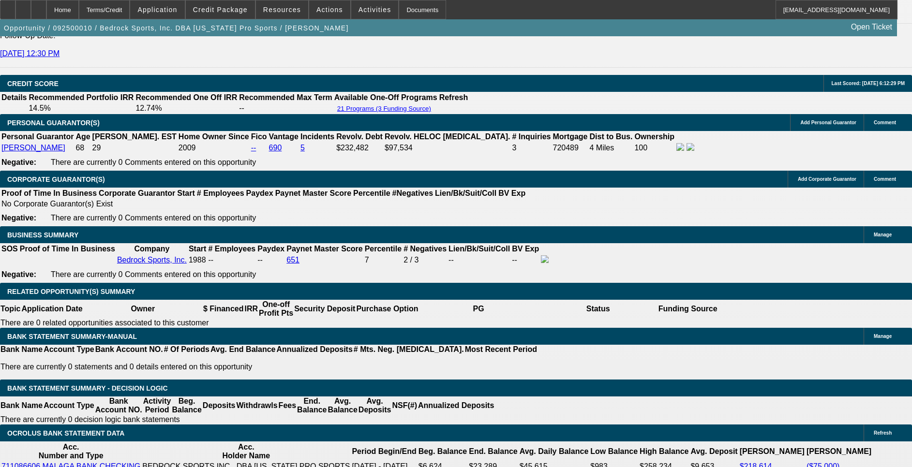
select select "0"
select select "0.1"
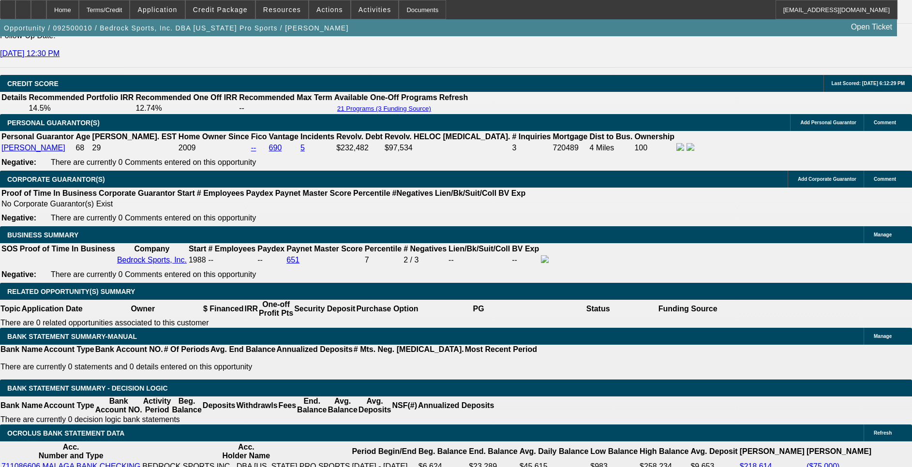
select select "4"
select select "0"
select select "2"
select select "0.1"
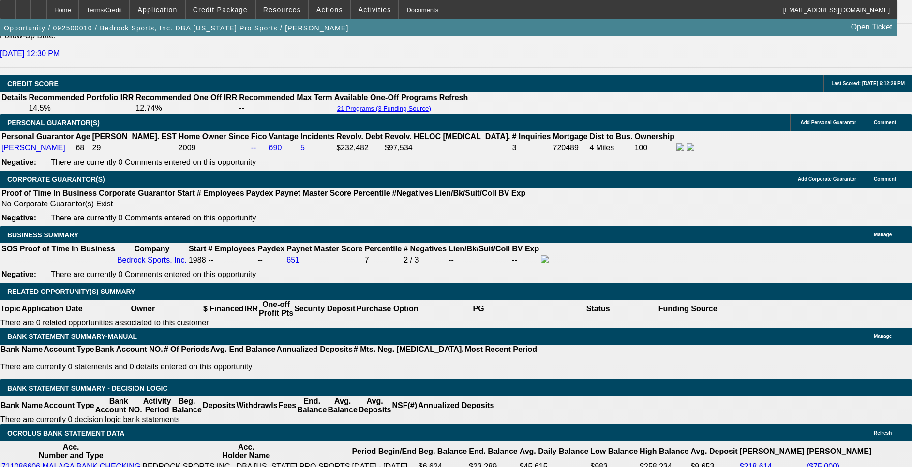
select select "4"
select select "0"
select select "2"
select select "0.1"
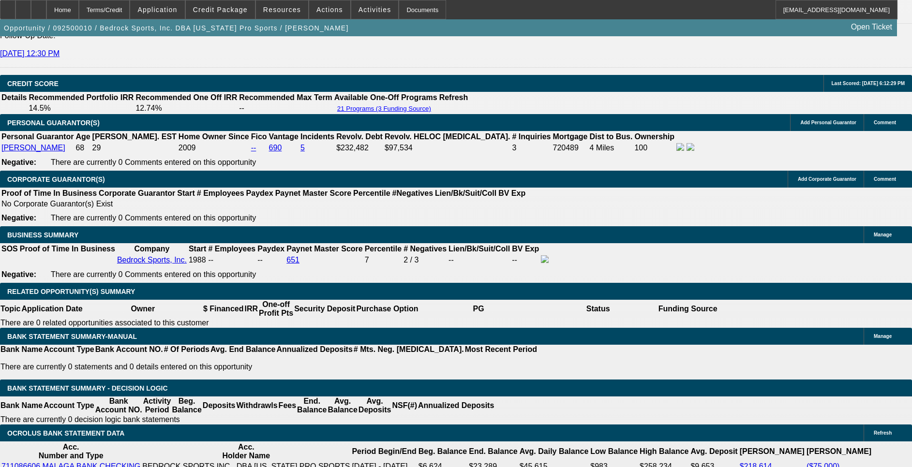
select select "4"
select select "0"
select select "2"
select select "0.1"
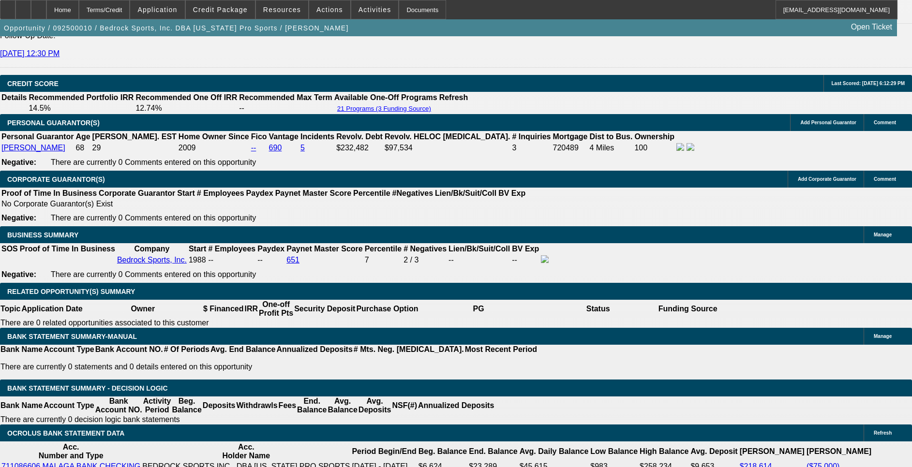
select select "4"
select select "0"
select select "2"
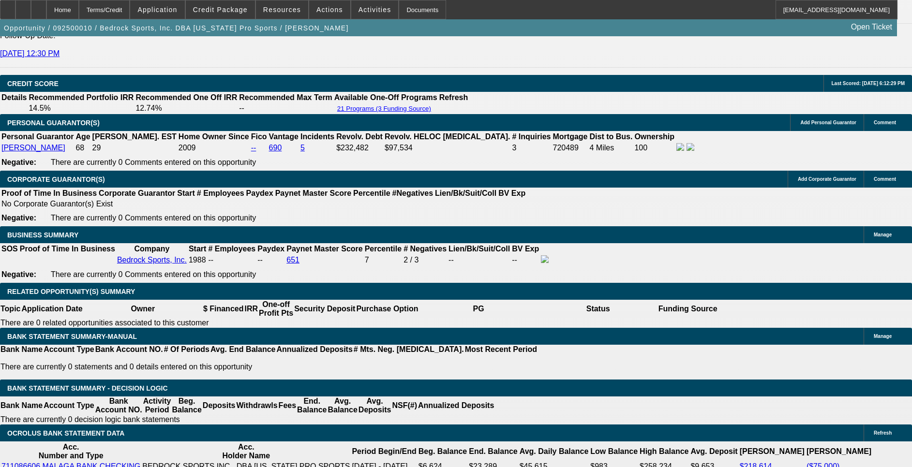
select select "0.1"
select select "4"
select select "0"
select select "2"
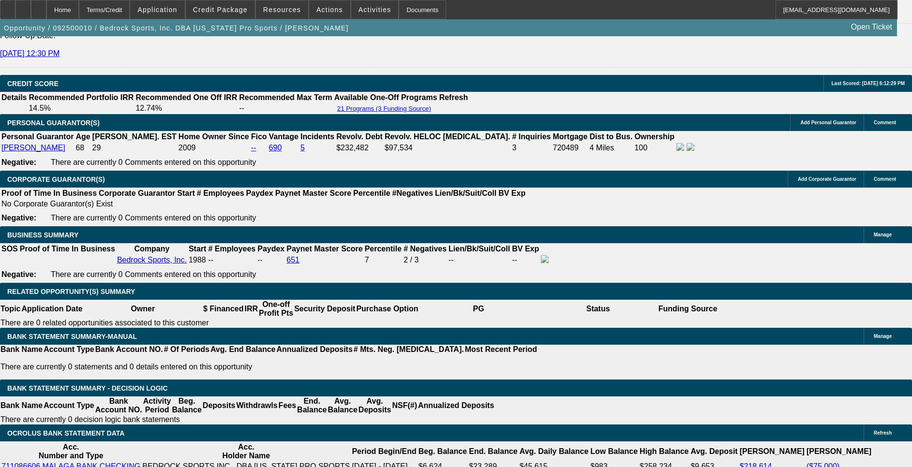
select select "0.1"
select select "4"
select select "0"
select select "2"
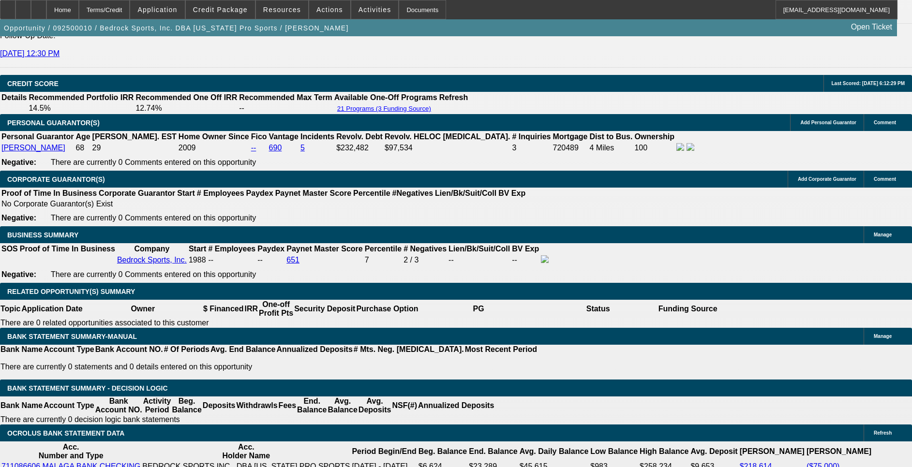
select select "0.1"
select select "4"
select select "0"
select select "2"
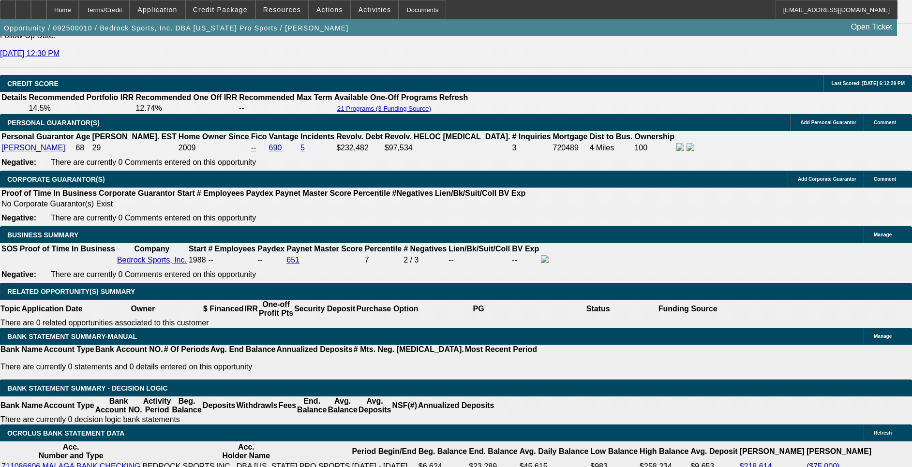
select select "0.1"
select select "4"
select select "0"
select select "2"
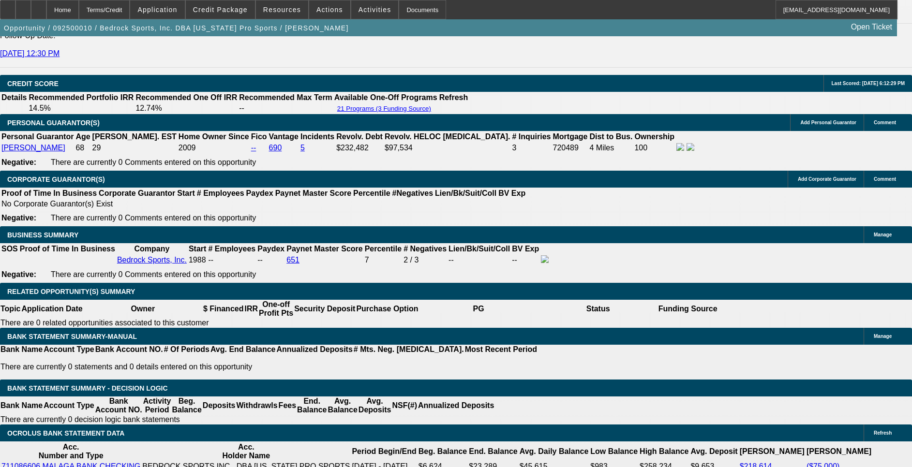
select select "2"
select select "0.1"
select select "4"
select select "0"
select select "2"
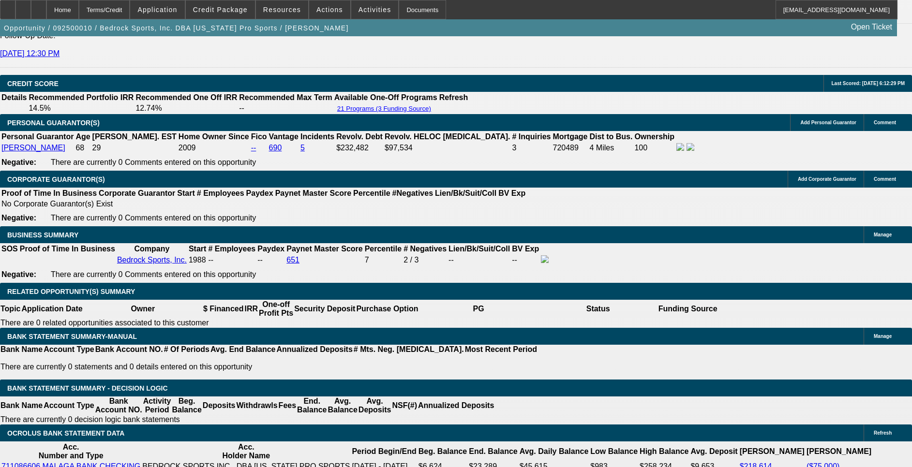
select select "2"
select select "0.1"
select select "4"
select select "0"
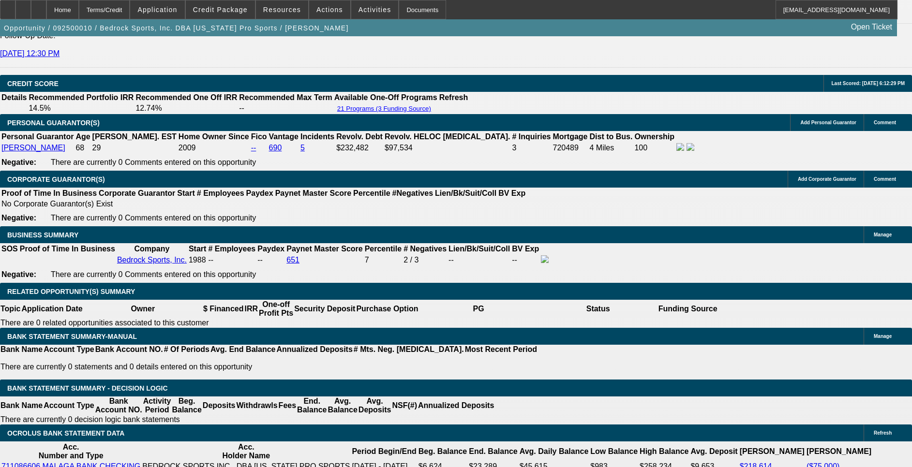
select select "2"
select select "0.1"
select select "4"
select select "0"
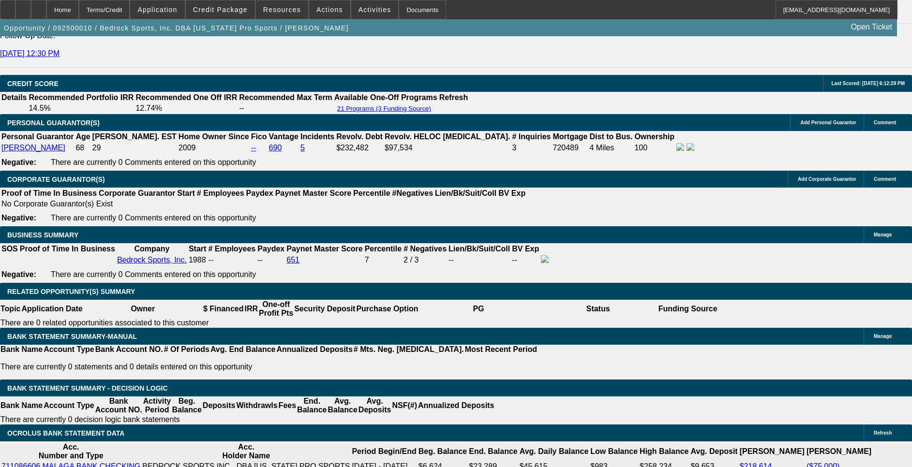
select select "2"
select select "0.1"
select select "4"
select select "0"
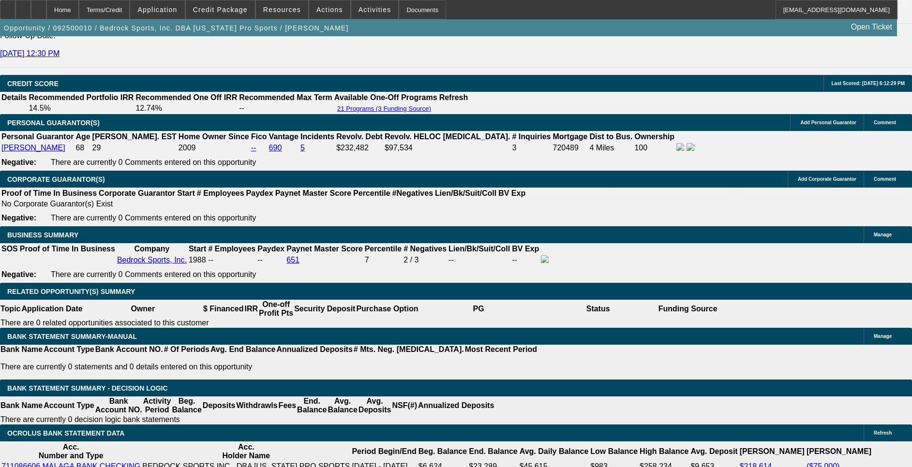
select select "2"
select select "0.1"
select select "4"
select select "0"
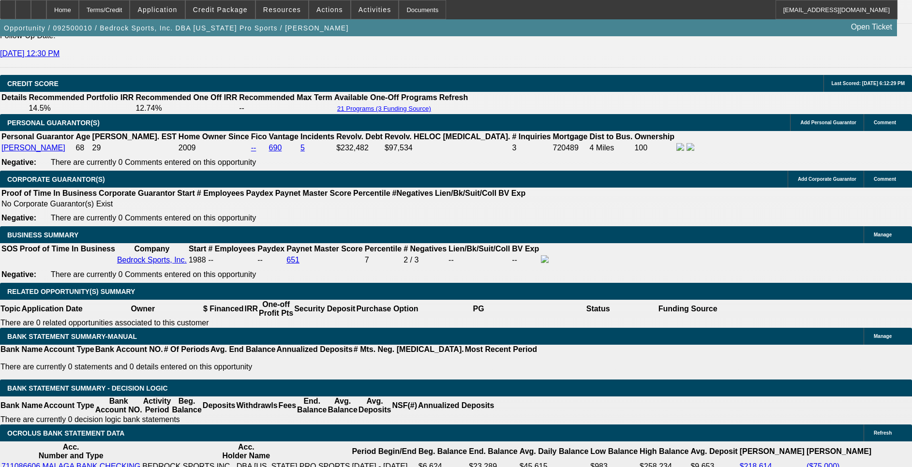
select select "2"
select select "0.1"
select select "4"
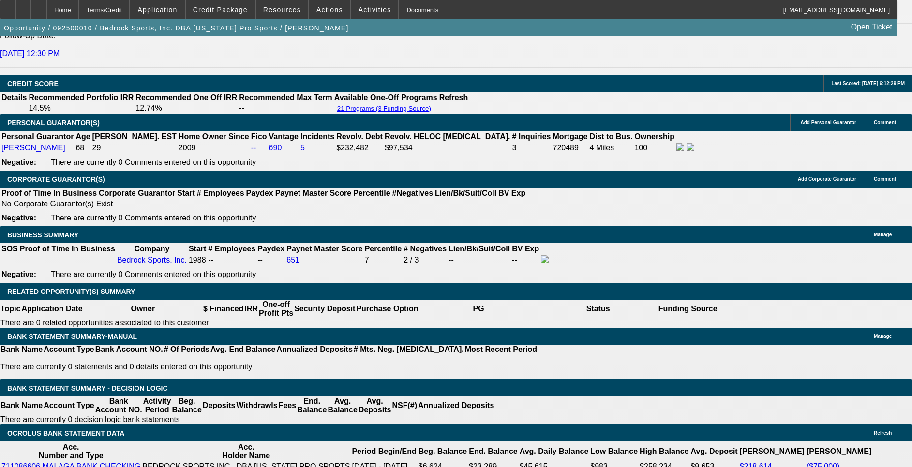
select select "0"
select select "0.1"
select select "4"
select select "0"
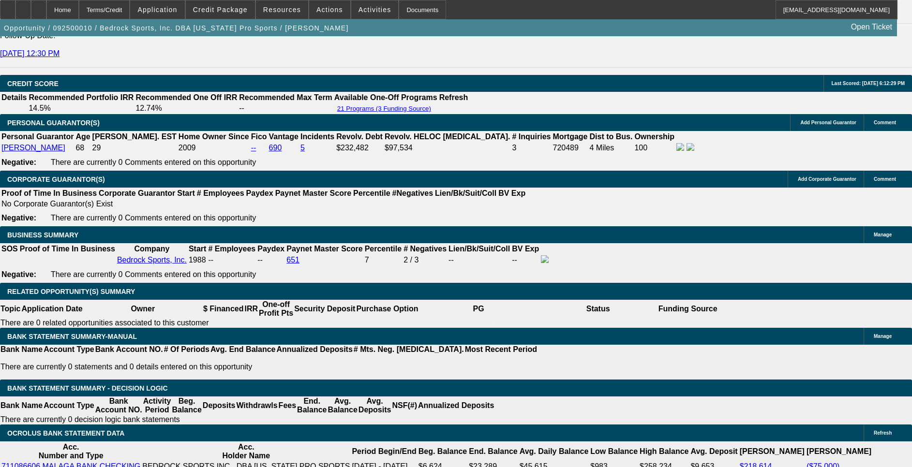
select select "2"
select select "0.1"
select select "4"
select select "0"
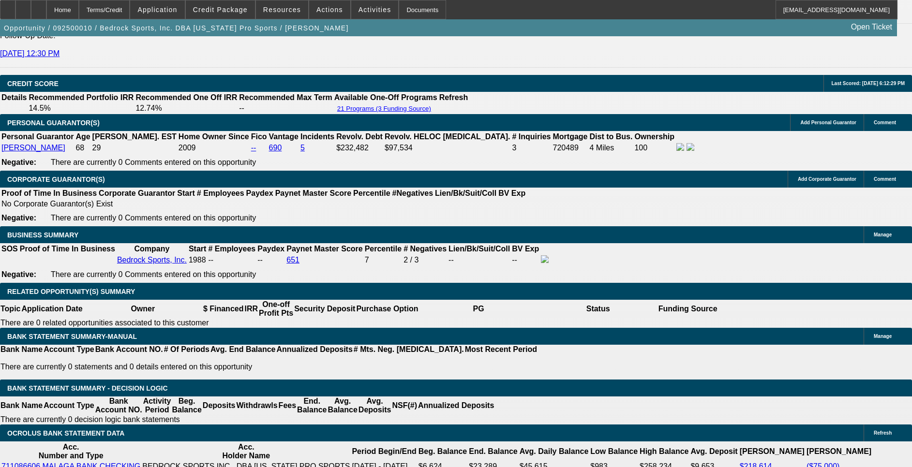
select select "2"
select select "0.1"
select select "4"
select select "0"
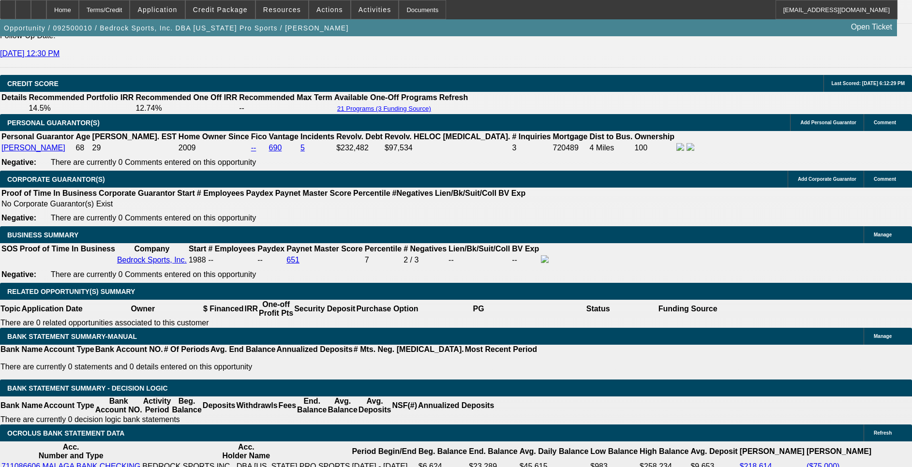
select select "2"
select select "0.1"
select select "4"
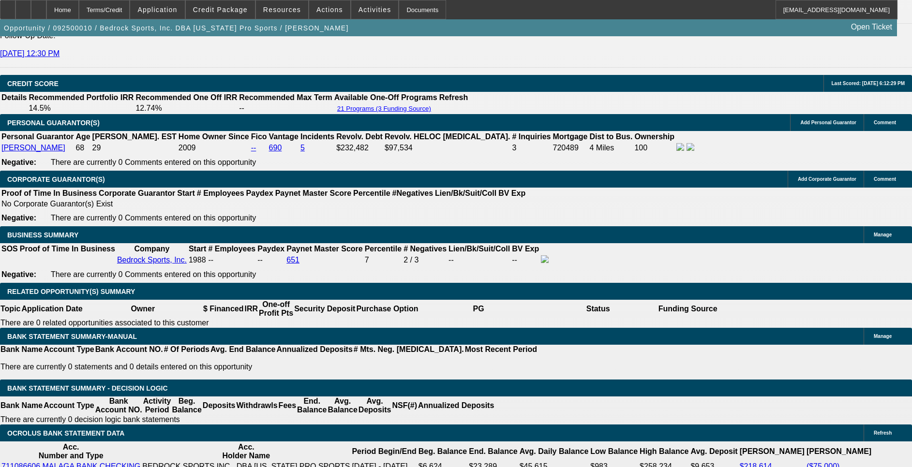
select select "0"
select select "0.1"
select select "4"
select select "0"
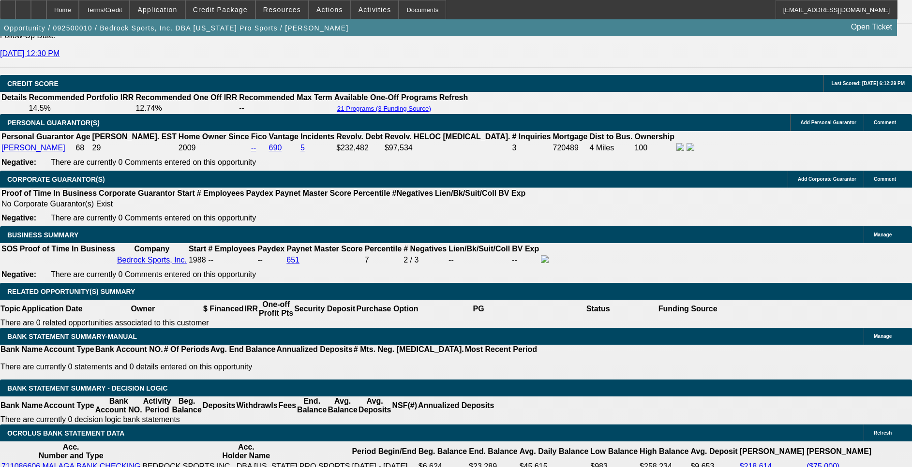
select select "0"
select select "0.1"
select select "4"
select select "0"
select select "2"
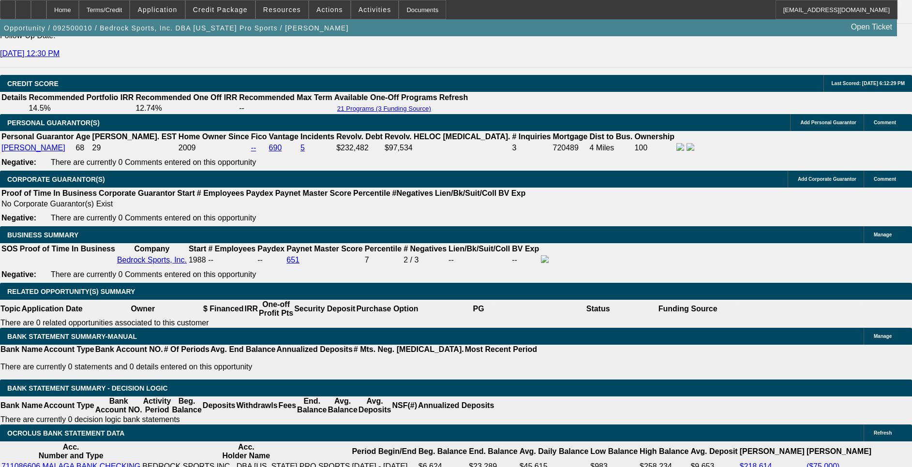
select select "2"
select select "0.1"
select select "4"
select select "0"
select select "2"
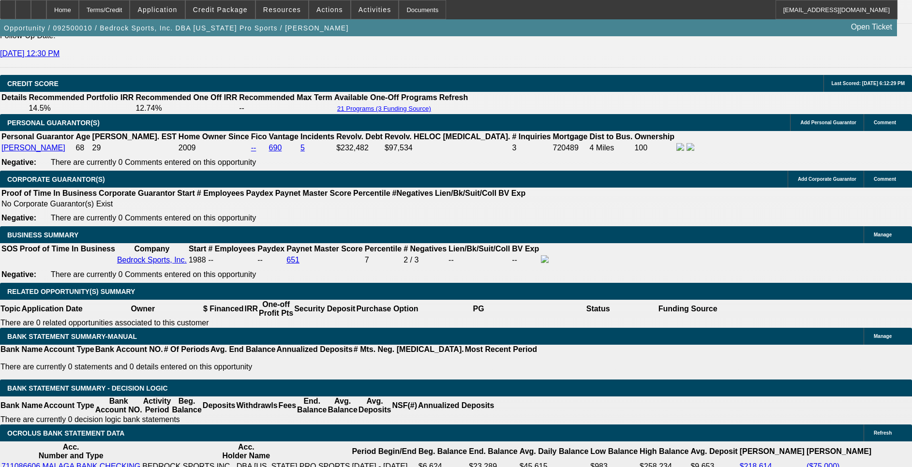
select select "2"
select select "0.1"
select select "4"
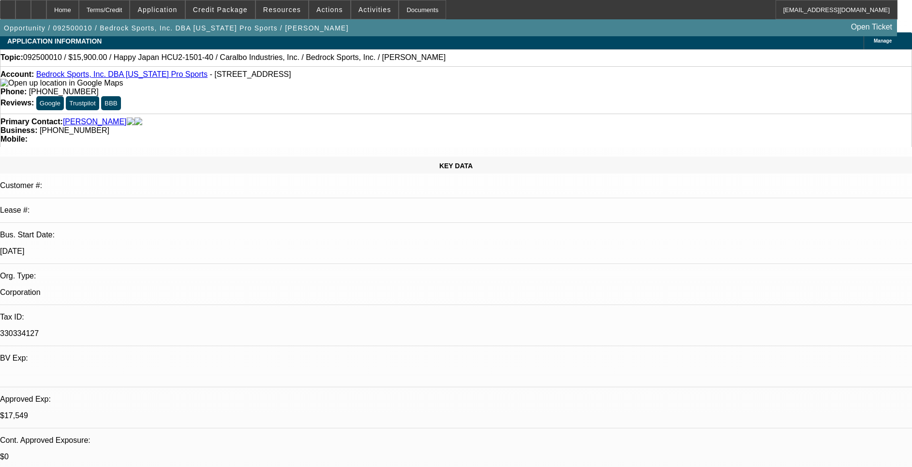
scroll to position [0, 0]
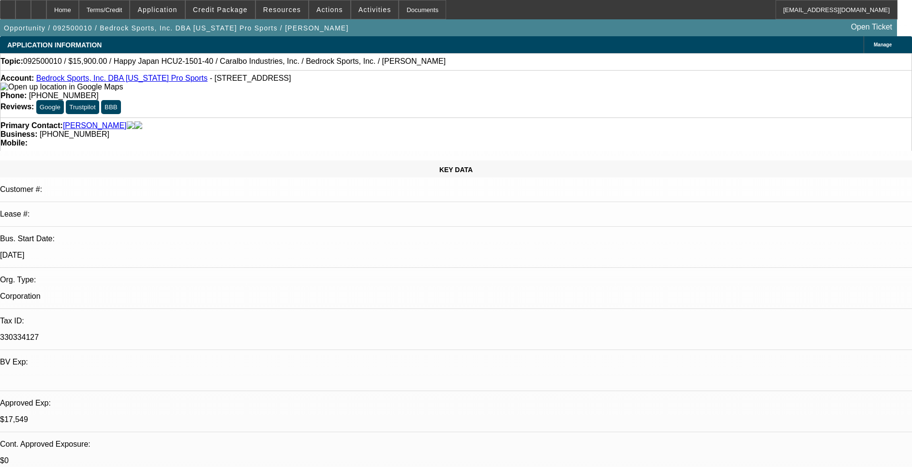
drag, startPoint x: 150, startPoint y: 184, endPoint x: 92, endPoint y: 197, distance: 59.2
click at [92, 197] on div "KEY DATA Customer #: Lease #: Bus. Start Date: [DATE] Org. Type: Corporation Ta…" at bounding box center [456, 386] width 912 height 450
drag, startPoint x: 92, startPoint y: 197, endPoint x: 150, endPoint y: 185, distance: 59.3
click at [150, 251] on p "[DATE]" at bounding box center [456, 255] width 912 height 9
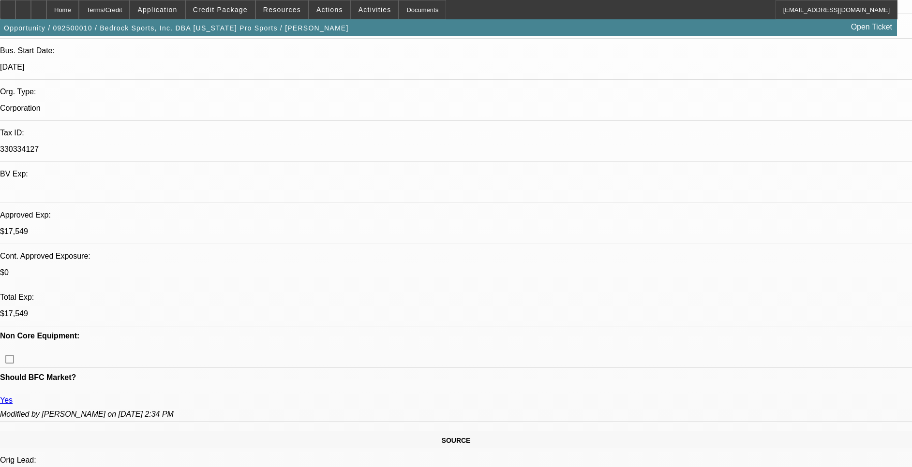
scroll to position [218, 0]
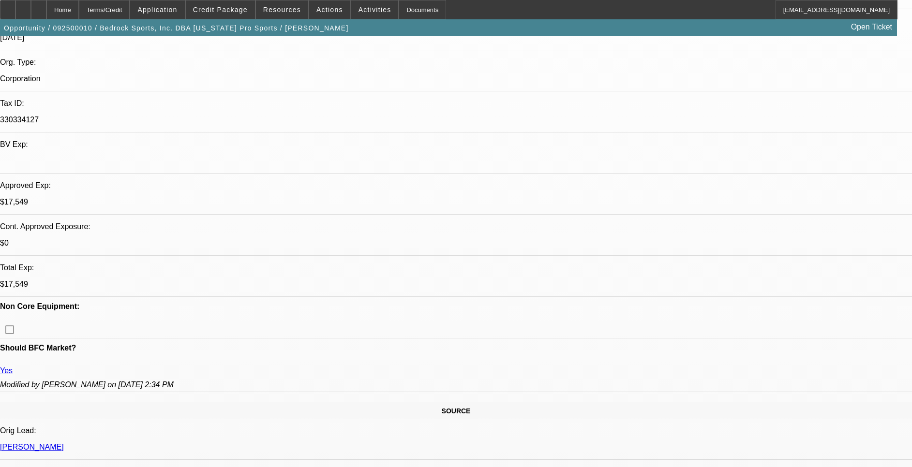
drag, startPoint x: 319, startPoint y: 208, endPoint x: 296, endPoint y: 210, distance: 23.4
drag, startPoint x: 296, startPoint y: 210, endPoint x: 293, endPoint y: 236, distance: 25.3
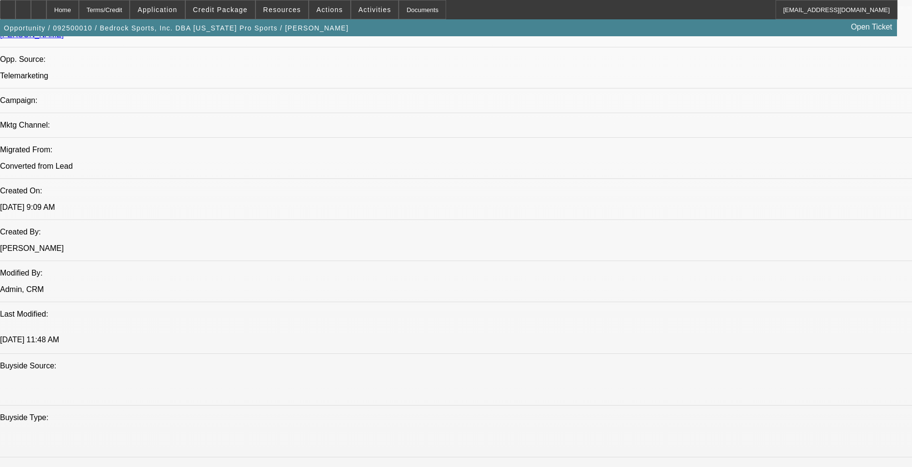
scroll to position [653, 0]
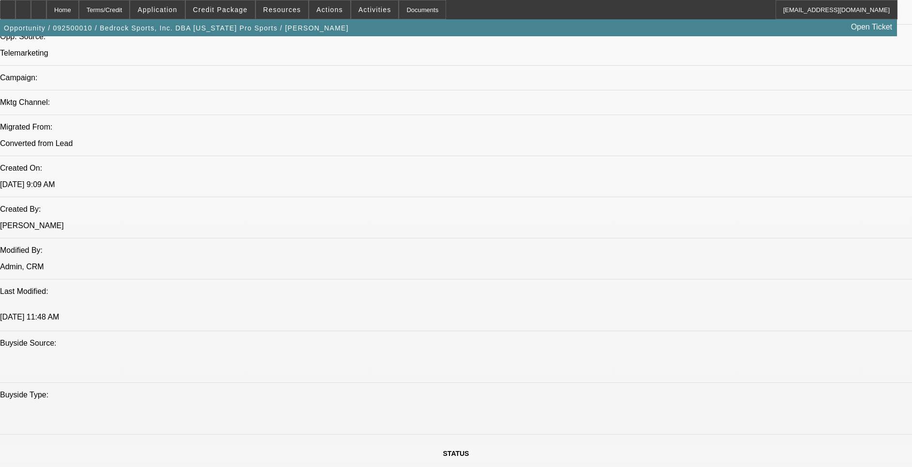
drag, startPoint x: 283, startPoint y: 380, endPoint x: 260, endPoint y: 385, distance: 23.8
drag, startPoint x: 260, startPoint y: 385, endPoint x: 247, endPoint y: 382, distance: 13.4
drag, startPoint x: 243, startPoint y: 382, endPoint x: 214, endPoint y: 382, distance: 29.0
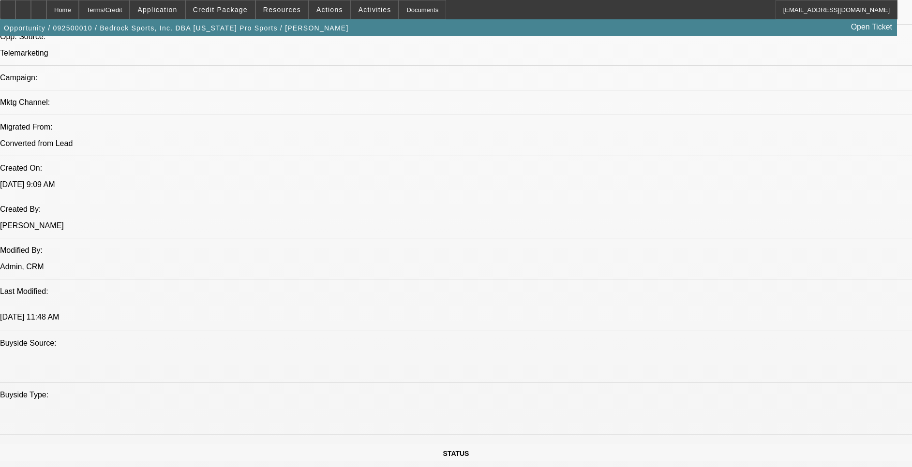
drag, startPoint x: 214, startPoint y: 382, endPoint x: 205, endPoint y: 383, distance: 8.8
drag, startPoint x: 414, startPoint y: 200, endPoint x: 430, endPoint y: 201, distance: 16.5
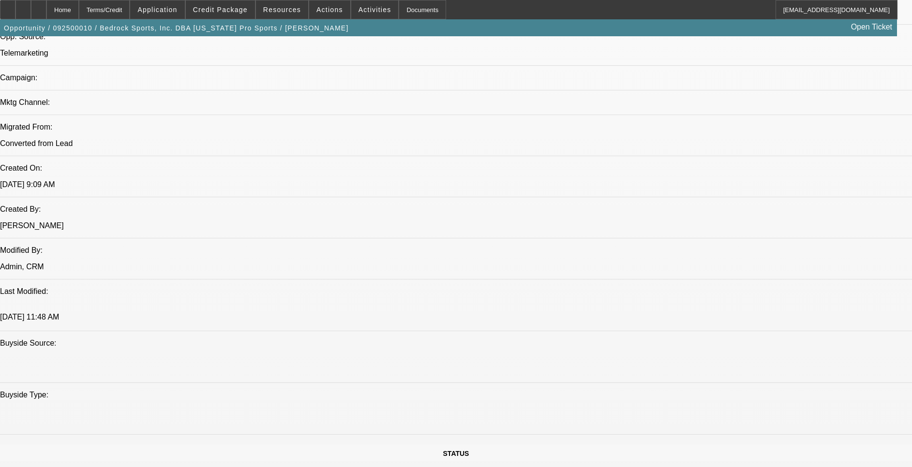
drag, startPoint x: 430, startPoint y: 201, endPoint x: 430, endPoint y: 225, distance: 24.2
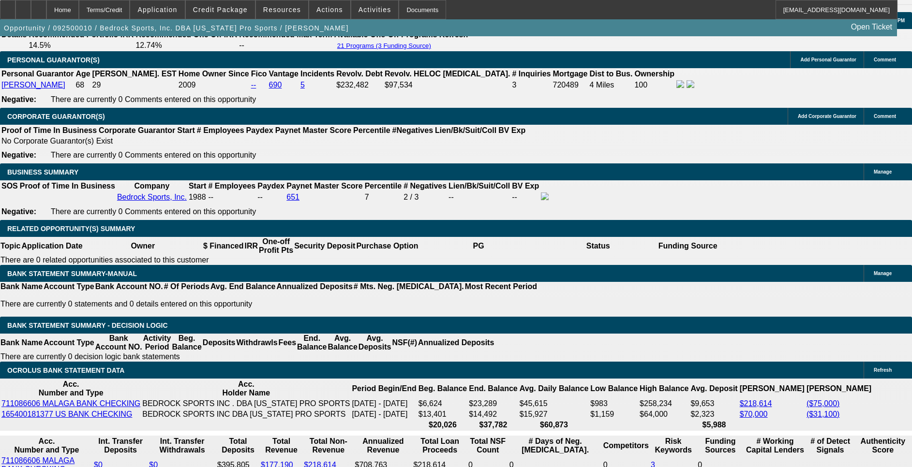
scroll to position [1524, 0]
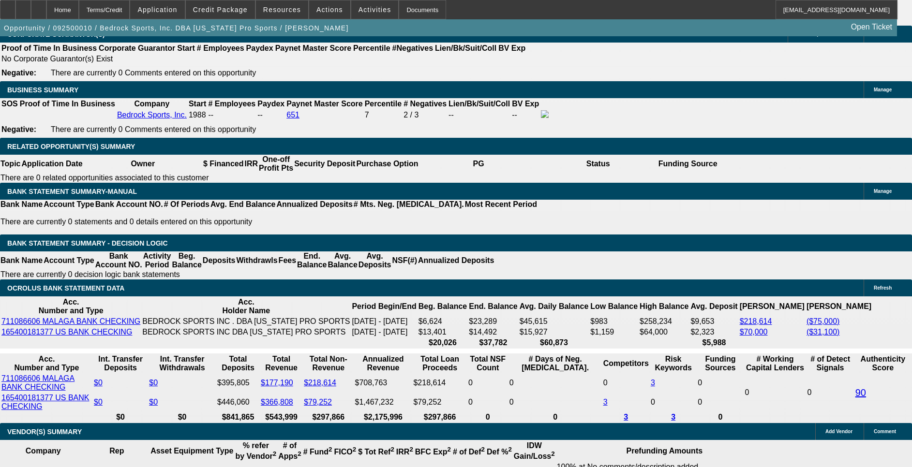
drag, startPoint x: 442, startPoint y: 320, endPoint x: 460, endPoint y: 318, distance: 17.5
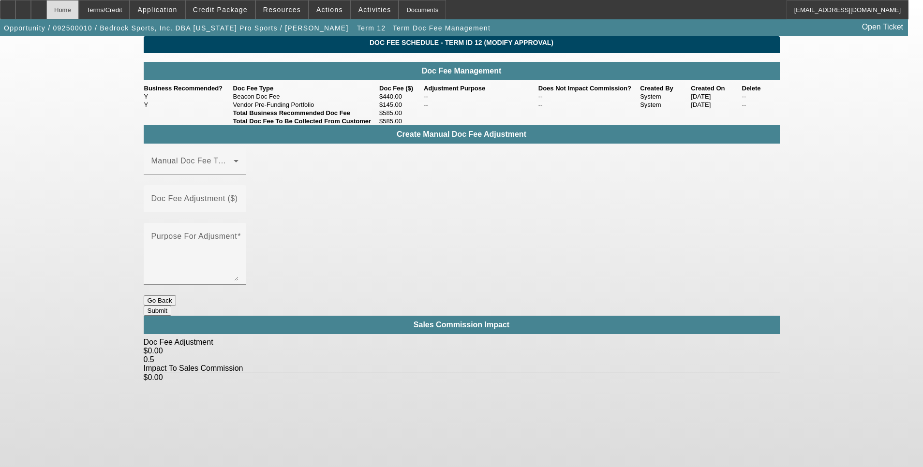
click at [79, 8] on div "Home" at bounding box center [62, 9] width 32 height 19
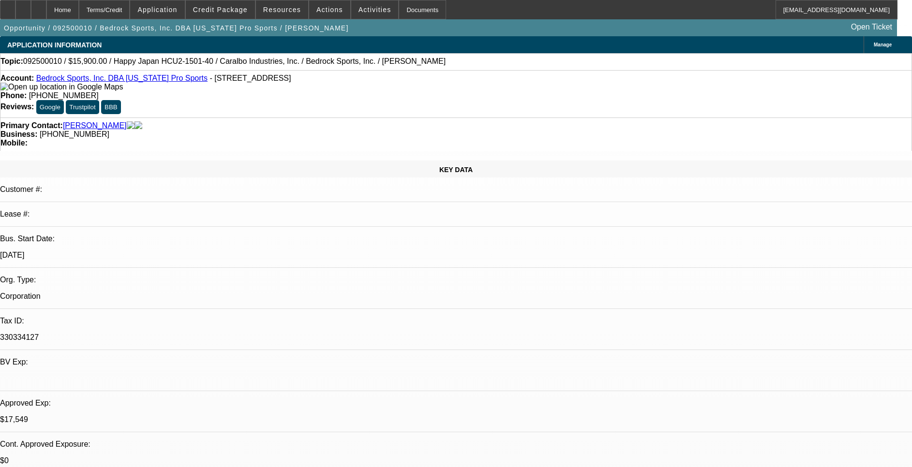
select select "0"
select select "0.1"
select select "4"
select select "0"
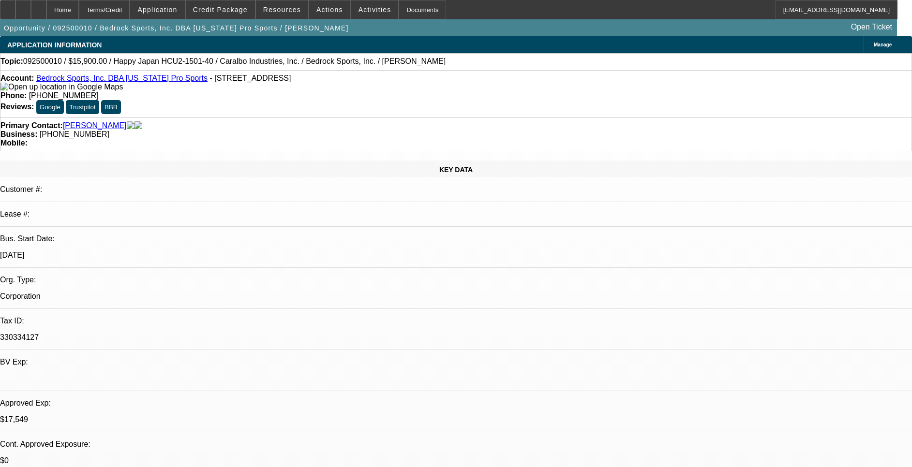
select select "0"
select select "0.1"
select select "4"
select select "0"
select select "2"
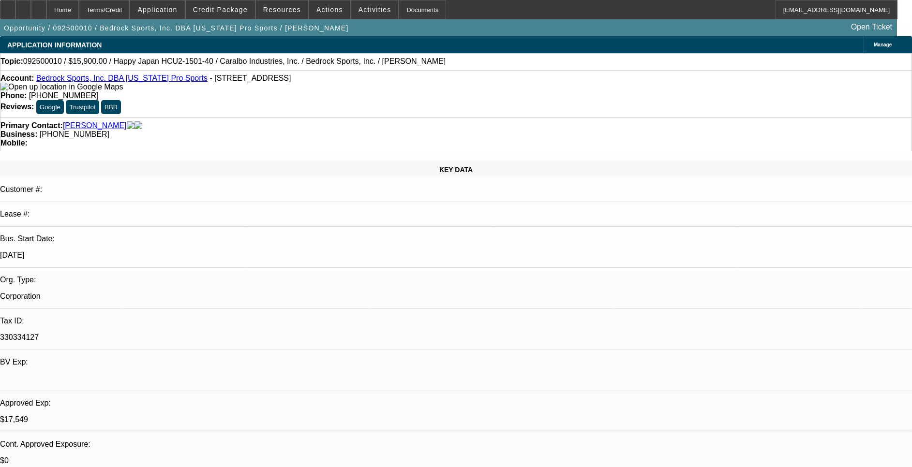
select select "2"
select select "0.1"
select select "4"
select select "0"
select select "2"
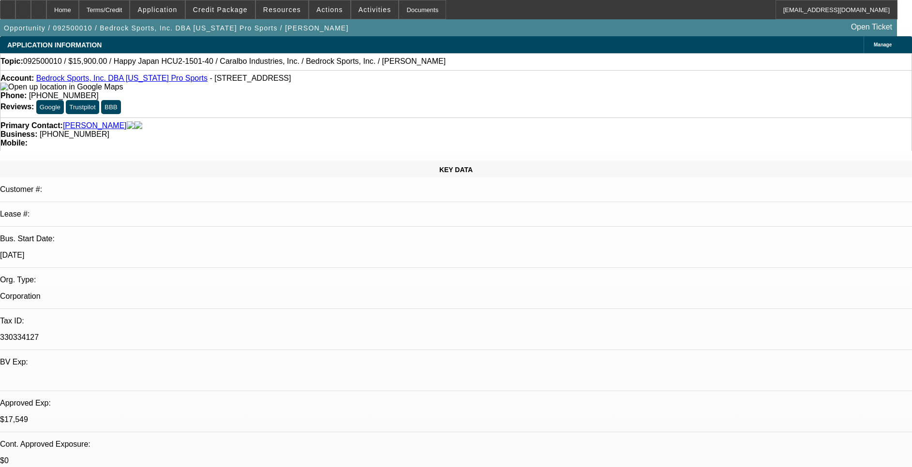
select select "2"
select select "0.1"
select select "4"
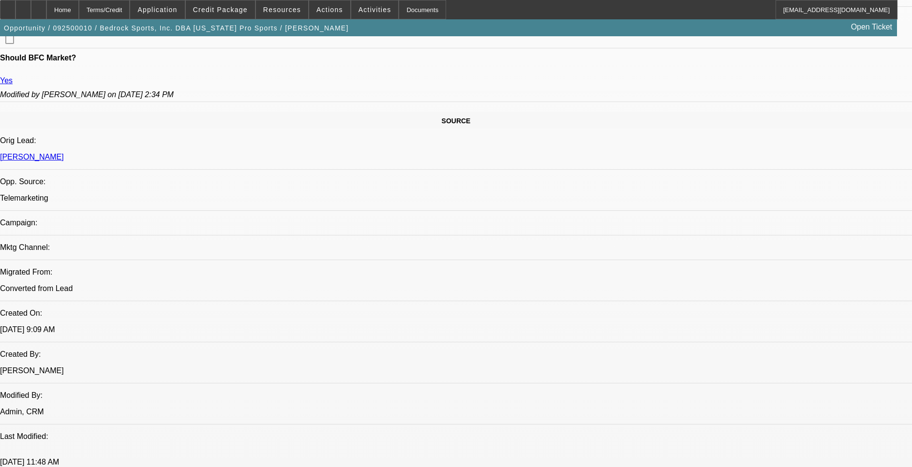
scroll to position [726, 0]
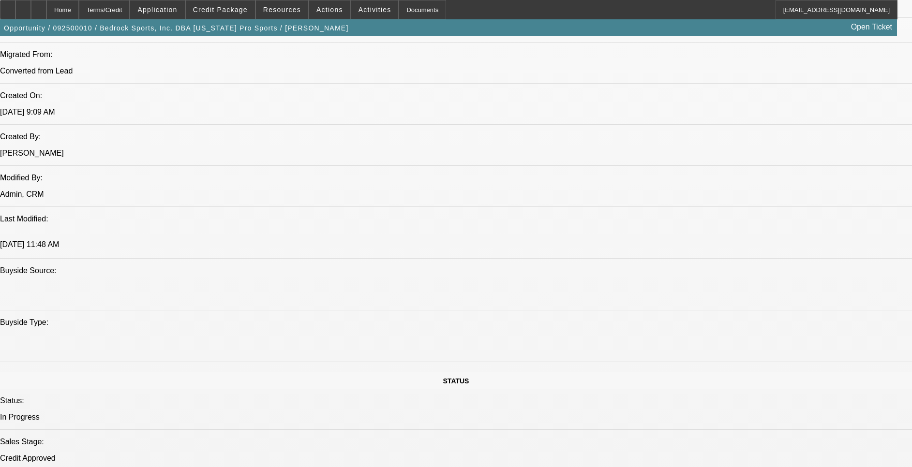
drag, startPoint x: 678, startPoint y: 348, endPoint x: 647, endPoint y: 351, distance: 31.1
drag, startPoint x: 647, startPoint y: 351, endPoint x: 674, endPoint y: 377, distance: 37.6
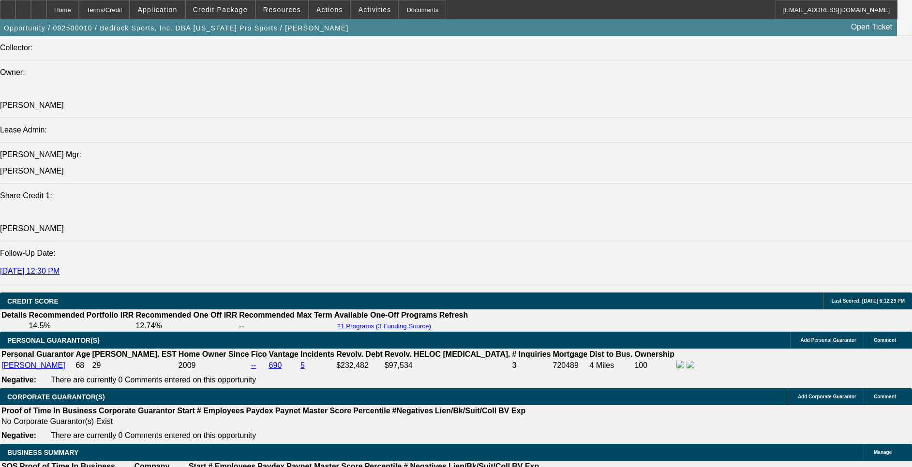
scroll to position [1524, 0]
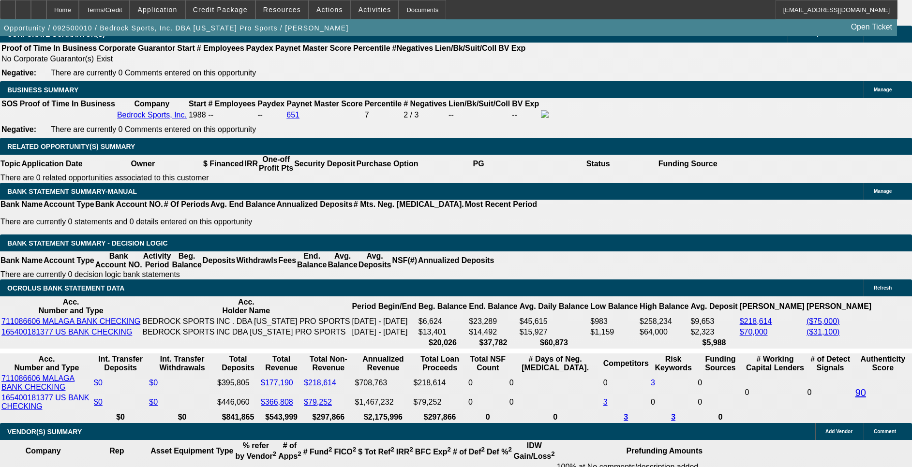
drag, startPoint x: 752, startPoint y: 116, endPoint x: 755, endPoint y: 120, distance: 5.2
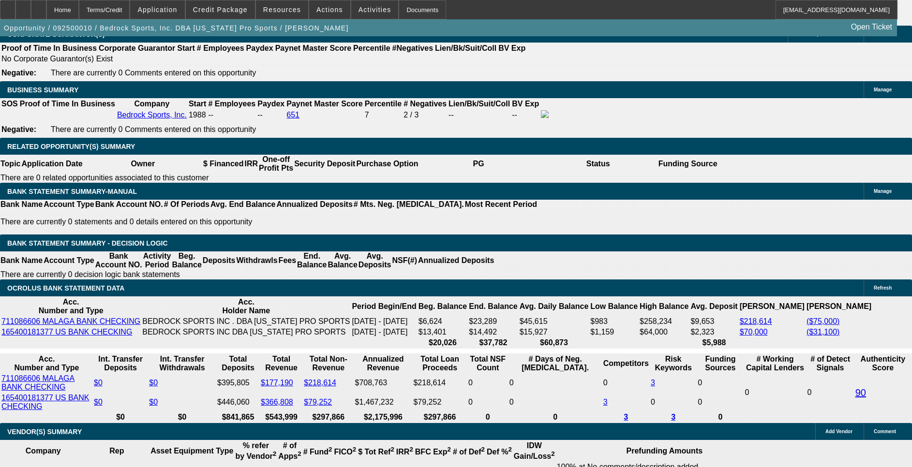
scroll to position [145, 15]
drag, startPoint x: 791, startPoint y: 317, endPoint x: 896, endPoint y: 323, distance: 105.6
drag, startPoint x: 896, startPoint y: 323, endPoint x: 869, endPoint y: 324, distance: 27.1
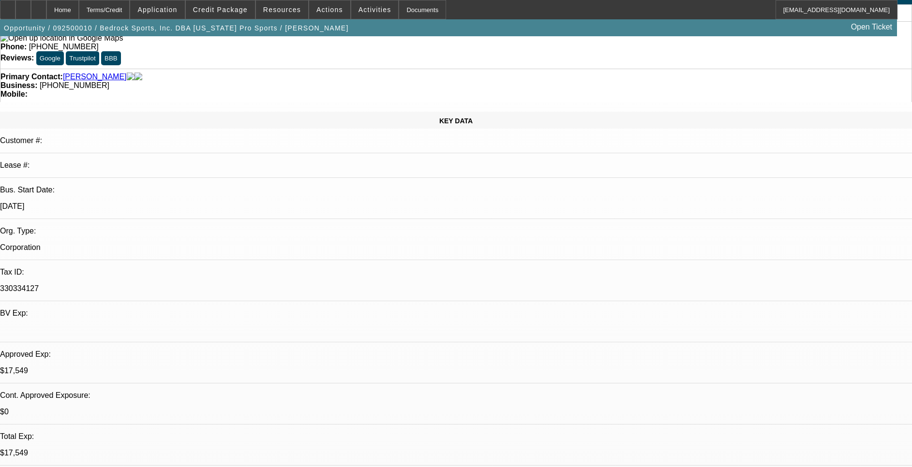
scroll to position [0, 0]
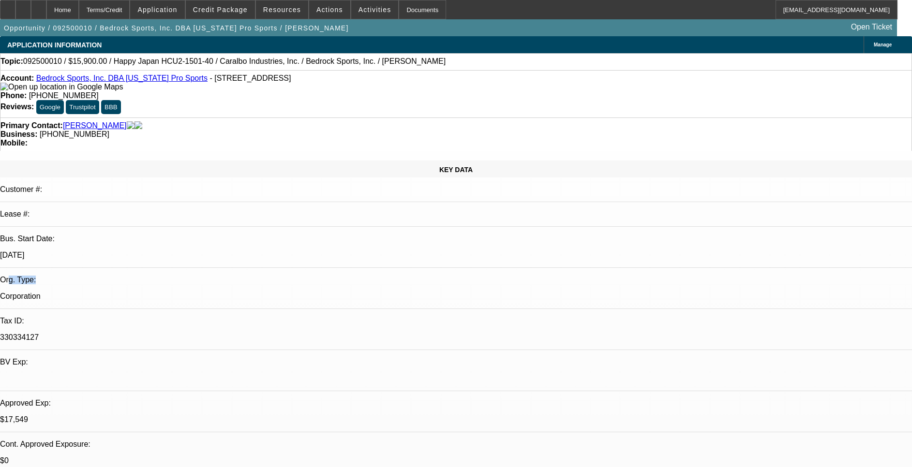
drag, startPoint x: 21, startPoint y: 197, endPoint x: 75, endPoint y: 196, distance: 54.2
click at [70, 276] on p "Org. Type:" at bounding box center [456, 280] width 912 height 9
drag, startPoint x: 75, startPoint y: 196, endPoint x: 142, endPoint y: 198, distance: 66.8
click at [142, 292] on p "Corporation" at bounding box center [456, 296] width 912 height 9
drag, startPoint x: 150, startPoint y: 198, endPoint x: 112, endPoint y: 197, distance: 38.2
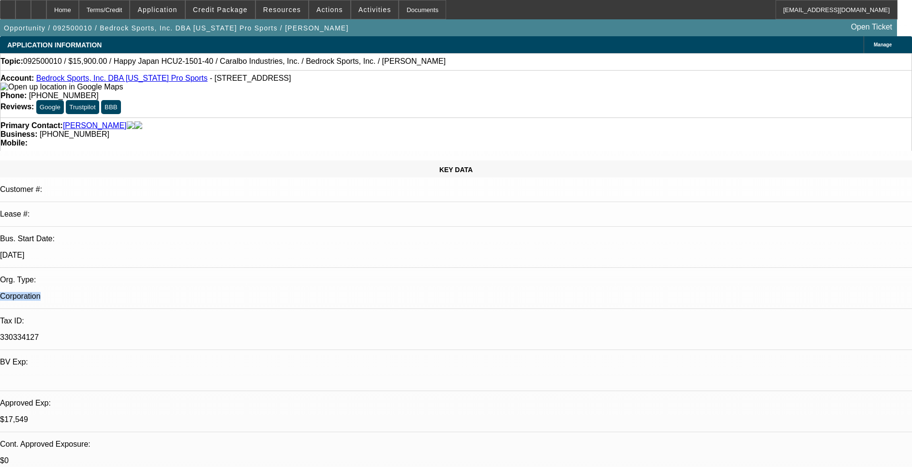
click at [112, 292] on div "Corporation" at bounding box center [456, 296] width 912 height 9
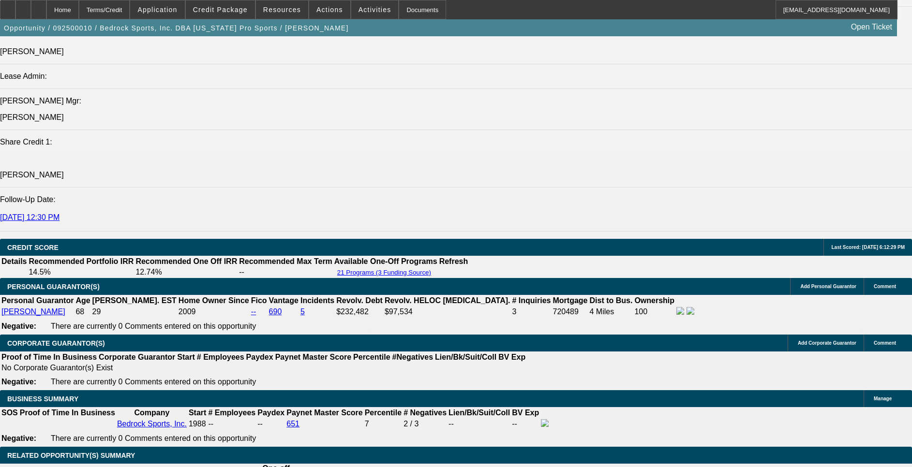
scroll to position [1452, 0]
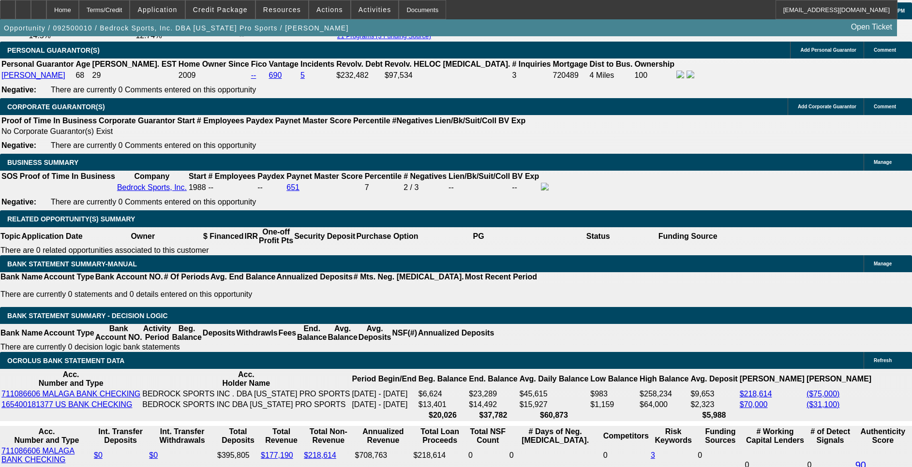
drag, startPoint x: 447, startPoint y: 390, endPoint x: 461, endPoint y: 385, distance: 15.0
drag, startPoint x: 208, startPoint y: 387, endPoint x: 232, endPoint y: 386, distance: 24.7
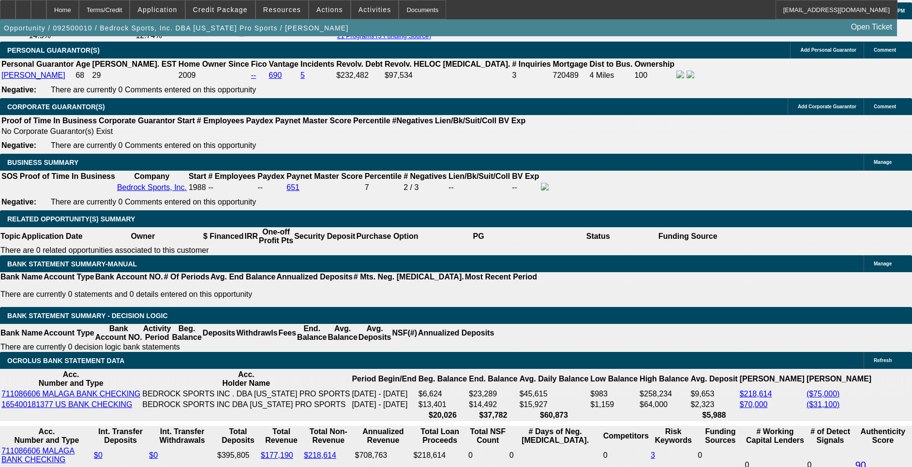
scroll to position [0, 0]
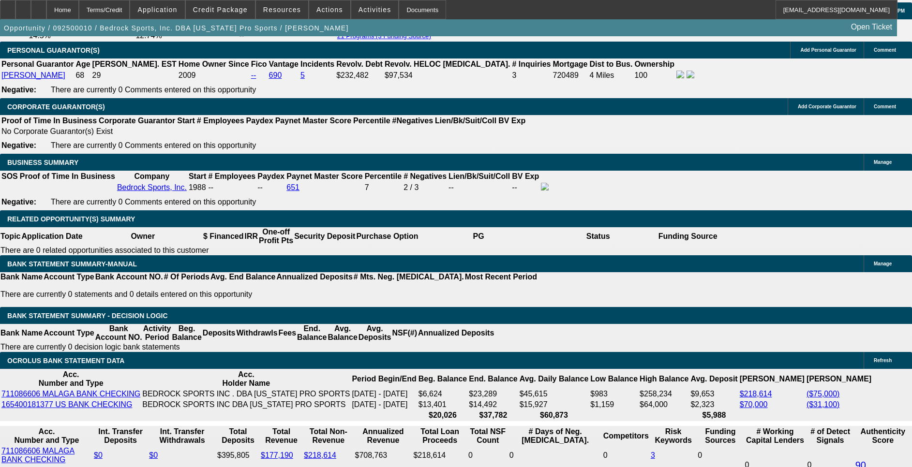
scroll to position [73, 0]
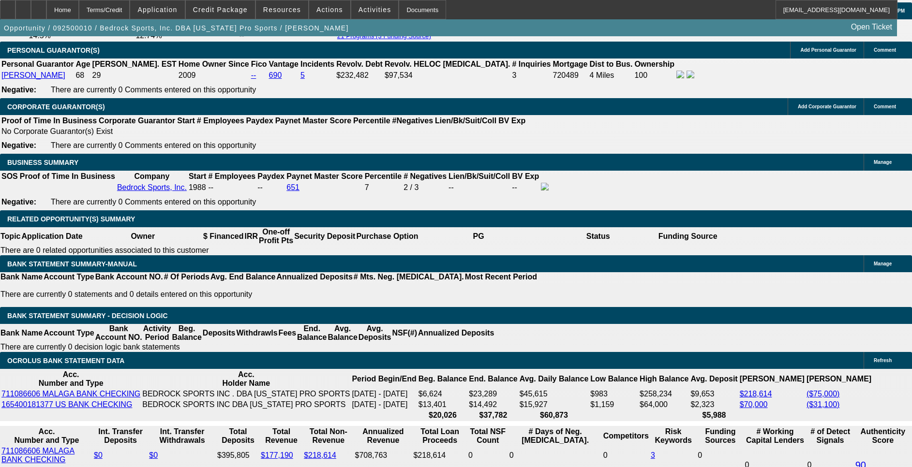
scroll to position [0, 0]
drag, startPoint x: 705, startPoint y: 331, endPoint x: 748, endPoint y: 340, distance: 43.5
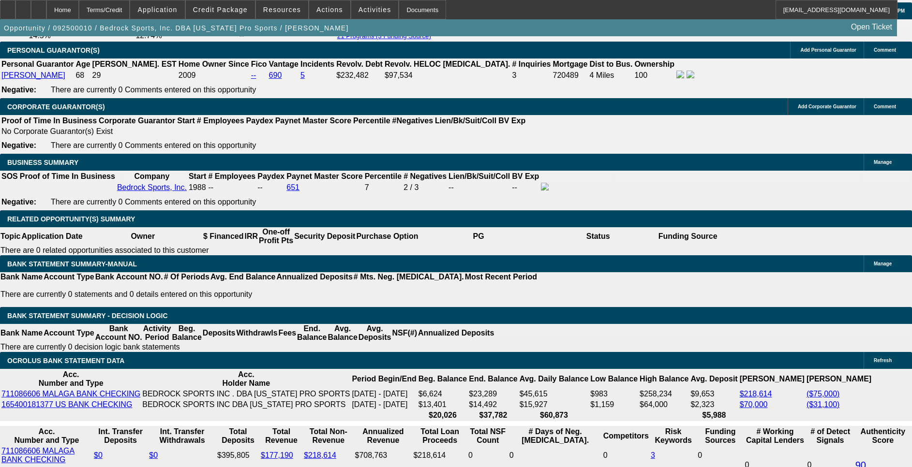
drag, startPoint x: 747, startPoint y: 340, endPoint x: 699, endPoint y: 151, distance: 194.7
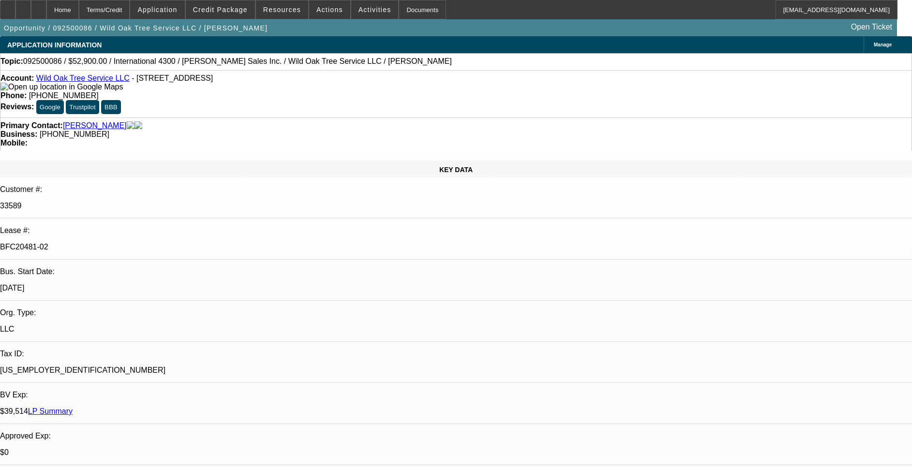
select select "0"
select select "2"
select select "0"
select select "2"
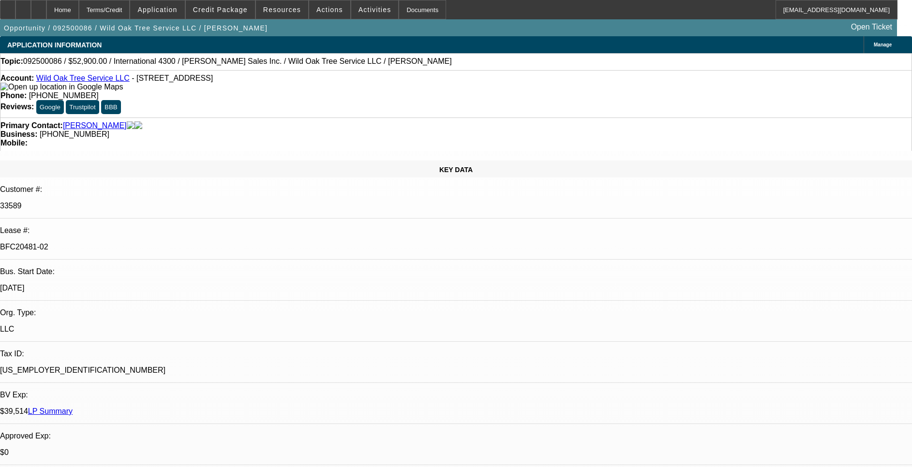
select select "0"
select select "2"
select select "0"
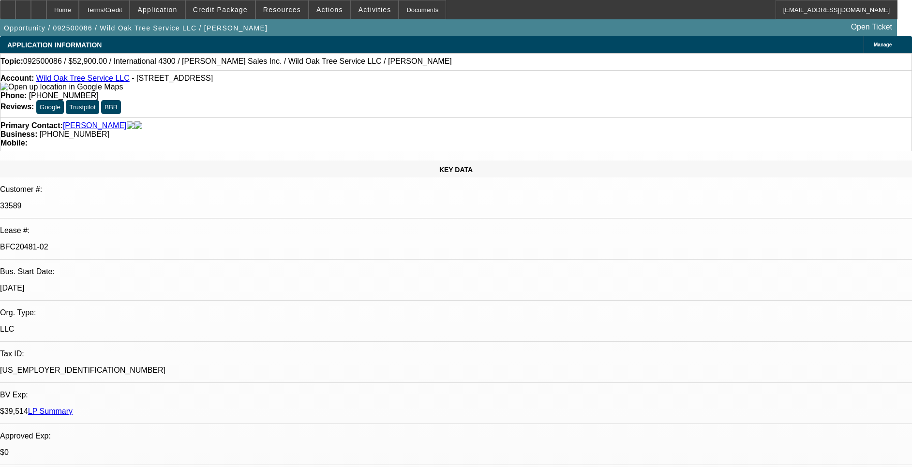
select select "2"
select select "0"
select select "1"
select select "2"
select select "6"
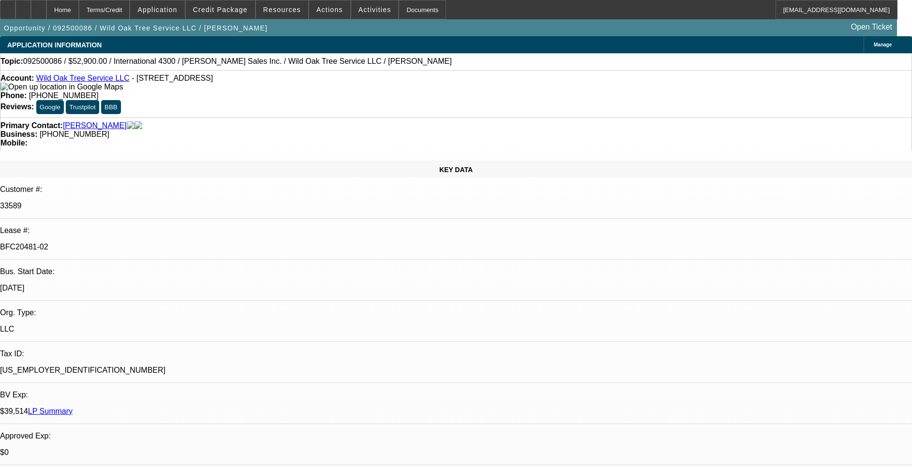
select select "1"
select select "2"
select select "6"
select select "1"
select select "2"
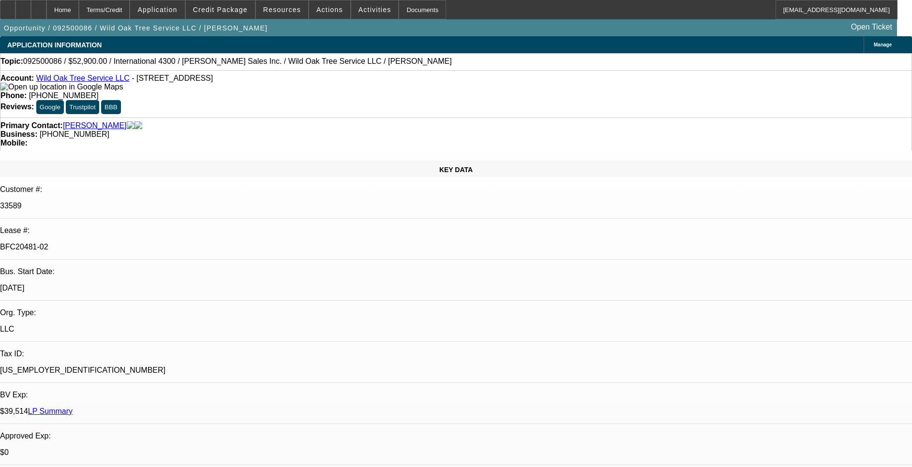
select select "6"
select select "1"
select select "2"
select select "6"
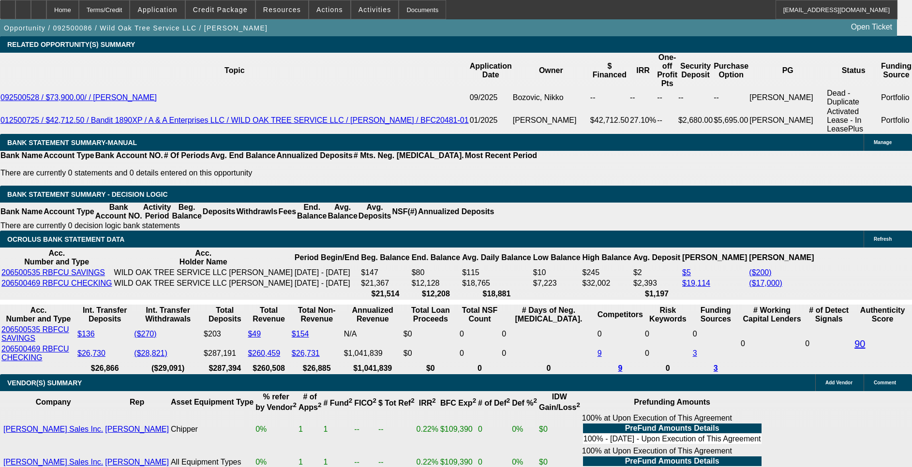
scroll to position [1814, 0]
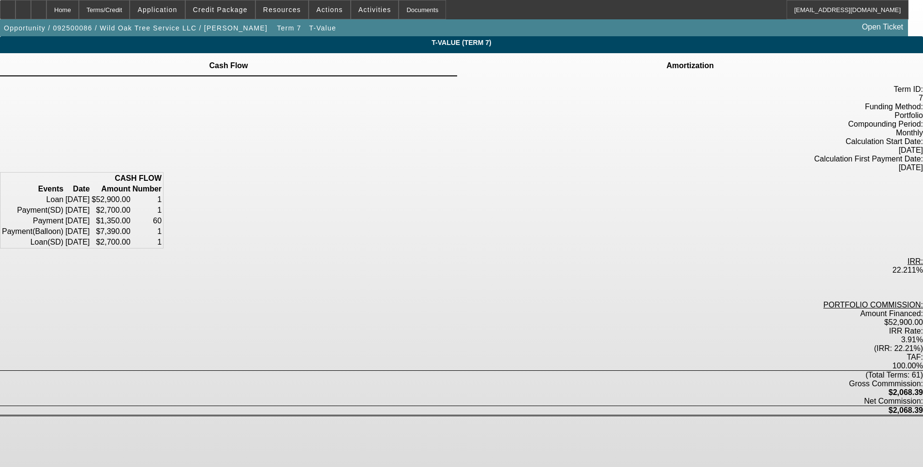
click at [666, 70] on td "Amortization" at bounding box center [690, 65] width 48 height 9
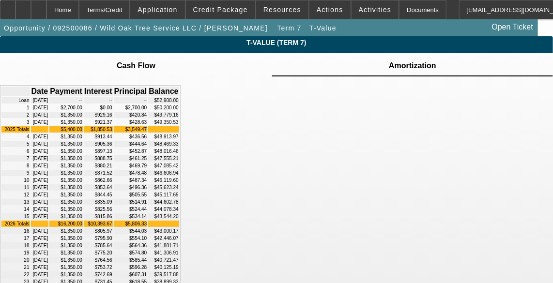
drag, startPoint x: 205, startPoint y: 107, endPoint x: 62, endPoint y: 108, distance: 142.3
drag, startPoint x: 363, startPoint y: 105, endPoint x: 376, endPoint y: 108, distance: 14.1
click at [148, 104] on td "--" at bounding box center [131, 100] width 34 height 6
drag, startPoint x: 430, startPoint y: 105, endPoint x: 444, endPoint y: 105, distance: 13.5
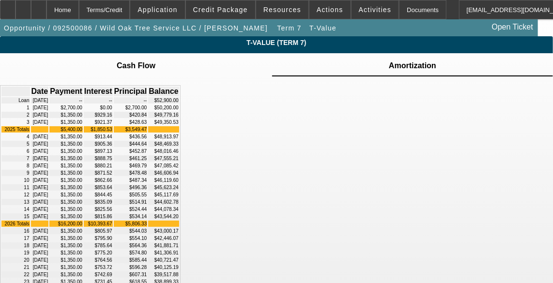
click at [179, 104] on td "$52,900.00" at bounding box center [163, 100] width 30 height 6
drag, startPoint x: 265, startPoint y: 120, endPoint x: 232, endPoint y: 121, distance: 33.4
click at [83, 111] on td "$2,700.00" at bounding box center [65, 108] width 33 height 6
drag, startPoint x: 356, startPoint y: 120, endPoint x: 376, endPoint y: 118, distance: 20.5
click at [148, 111] on td "$2,700.00" at bounding box center [131, 108] width 34 height 6
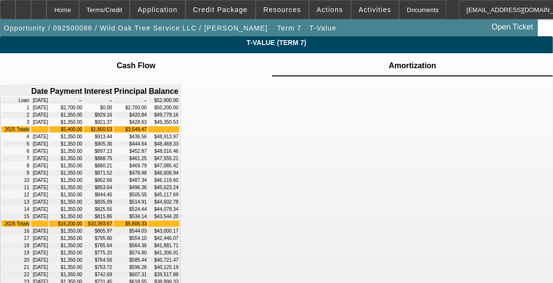
drag, startPoint x: 376, startPoint y: 118, endPoint x: 340, endPoint y: 117, distance: 35.8
click at [148, 111] on td "$2,700.00" at bounding box center [131, 108] width 34 height 6
drag, startPoint x: 118, startPoint y: 121, endPoint x: 139, endPoint y: 120, distance: 20.8
click at [30, 111] on td "1" at bounding box center [15, 108] width 29 height 6
drag, startPoint x: 139, startPoint y: 120, endPoint x: 154, endPoint y: 119, distance: 15.6
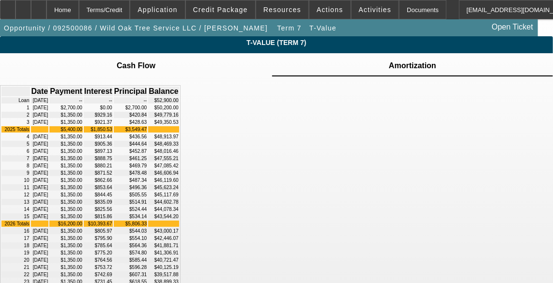
click at [30, 111] on td "1" at bounding box center [15, 108] width 29 height 6
click at [49, 118] on td "11/08/2025" at bounding box center [40, 115] width 18 height 6
drag, startPoint x: 201, startPoint y: 130, endPoint x: 221, endPoint y: 129, distance: 19.8
click at [179, 118] on tr "2 11/08/2025 $1,350.00 $929.16 $420.84 $49,779.16" at bounding box center [90, 115] width 178 height 6
drag, startPoint x: 221, startPoint y: 129, endPoint x: 240, endPoint y: 131, distance: 19.5
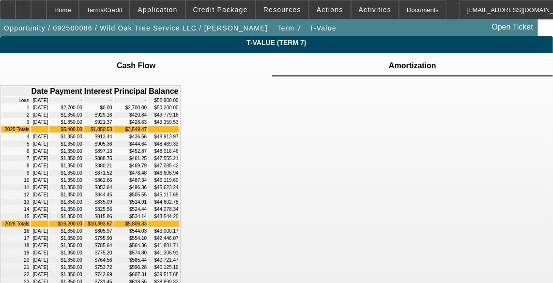
click at [83, 118] on td "$1,350.00" at bounding box center [65, 115] width 33 height 6
drag, startPoint x: 233, startPoint y: 132, endPoint x: 267, endPoint y: 130, distance: 33.9
click at [83, 118] on td "$1,350.00" at bounding box center [65, 115] width 33 height 6
drag, startPoint x: 267, startPoint y: 130, endPoint x: 271, endPoint y: 118, distance: 12.7
click at [83, 111] on td "$2,700.00" at bounding box center [65, 108] width 33 height 6
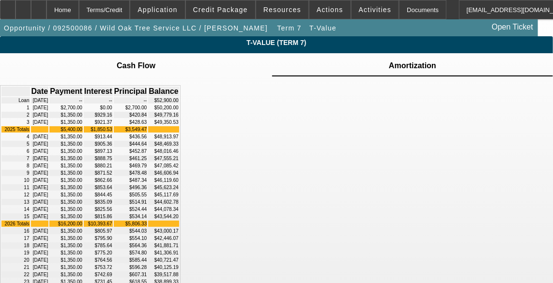
drag, startPoint x: 271, startPoint y: 118, endPoint x: 269, endPoint y: 128, distance: 10.4
click at [83, 118] on td "$1,350.00" at bounding box center [65, 115] width 33 height 6
drag, startPoint x: 237, startPoint y: 133, endPoint x: 272, endPoint y: 133, distance: 35.3
click at [83, 118] on td "$1,350.00" at bounding box center [65, 115] width 33 height 6
drag, startPoint x: 272, startPoint y: 133, endPoint x: 317, endPoint y: 132, distance: 45.0
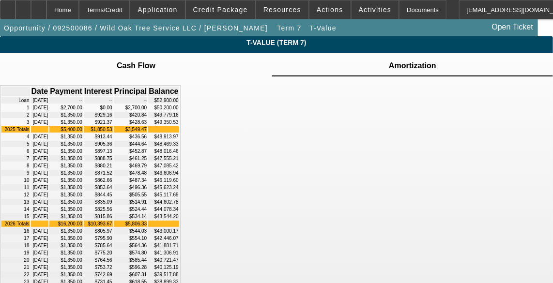
click at [113, 118] on td "$929.16" at bounding box center [98, 115] width 29 height 6
drag, startPoint x: 317, startPoint y: 132, endPoint x: 382, endPoint y: 135, distance: 64.4
click at [148, 118] on td "$420.84" at bounding box center [131, 115] width 34 height 6
drag, startPoint x: 382, startPoint y: 135, endPoint x: 433, endPoint y: 134, distance: 50.8
click at [179, 118] on td "$49,779.16" at bounding box center [163, 115] width 30 height 6
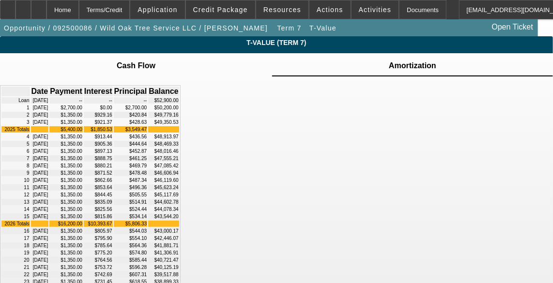
drag, startPoint x: 433, startPoint y: 134, endPoint x: 414, endPoint y: 132, distance: 18.5
click at [179, 118] on td "$49,779.16" at bounding box center [163, 115] width 30 height 6
drag, startPoint x: 416, startPoint y: 120, endPoint x: 429, endPoint y: 135, distance: 19.9
drag, startPoint x: 429, startPoint y: 135, endPoint x: 420, endPoint y: 124, distance: 14.1
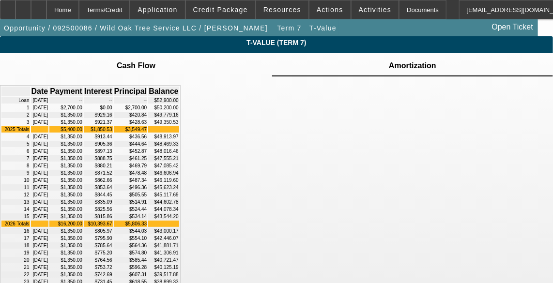
click at [179, 111] on td "$50,200.00" at bounding box center [163, 108] width 30 height 6
drag, startPoint x: 413, startPoint y: 121, endPoint x: 440, endPoint y: 121, distance: 27.6
click at [179, 111] on td "$50,200.00" at bounding box center [163, 108] width 30 height 6
drag, startPoint x: 440, startPoint y: 121, endPoint x: 446, endPoint y: 133, distance: 13.2
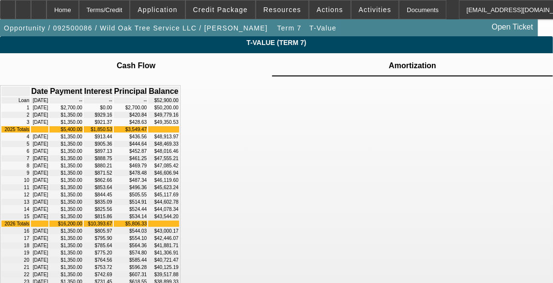
click at [179, 118] on td "$49,779.16" at bounding box center [163, 115] width 30 height 6
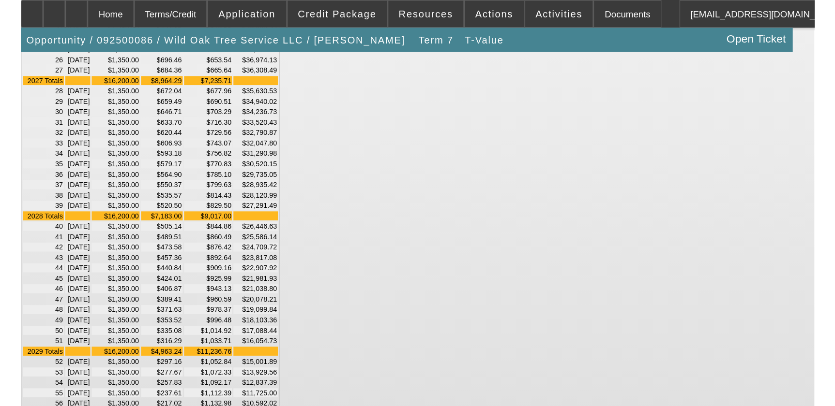
scroll to position [264, 0]
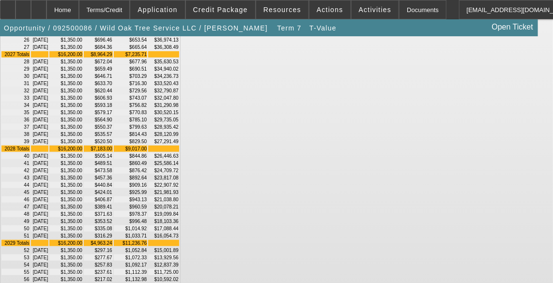
drag, startPoint x: 446, startPoint y: 63, endPoint x: 410, endPoint y: 65, distance: 35.8
